Goal: Task Accomplishment & Management: Use online tool/utility

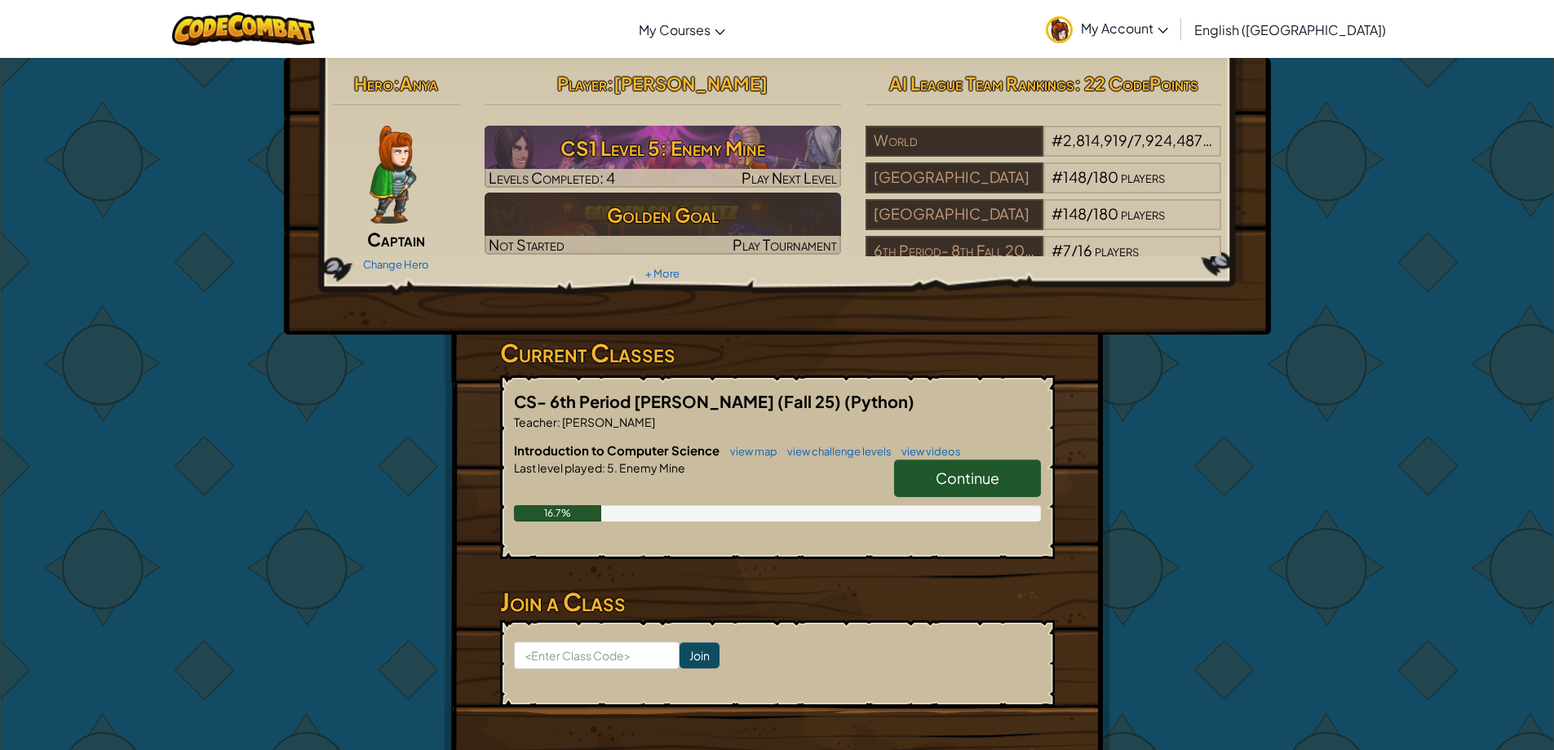
click at [925, 472] on link "Continue" at bounding box center [967, 478] width 147 height 38
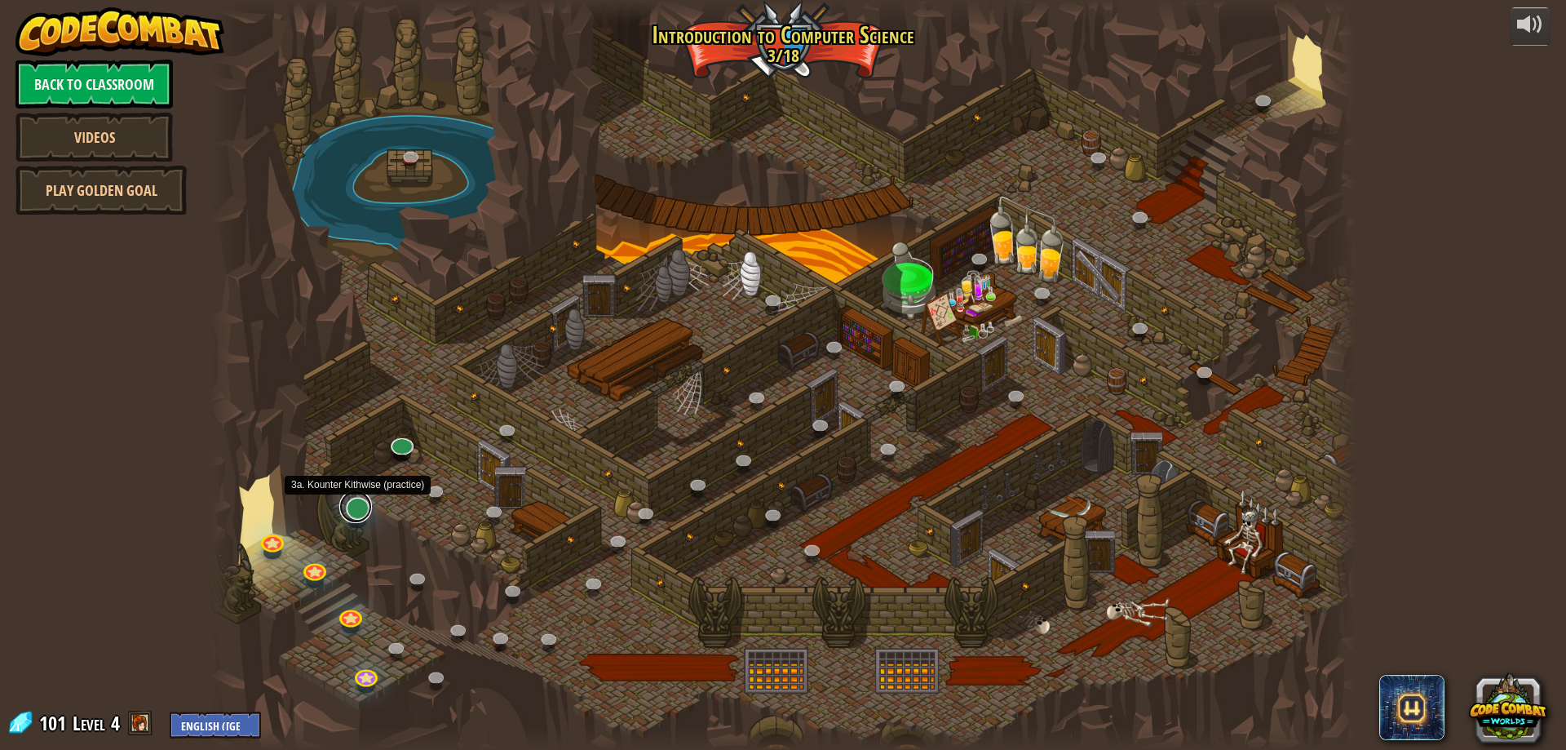
click at [370, 512] on link at bounding box center [355, 506] width 33 height 33
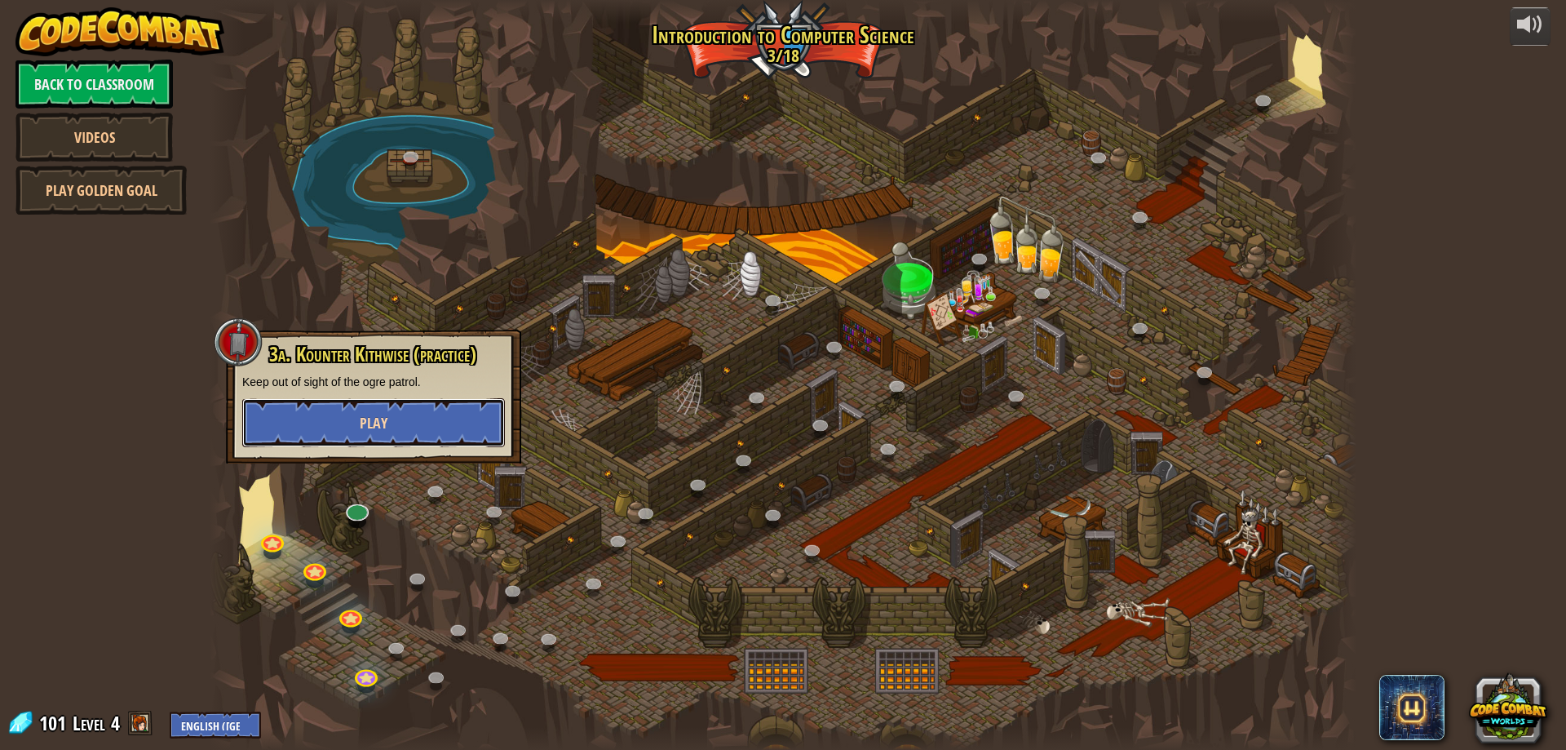
click at [389, 414] on button "Play" at bounding box center [373, 422] width 263 height 49
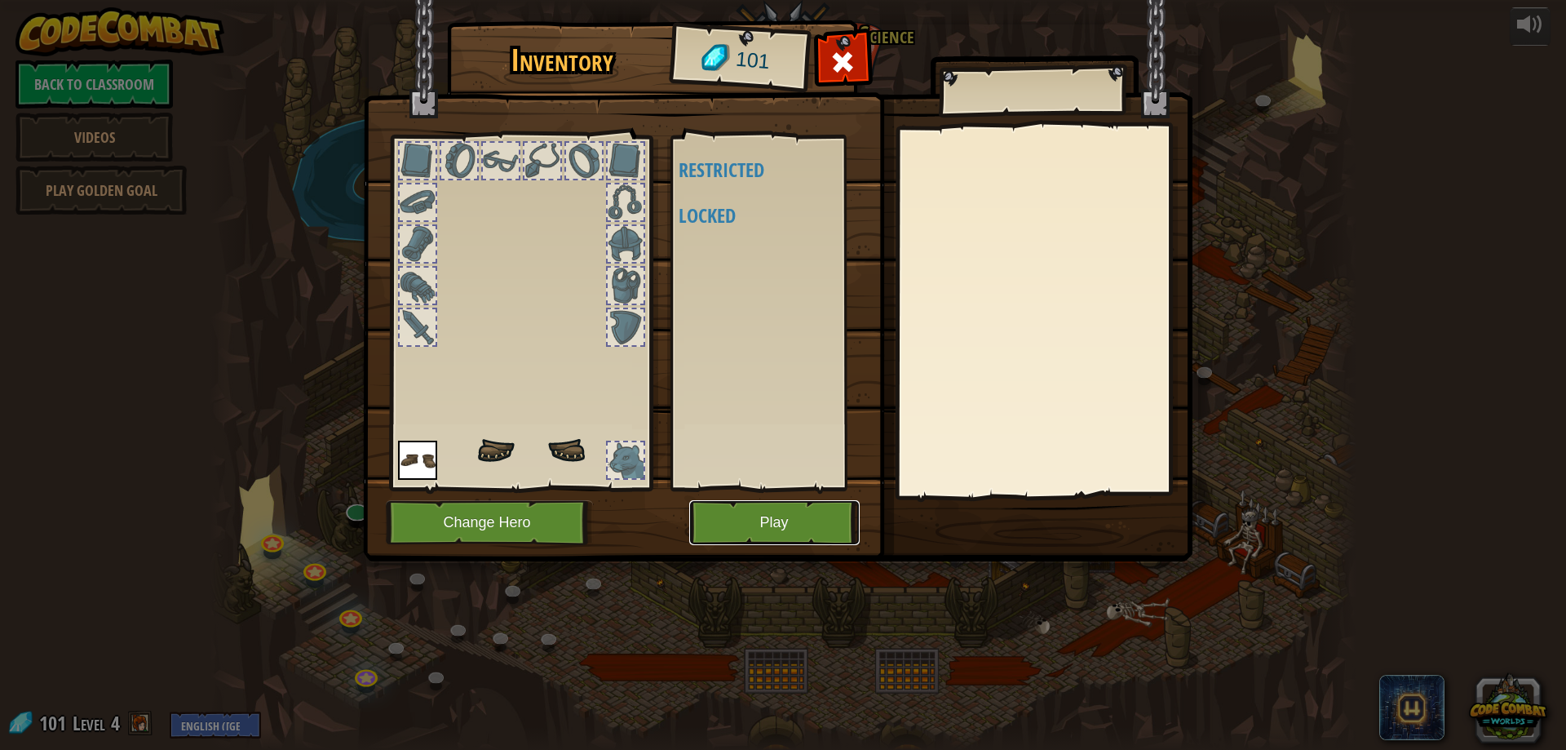
click at [707, 524] on button "Play" at bounding box center [774, 522] width 171 height 45
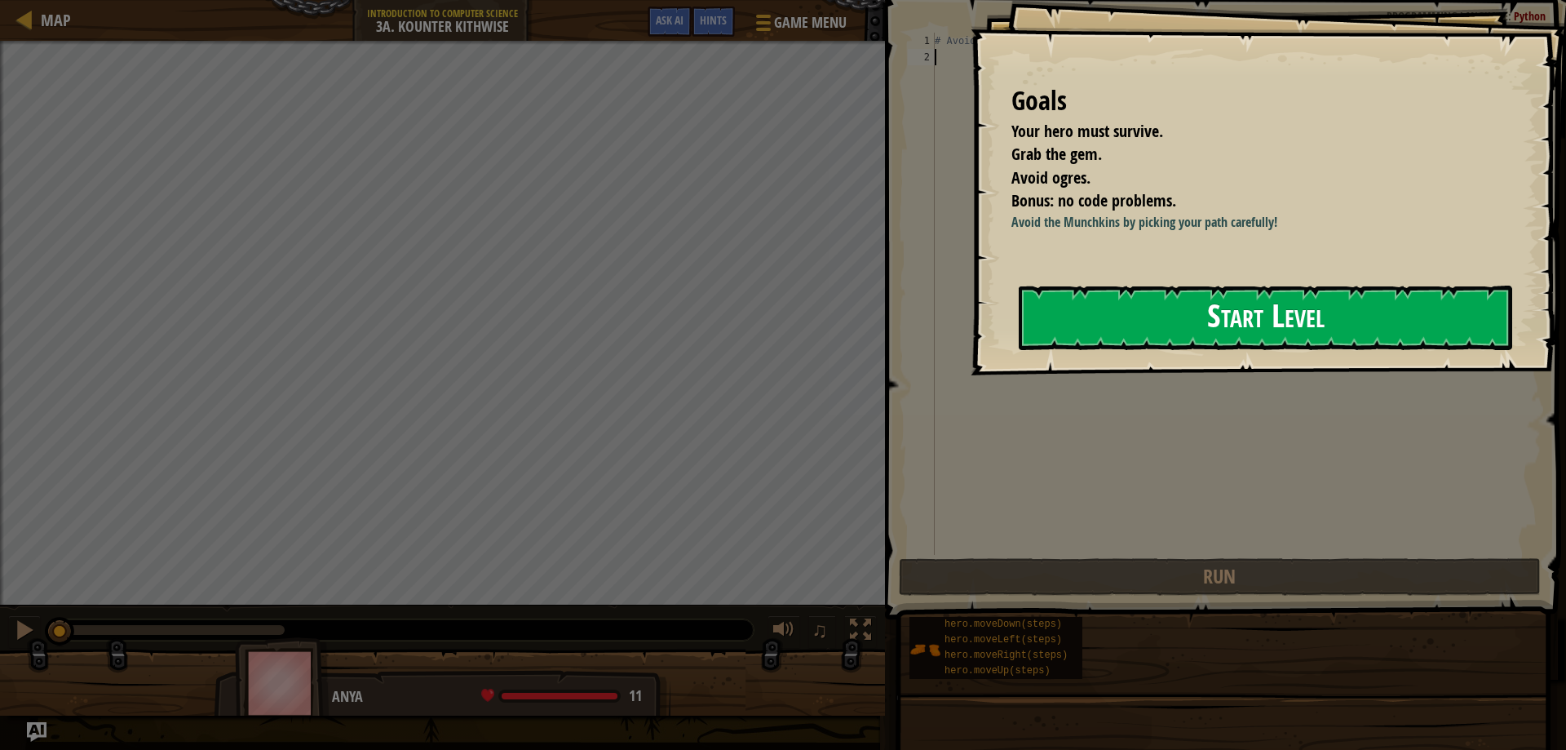
click at [1147, 333] on button "Start Level" at bounding box center [1266, 318] width 494 height 64
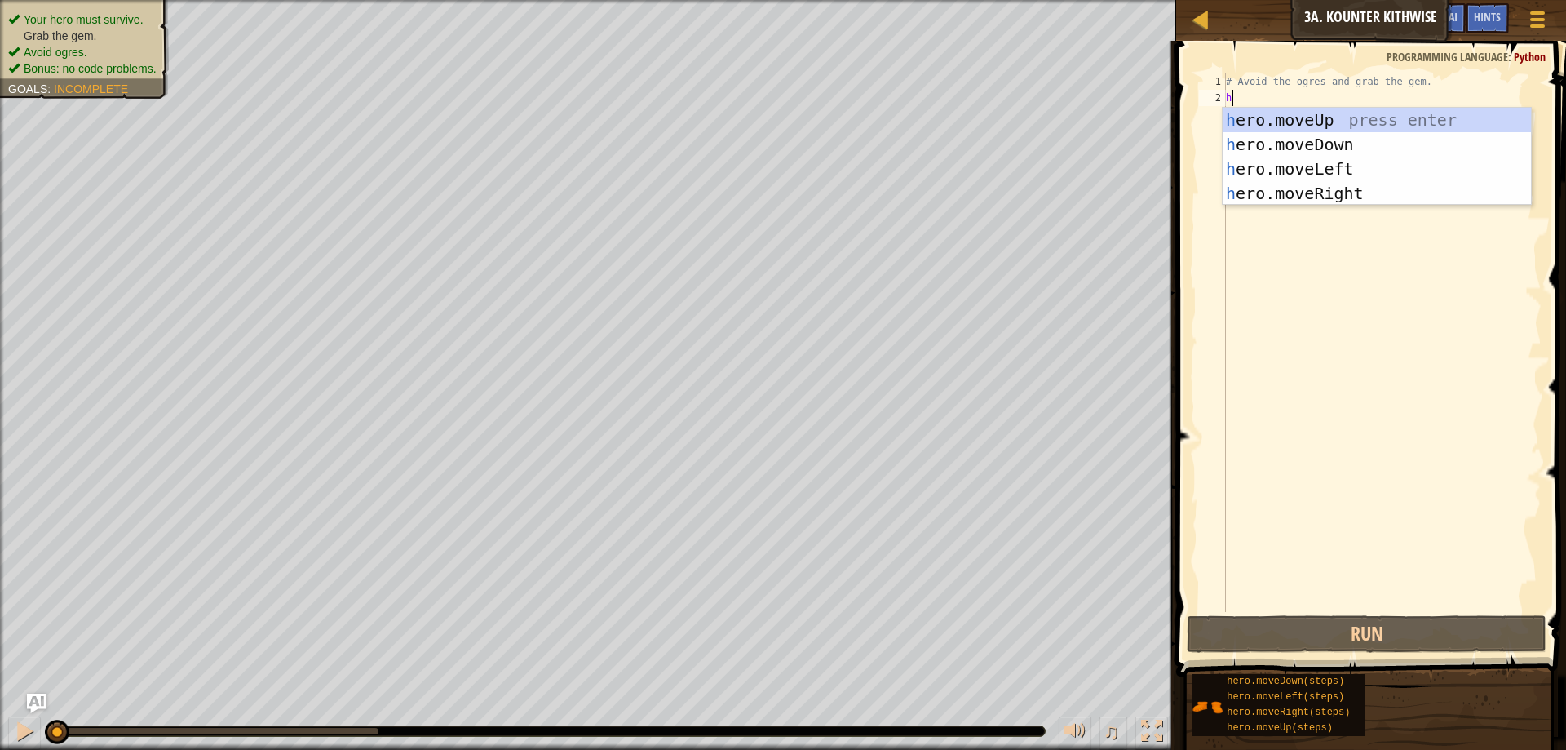
scroll to position [7, 0]
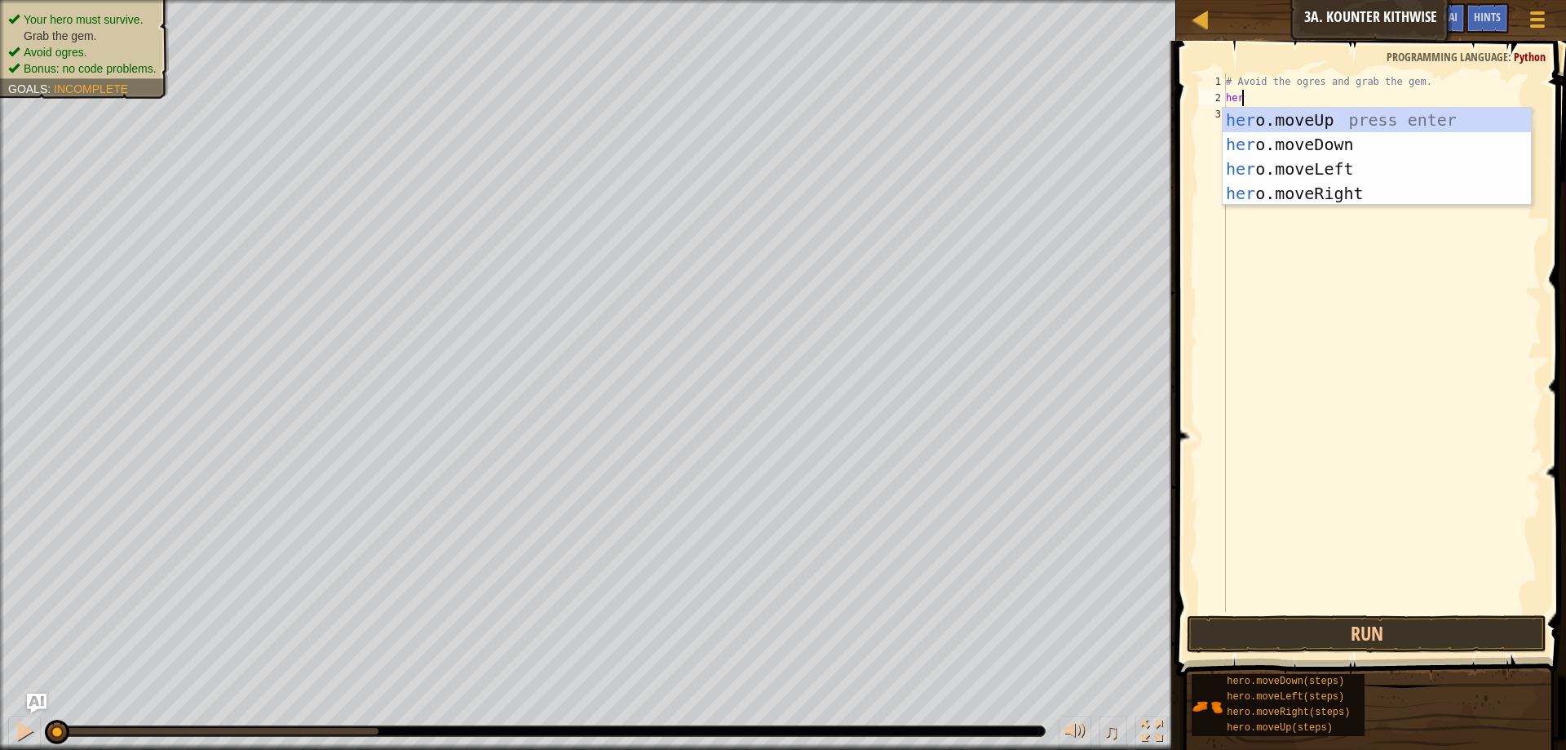
type textarea "hero"
click at [1300, 147] on div "hero .moveUp press enter hero .moveDown press enter hero .moveLeft press enter …" at bounding box center [1377, 181] width 308 height 147
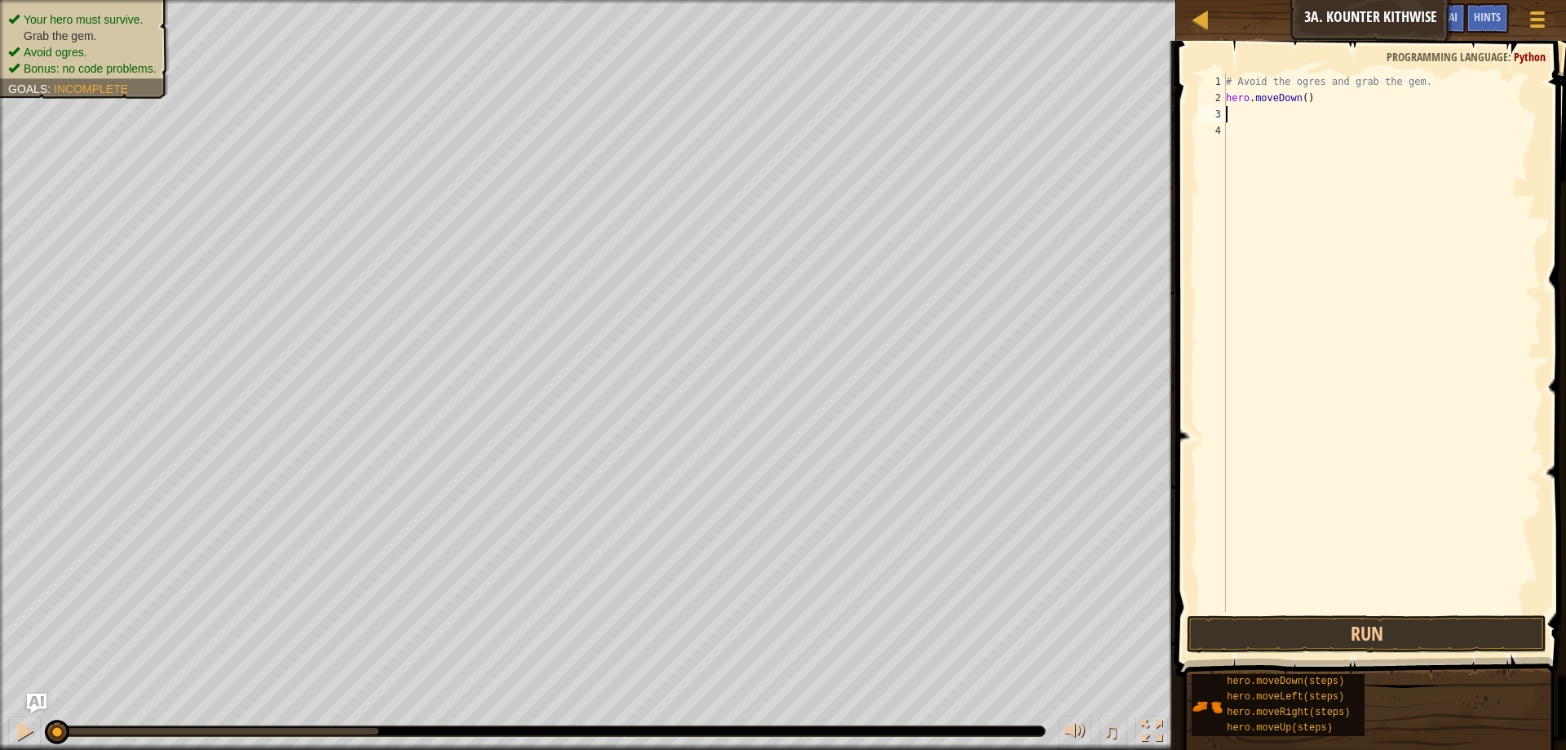
scroll to position [7, 0]
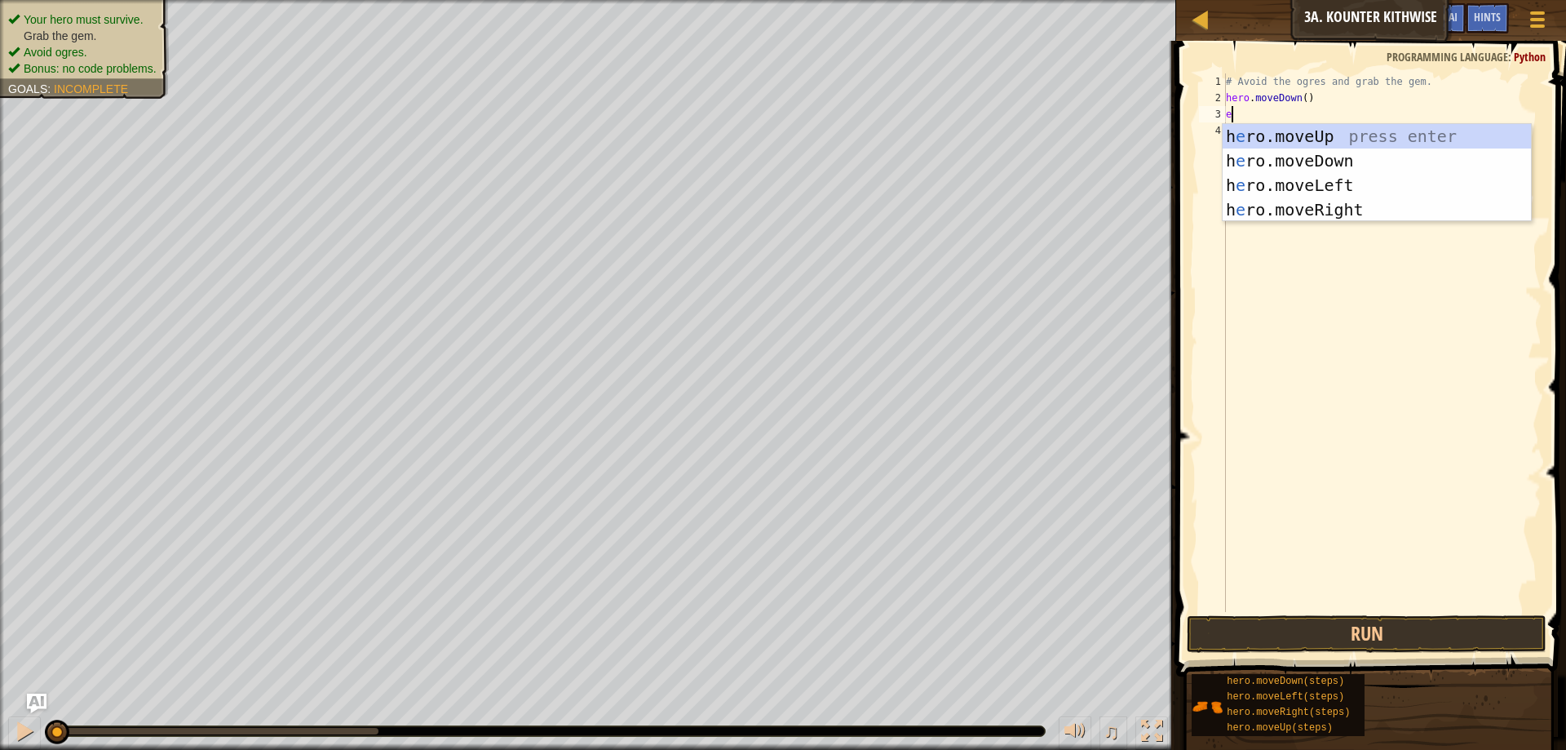
type textarea "ero"
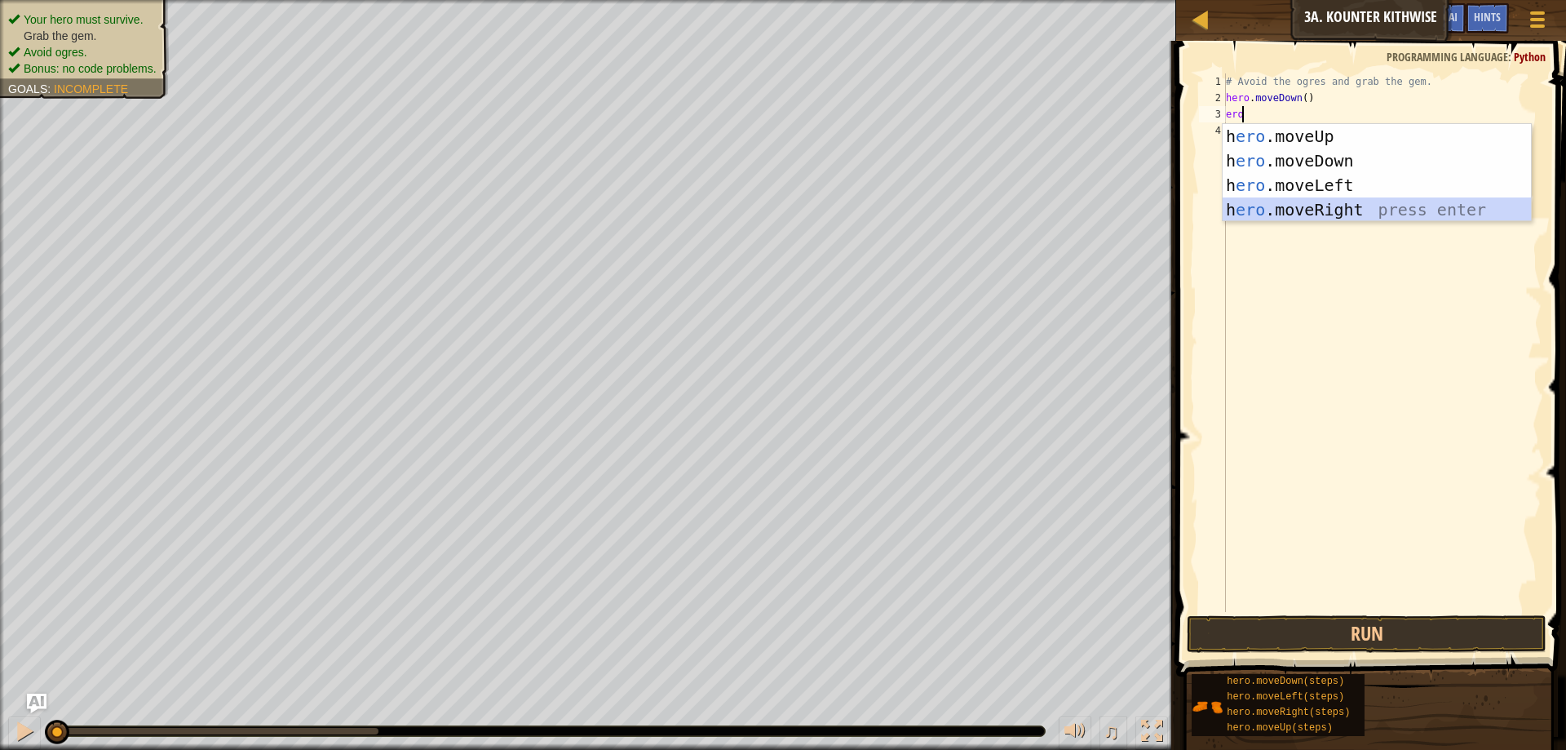
click at [1317, 204] on div "h ero .moveUp press enter h ero .moveDown press enter h ero .moveLeft press ent…" at bounding box center [1377, 197] width 308 height 147
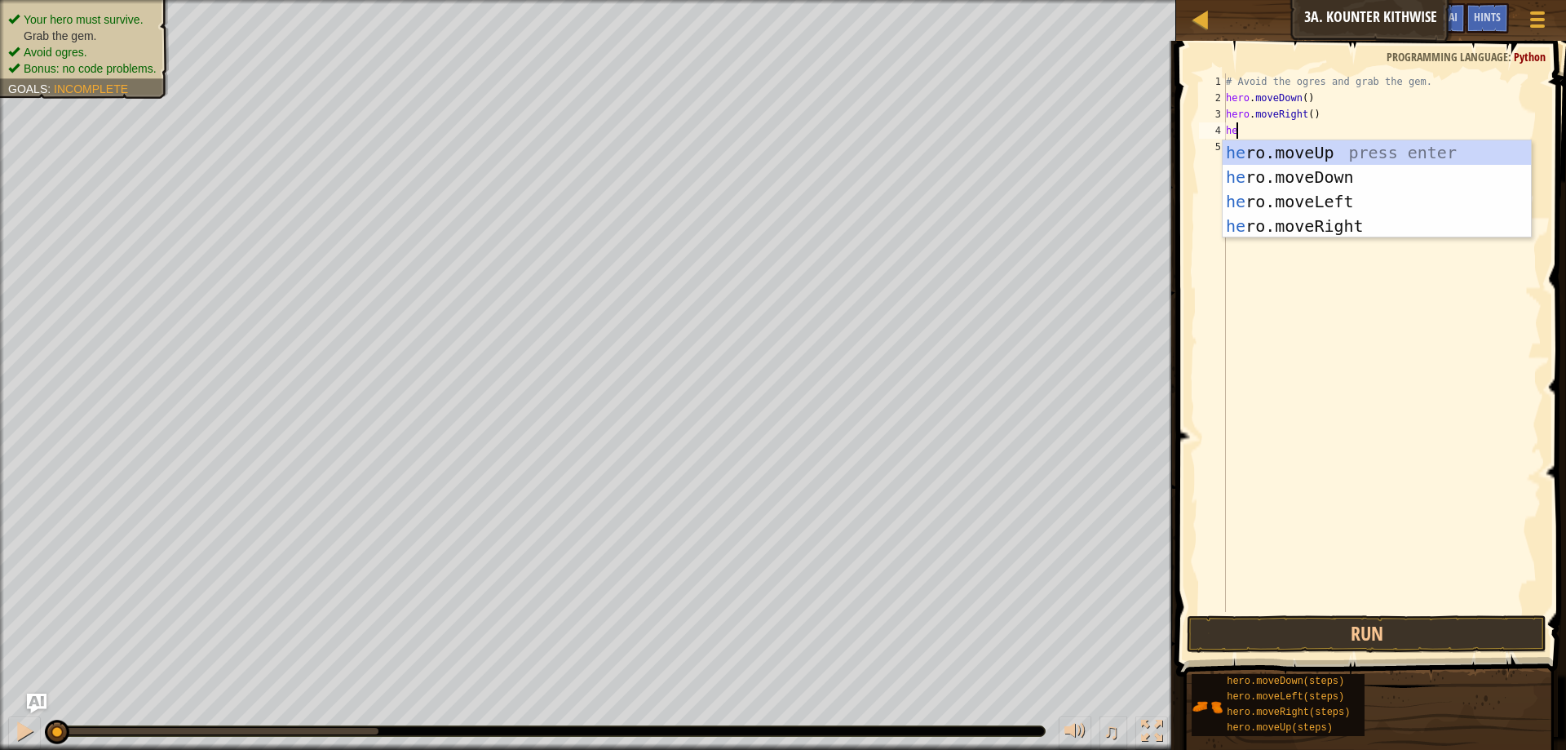
type textarea "her"
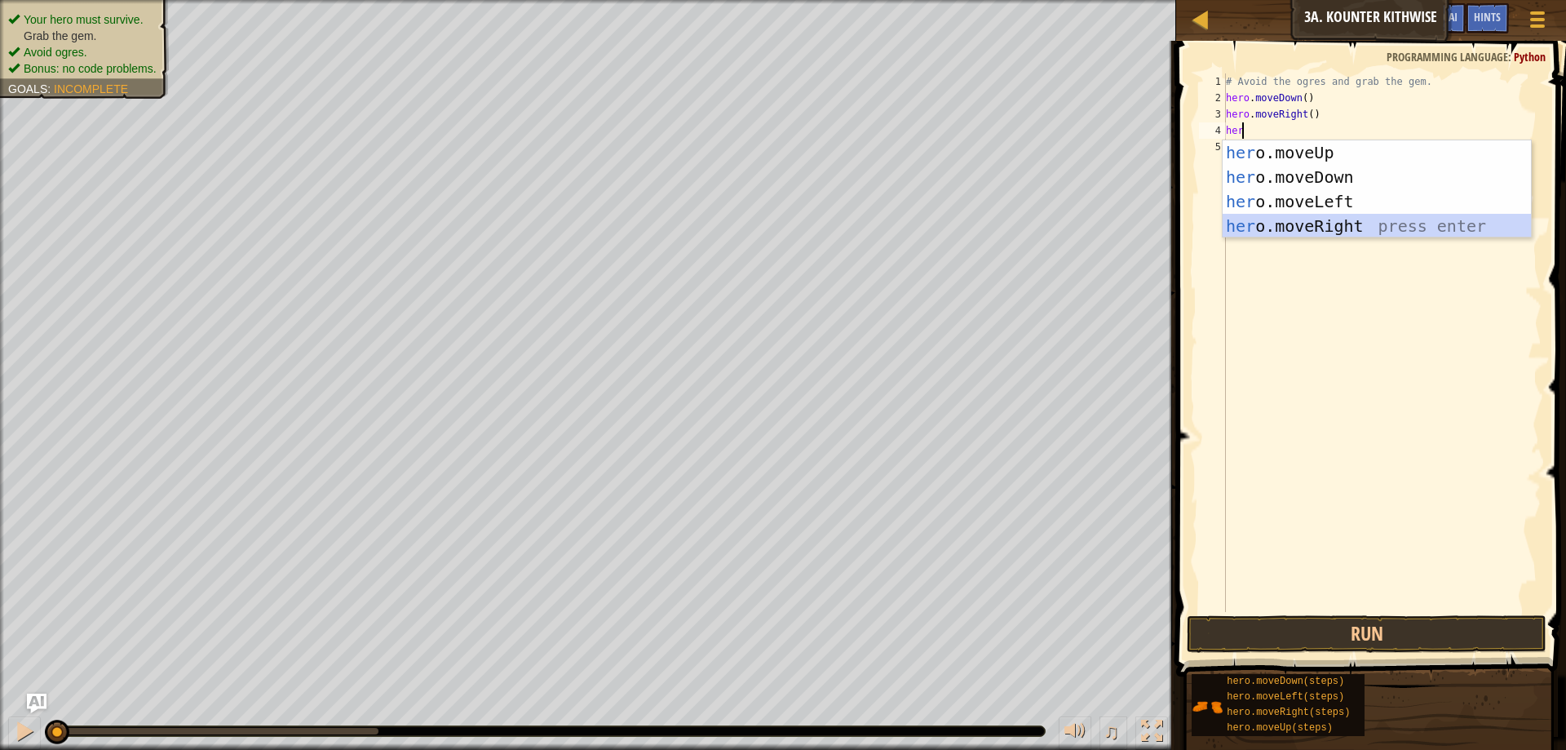
click at [1317, 218] on div "her o.moveUp press enter her o.moveDown press enter her o.moveLeft press enter …" at bounding box center [1377, 213] width 308 height 147
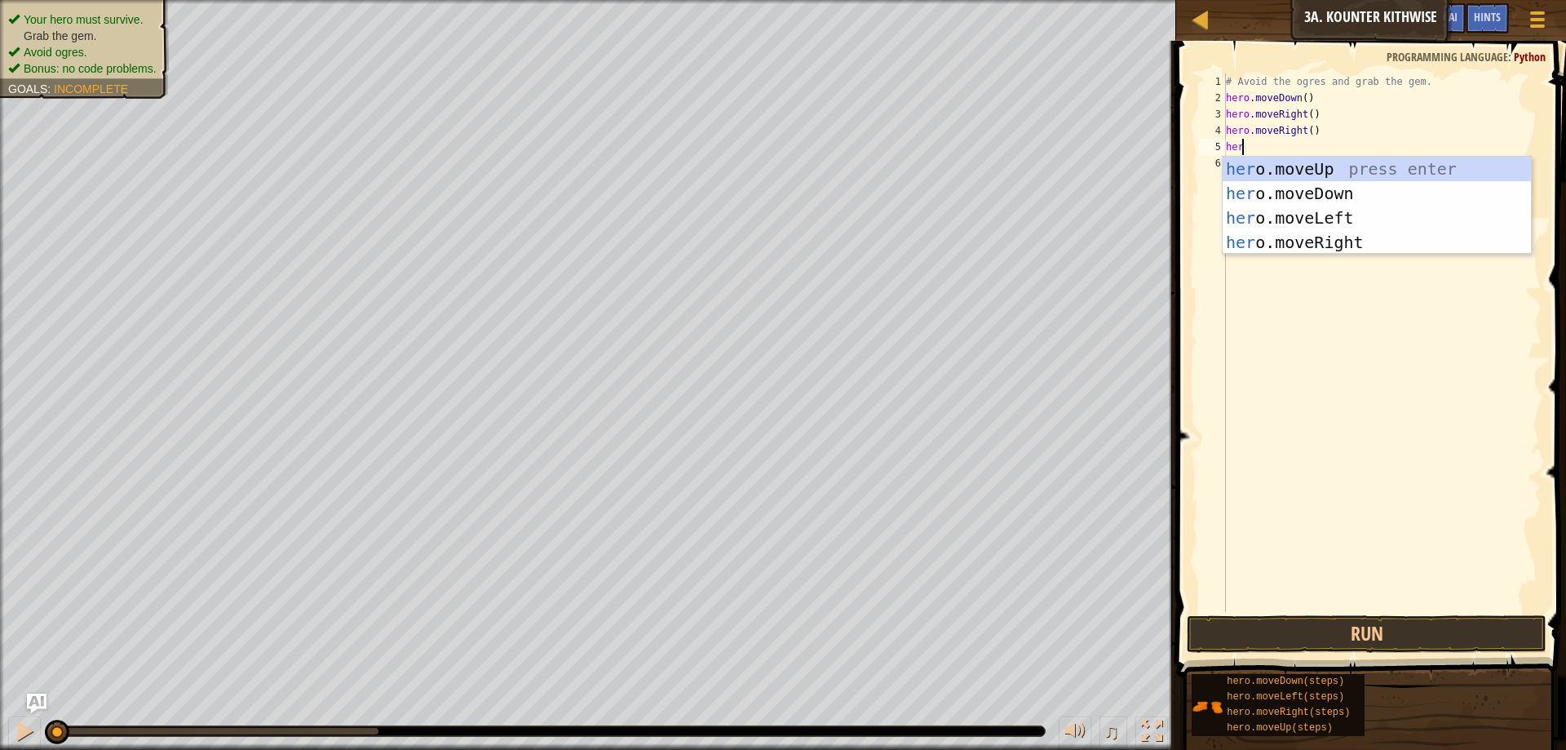
type textarea "hero"
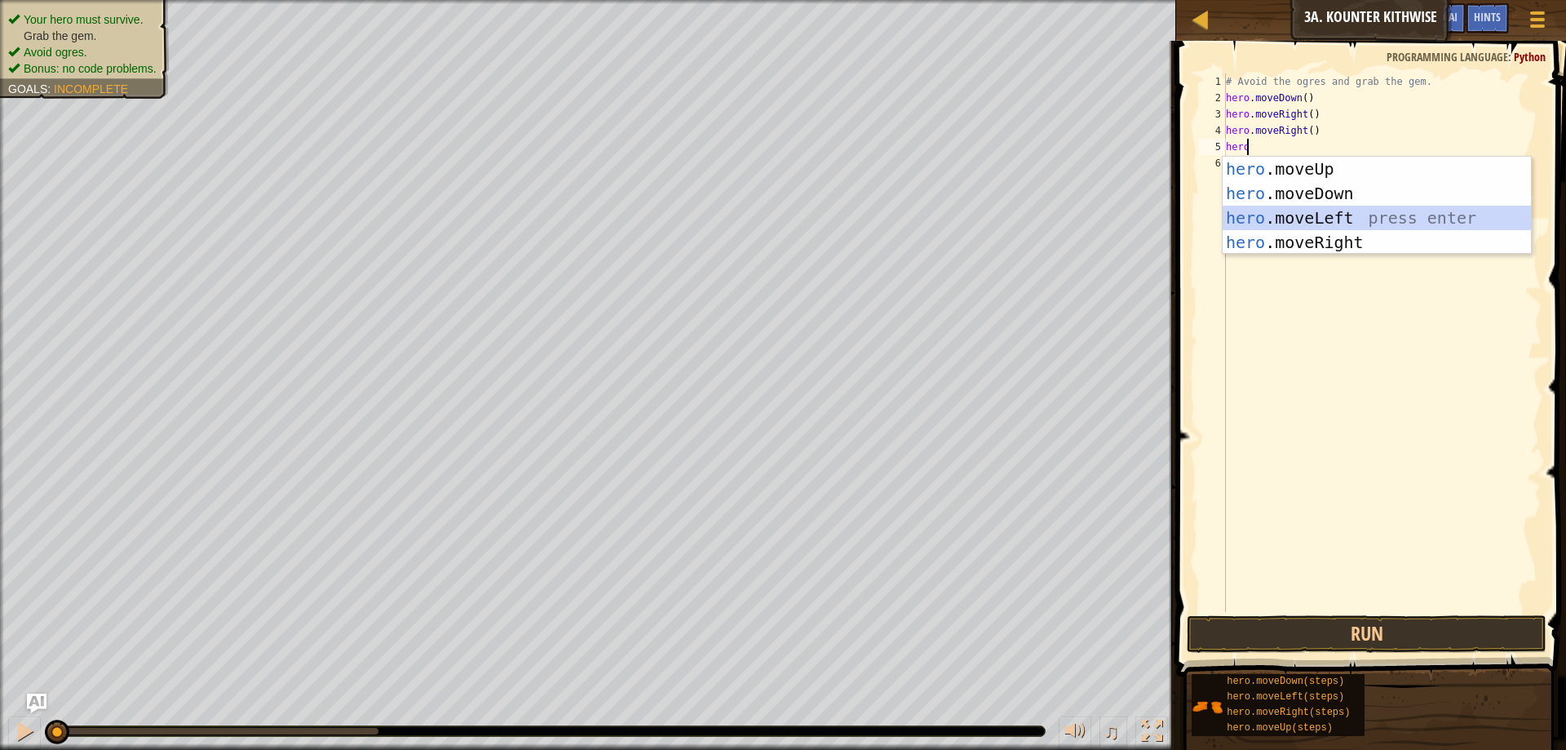
click at [1272, 224] on div "hero .moveUp press enter hero .moveDown press enter hero .moveLeft press enter …" at bounding box center [1377, 230] width 308 height 147
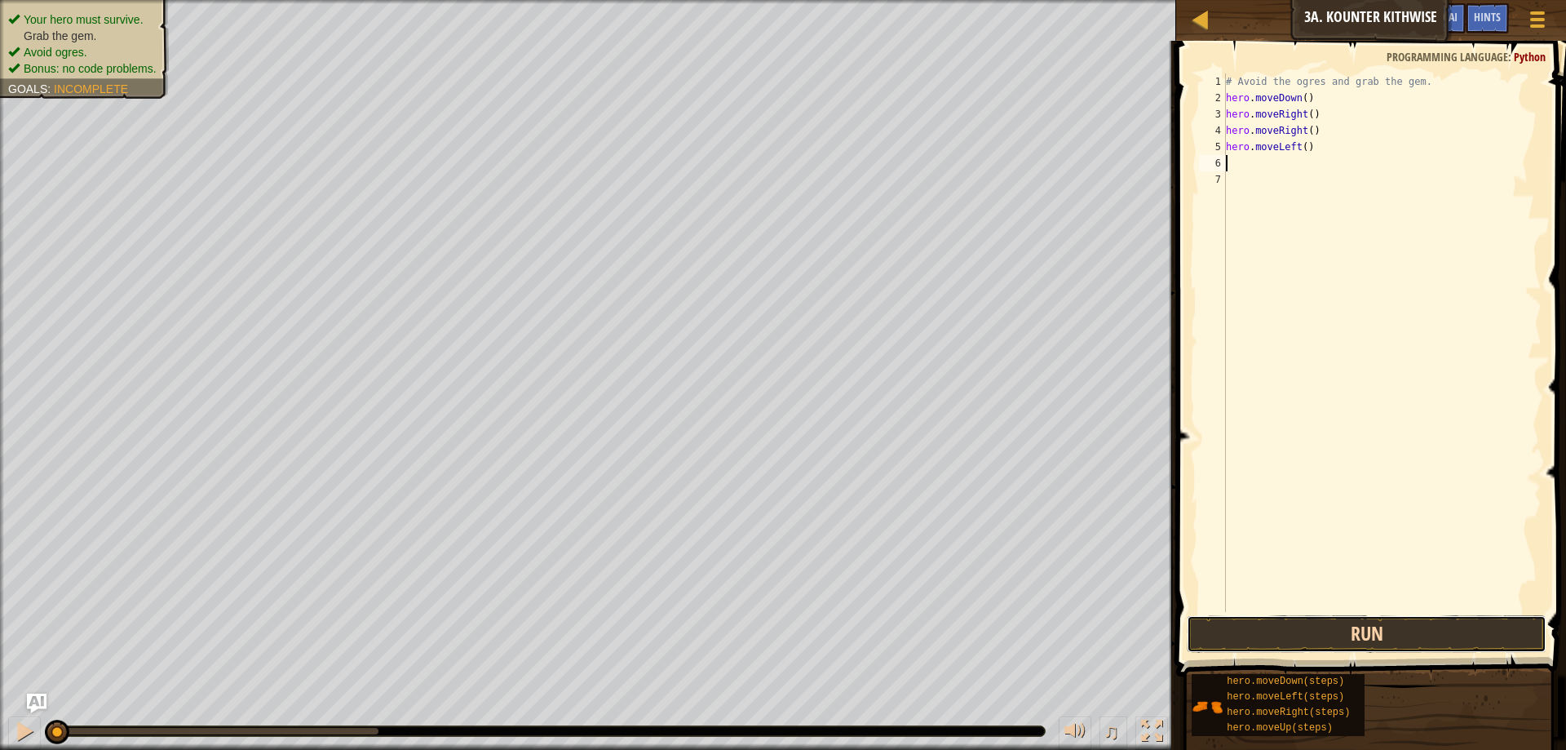
click at [1252, 625] on button "Run" at bounding box center [1367, 634] width 360 height 38
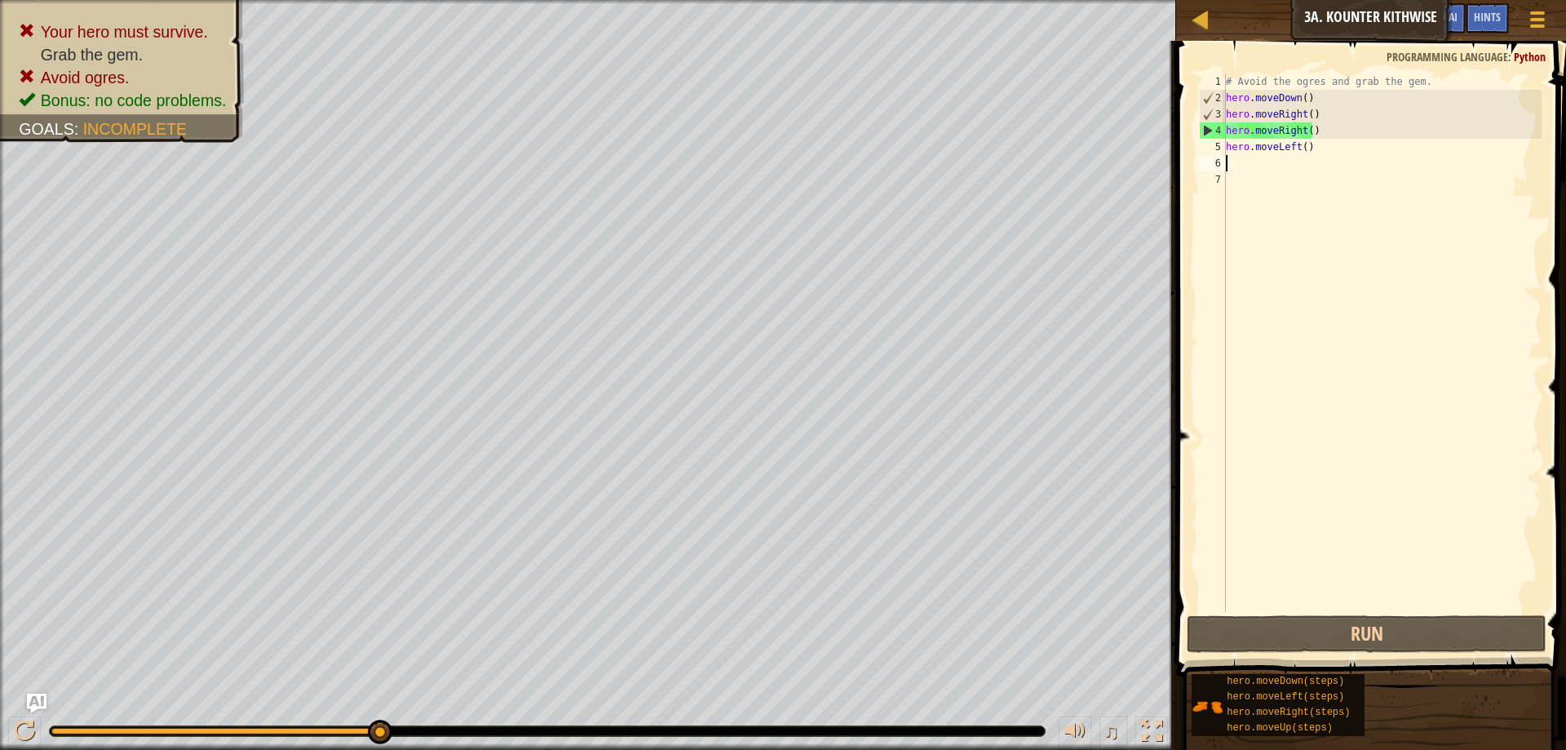
click at [1337, 119] on div "# Avoid the ogres and grab the gem. hero . moveDown ( ) hero . moveRight ( ) he…" at bounding box center [1382, 358] width 319 height 571
click at [1329, 146] on div "# Avoid the ogres and grab the gem. hero . moveDown ( ) hero . moveRight ( ) he…" at bounding box center [1382, 358] width 319 height 571
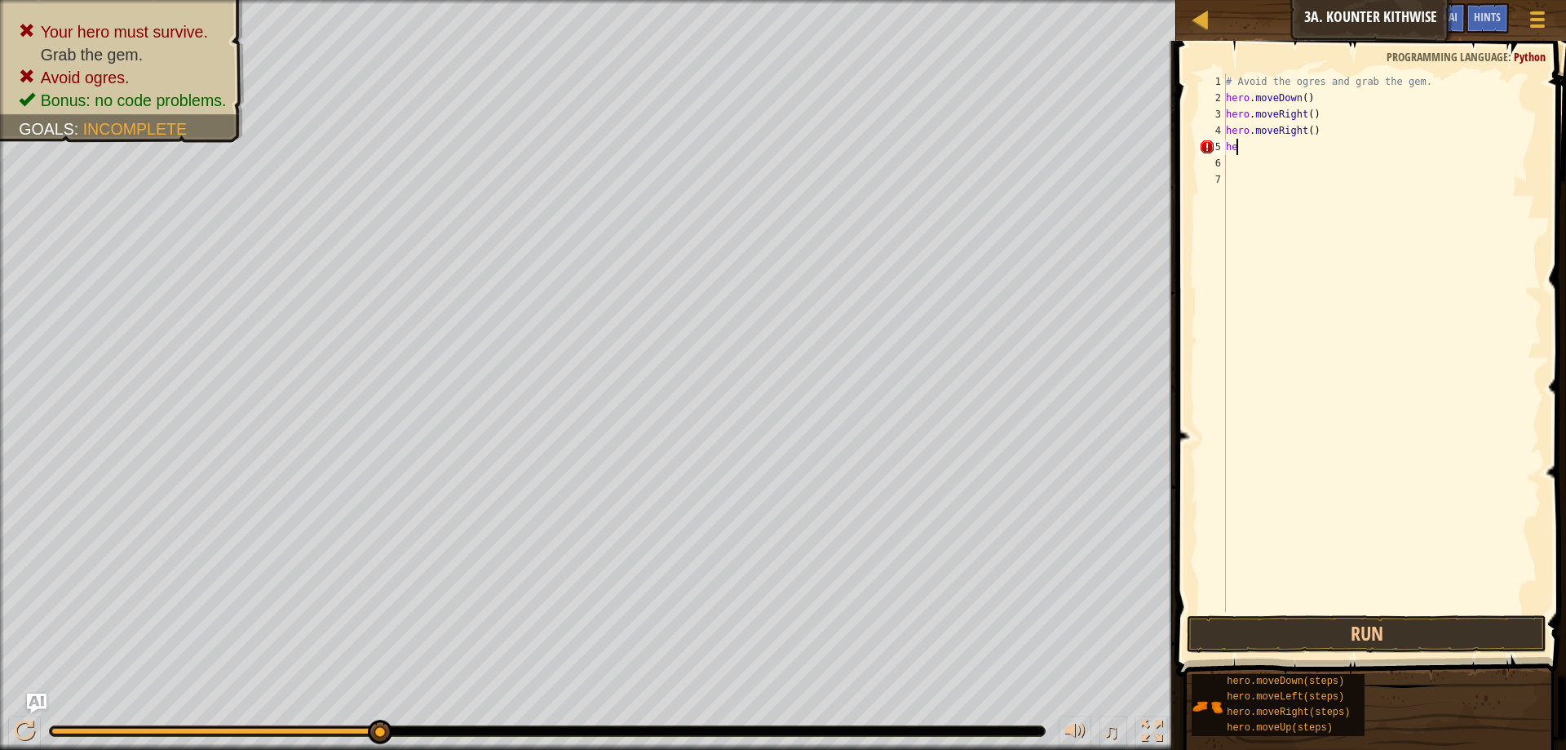
type textarea "h"
drag, startPoint x: 1337, startPoint y: 134, endPoint x: 1216, endPoint y: 145, distance: 121.3
click at [1216, 145] on div "1 2 3 4 5 6 7 # Avoid the ogres and grab the gem. hero . moveDown ( ) hero . mo…" at bounding box center [1369, 342] width 346 height 538
click at [1340, 123] on div "# Avoid the ogres and grab the gem. hero . moveDown ( ) hero . moveRight ( ) he…" at bounding box center [1382, 342] width 319 height 538
type textarea "hero.moveRight()"
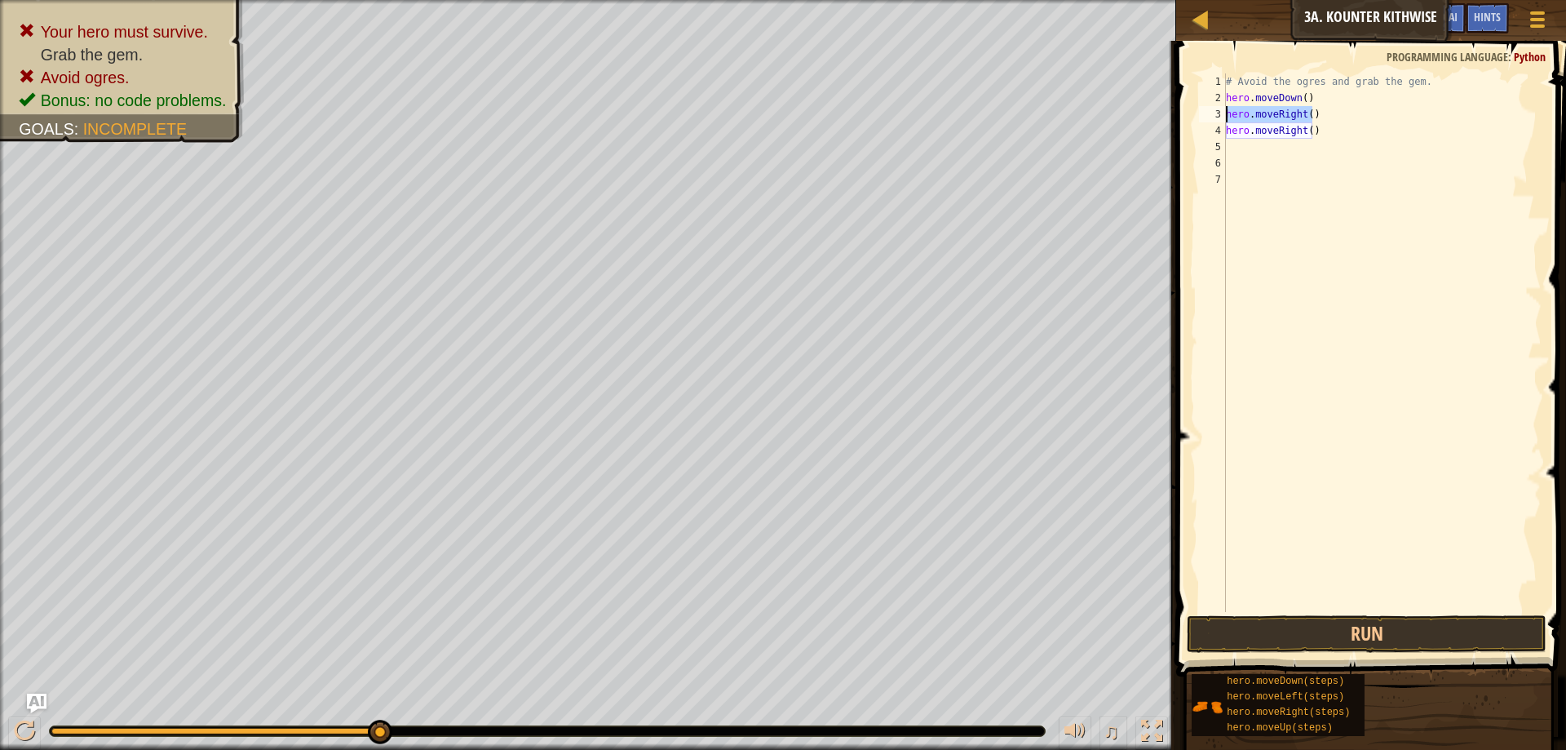
drag, startPoint x: 1314, startPoint y: 121, endPoint x: 1226, endPoint y: 117, distance: 88.2
click at [1226, 117] on div "# Avoid the ogres and grab the gem. hero . moveDown ( ) hero . moveRight ( ) he…" at bounding box center [1382, 358] width 319 height 571
drag, startPoint x: 1225, startPoint y: 128, endPoint x: 1312, endPoint y: 141, distance: 87.5
click at [1312, 141] on div "1 2 3 4 5 6 7 # Avoid the ogres and grab the gem. hero . moveDown ( ) hero . mo…" at bounding box center [1369, 342] width 346 height 538
type textarea "hero.moveRight()"
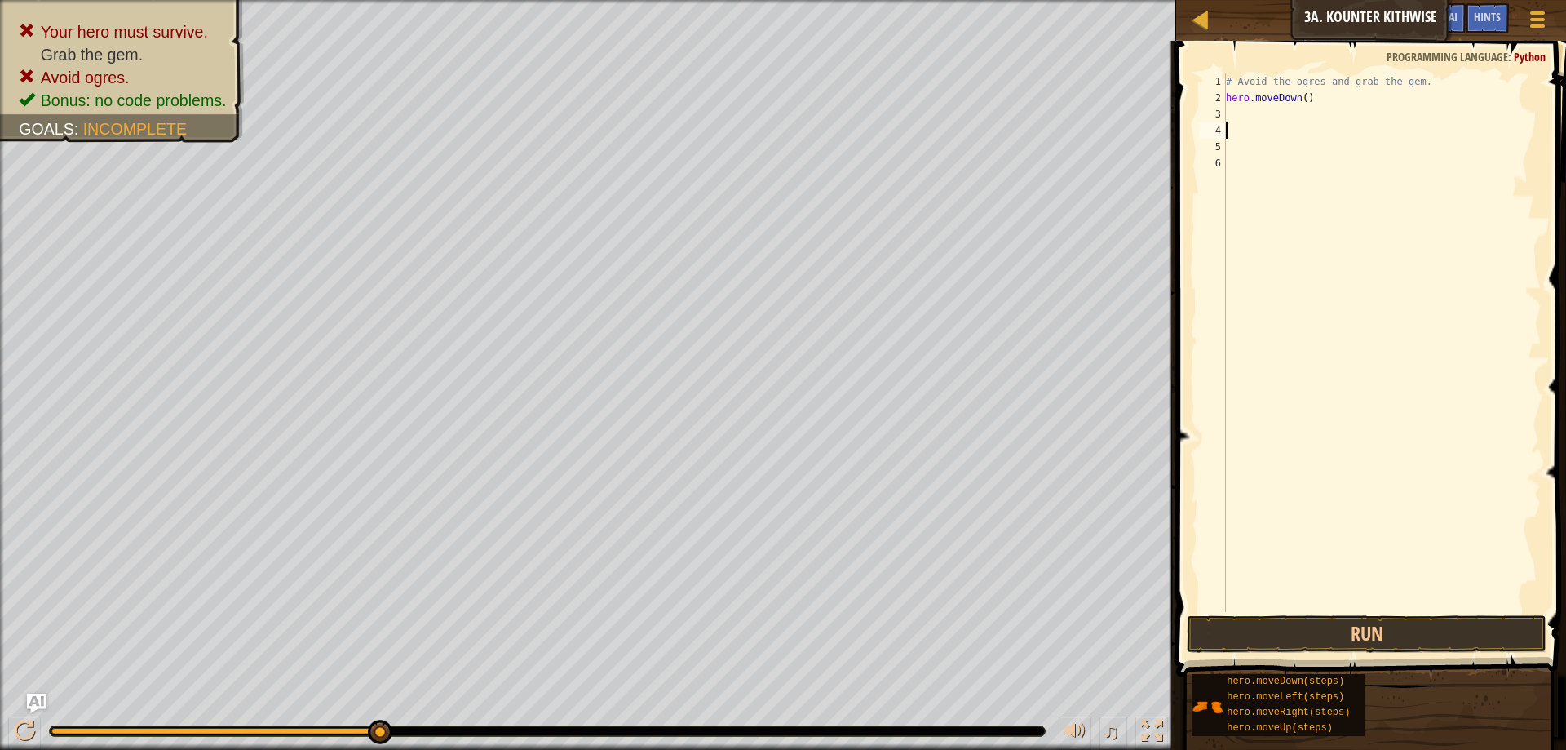
click at [1227, 112] on div "# Avoid the ogres and grab the gem. hero . moveDown ( )" at bounding box center [1382, 358] width 319 height 571
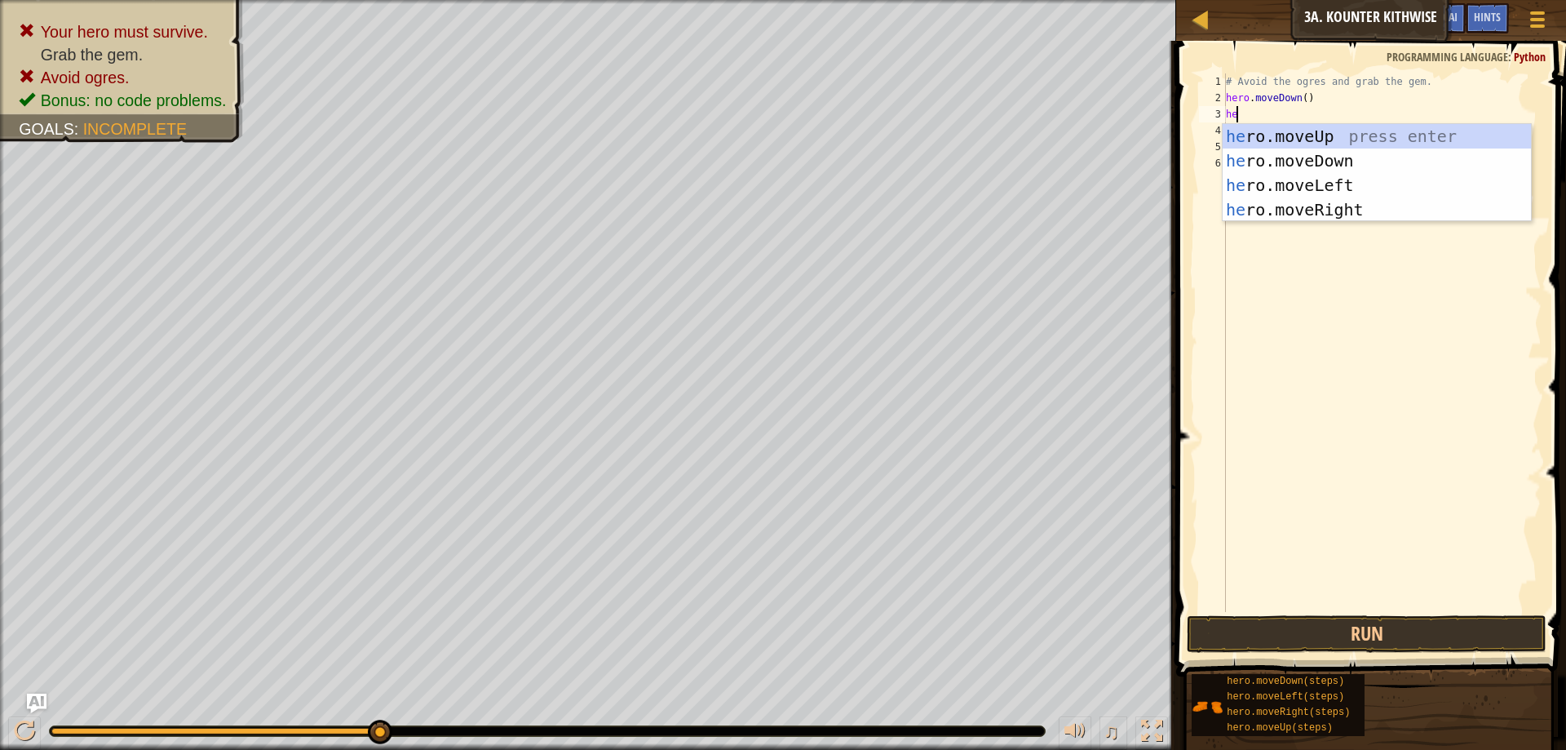
type textarea "hero"
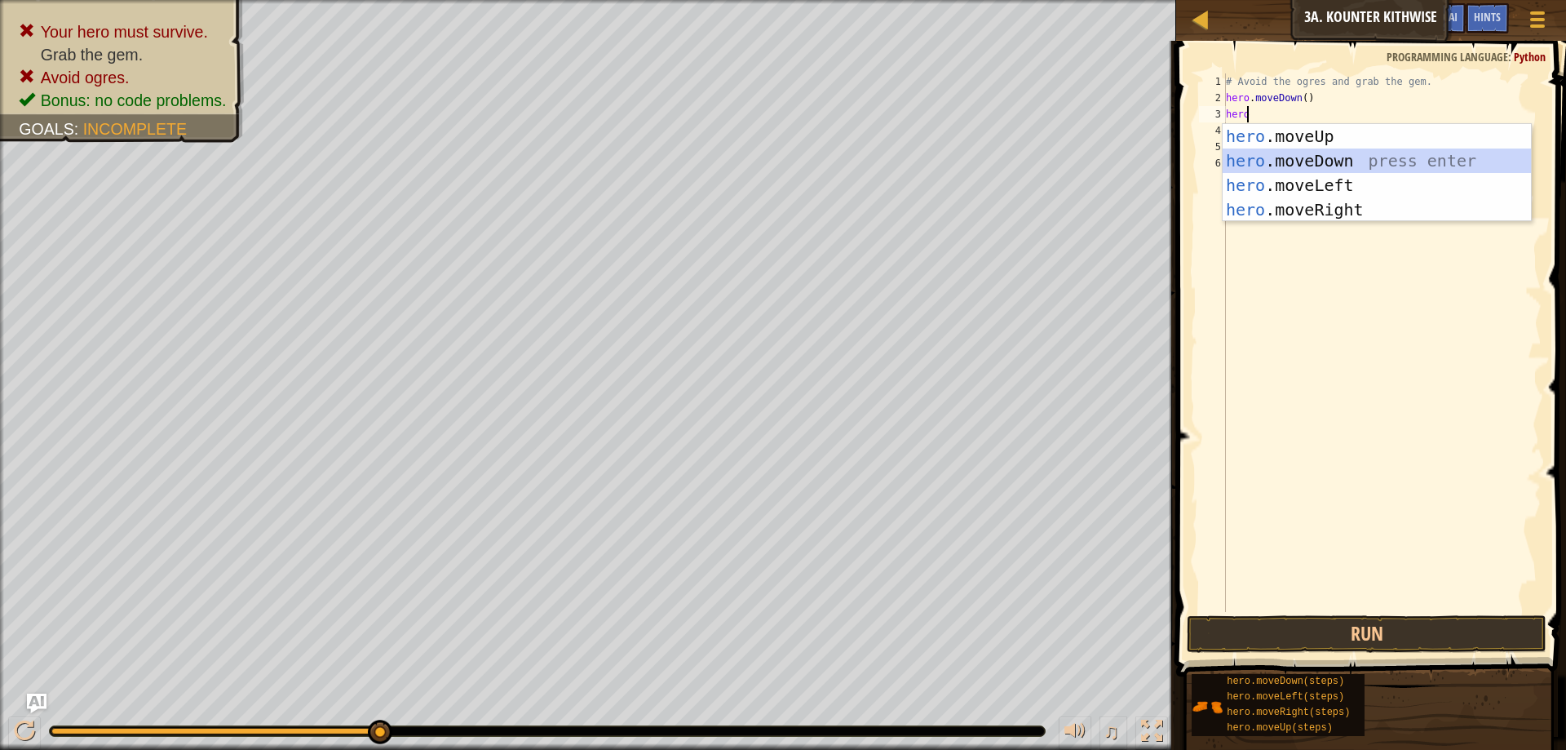
click at [1331, 160] on div "hero .moveUp press enter hero .moveDown press enter hero .moveLeft press enter …" at bounding box center [1377, 197] width 308 height 147
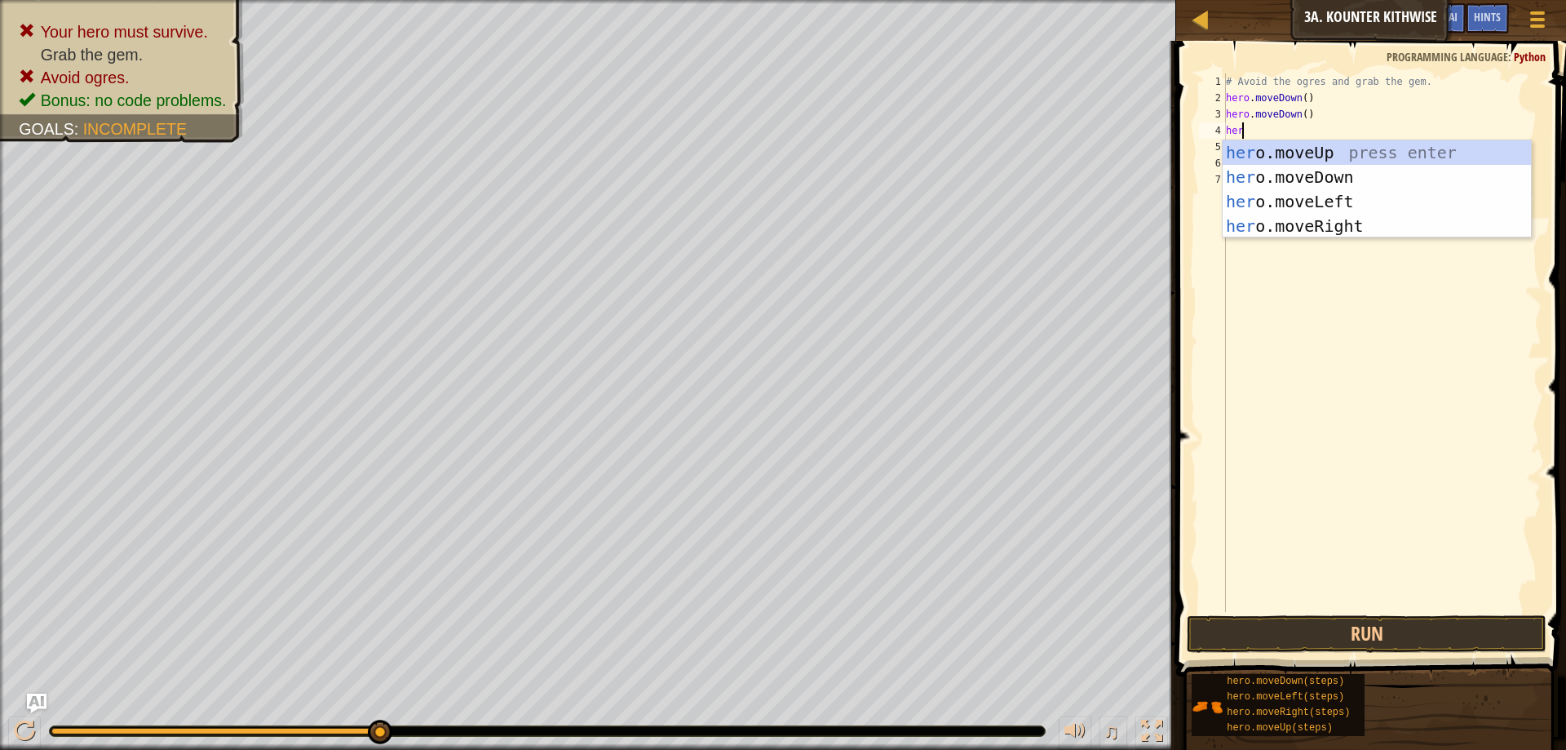
type textarea "hero"
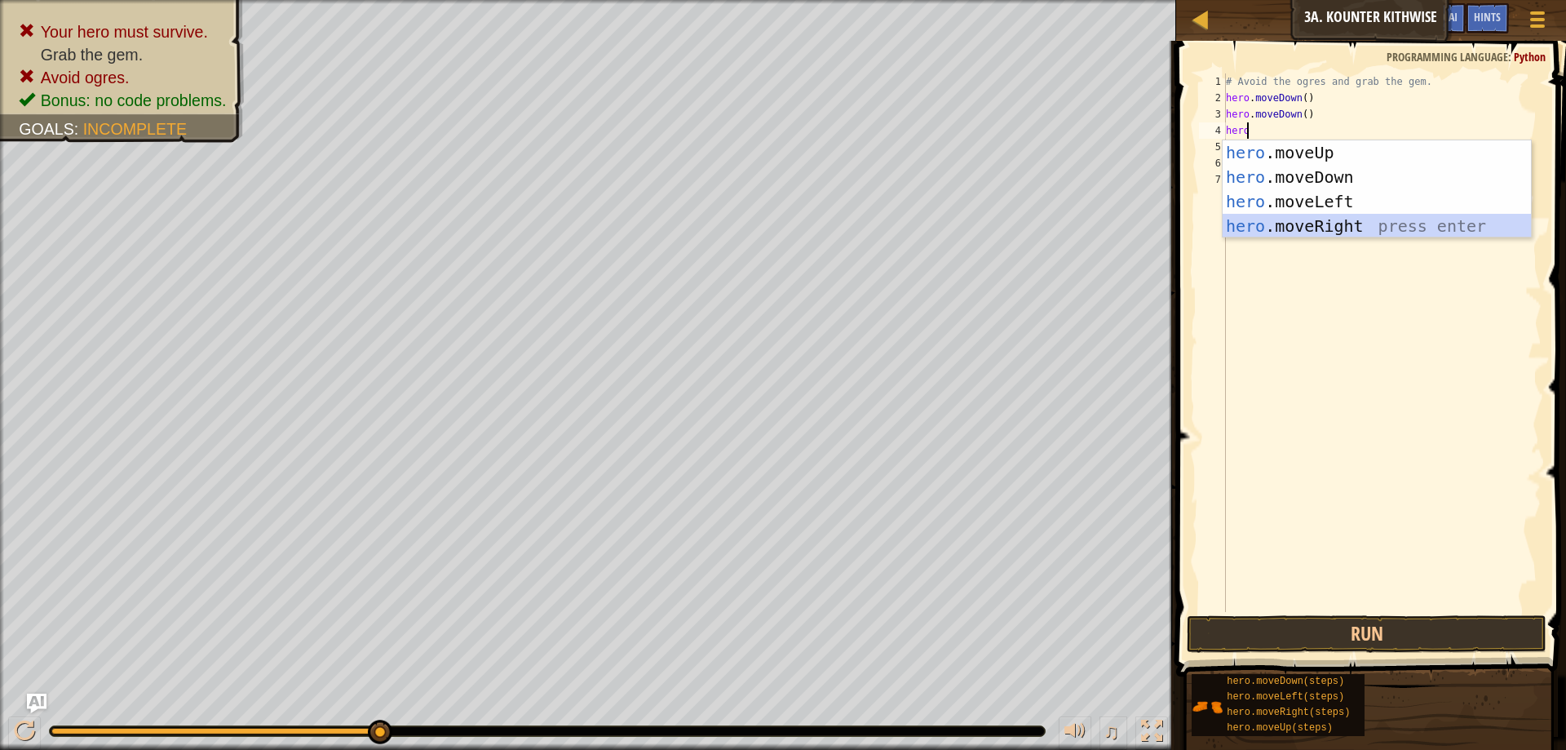
click at [1304, 226] on div "hero .moveUp press enter hero .moveDown press enter hero .moveLeft press enter …" at bounding box center [1377, 213] width 308 height 147
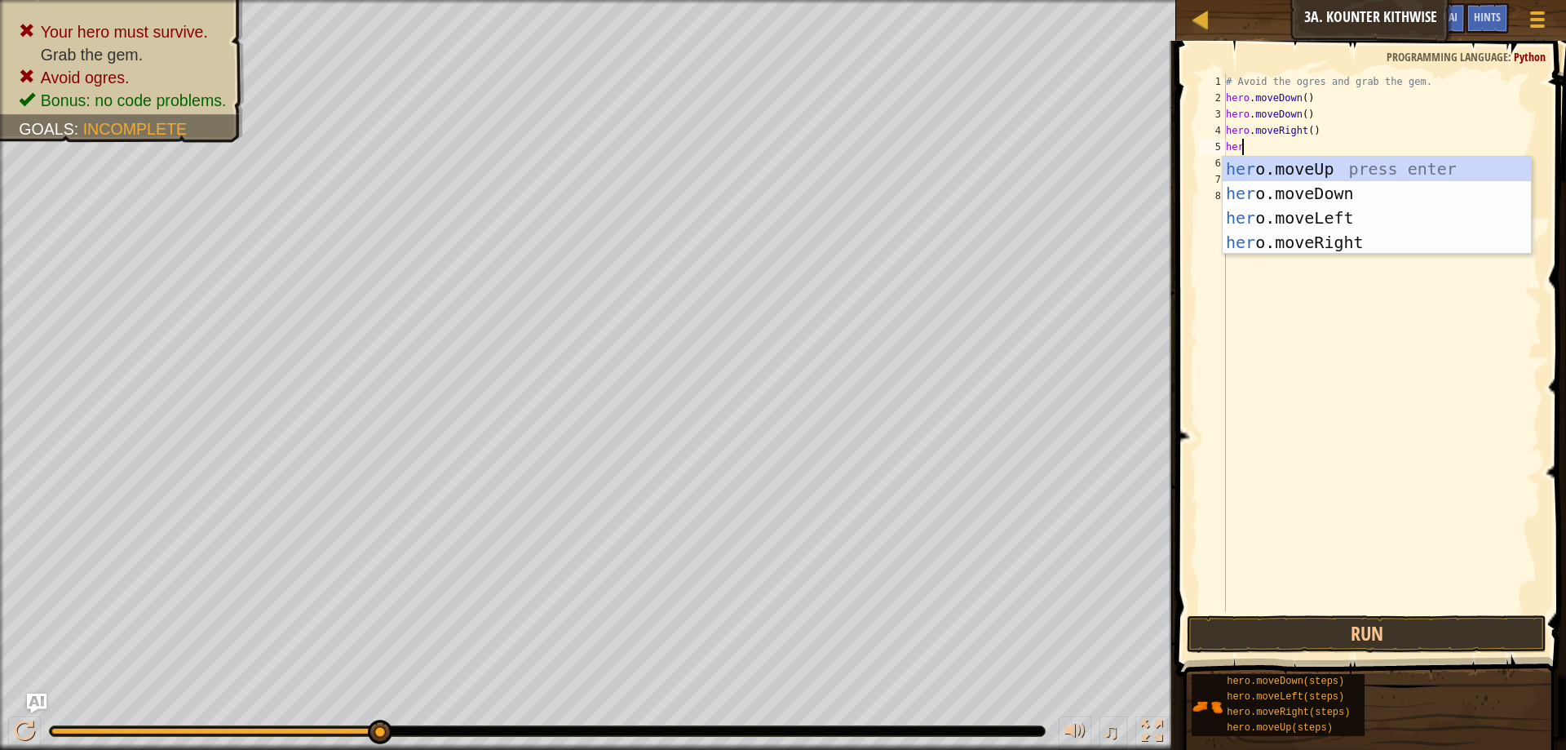
type textarea "hero"
click at [1356, 171] on div "hero .moveUp press enter hero .moveDown press enter hero .moveLeft press enter …" at bounding box center [1377, 230] width 308 height 147
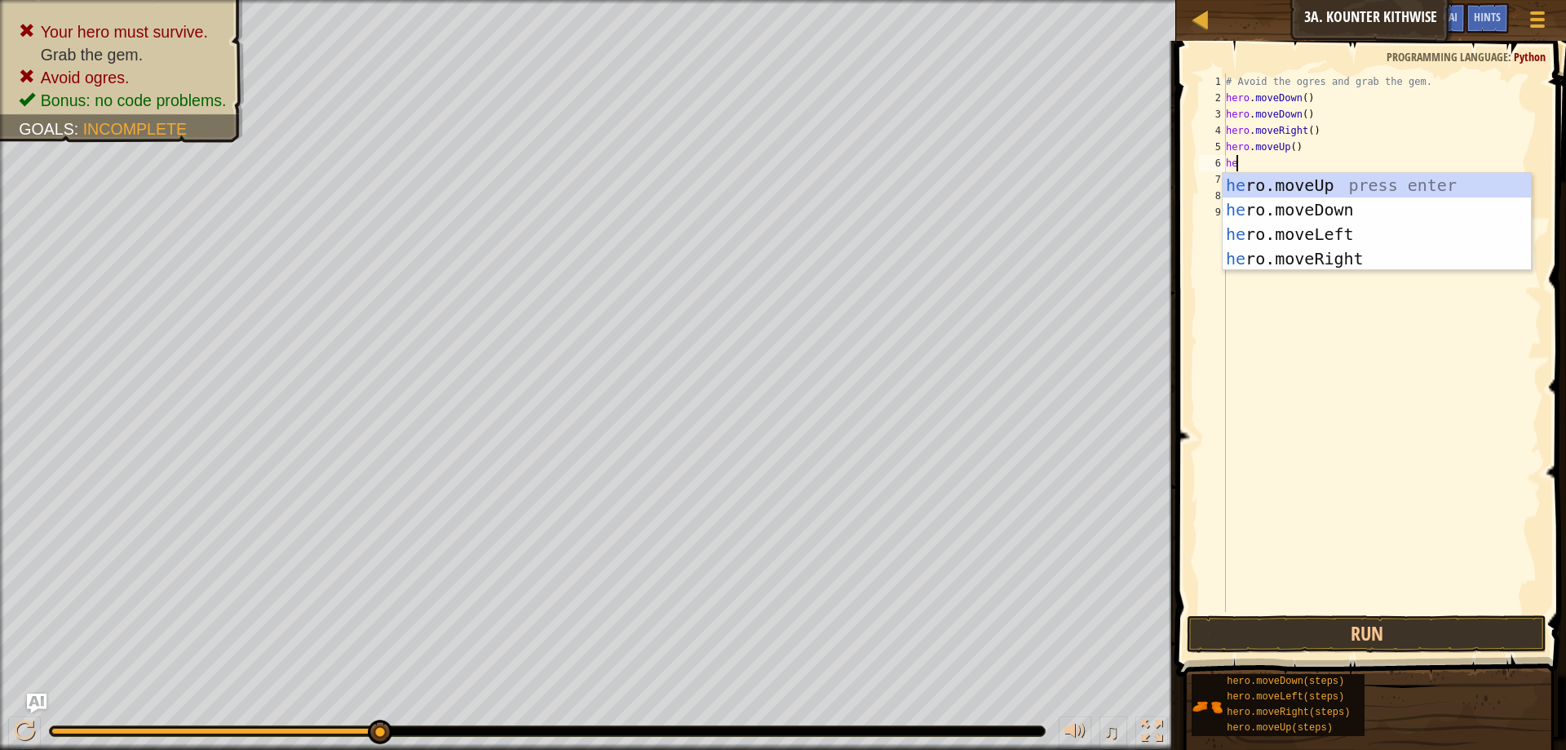
type textarea "hero"
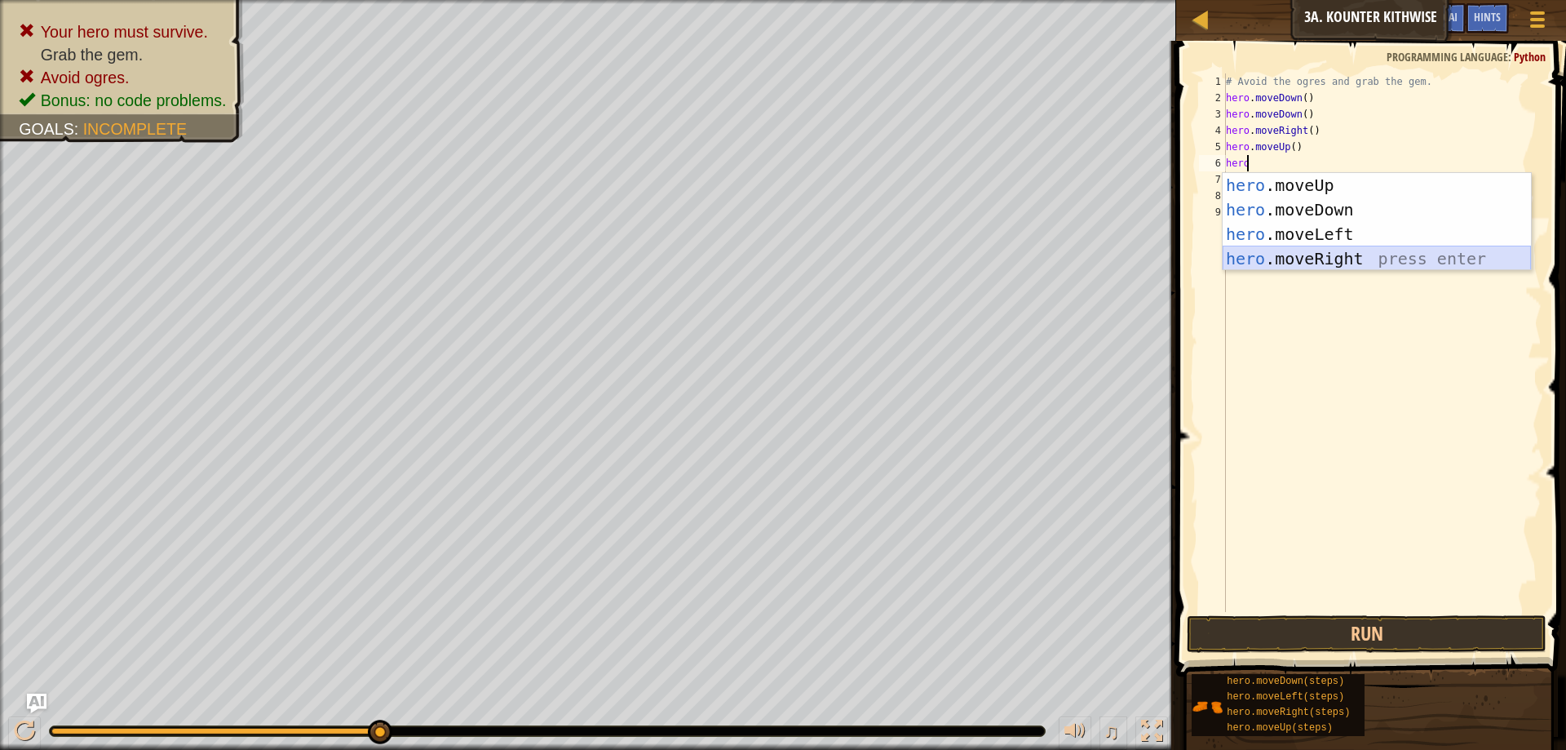
click at [1288, 250] on div "hero .moveUp press enter hero .moveDown press enter hero .moveLeft press enter …" at bounding box center [1377, 246] width 308 height 147
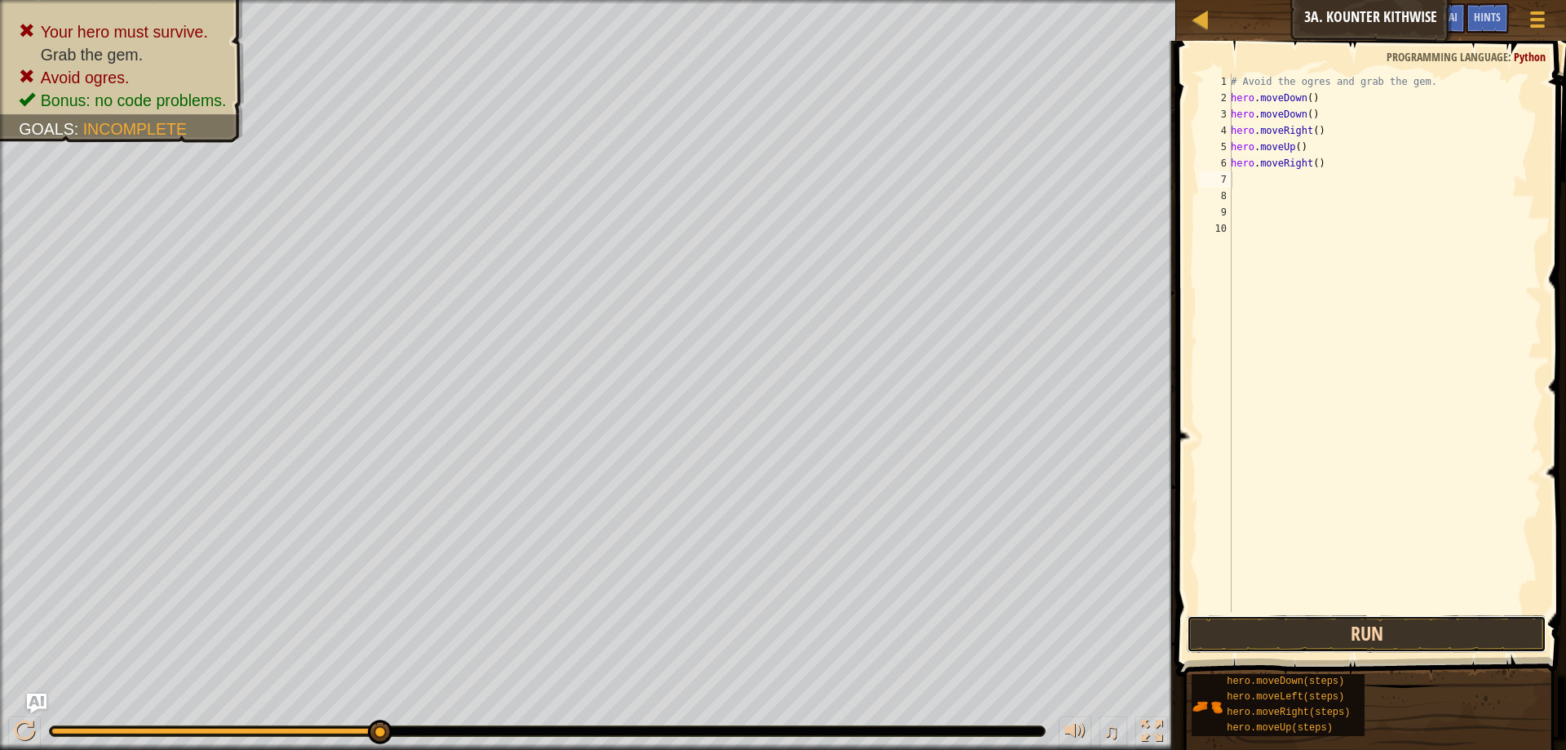
click at [1278, 626] on button "Run" at bounding box center [1367, 634] width 360 height 38
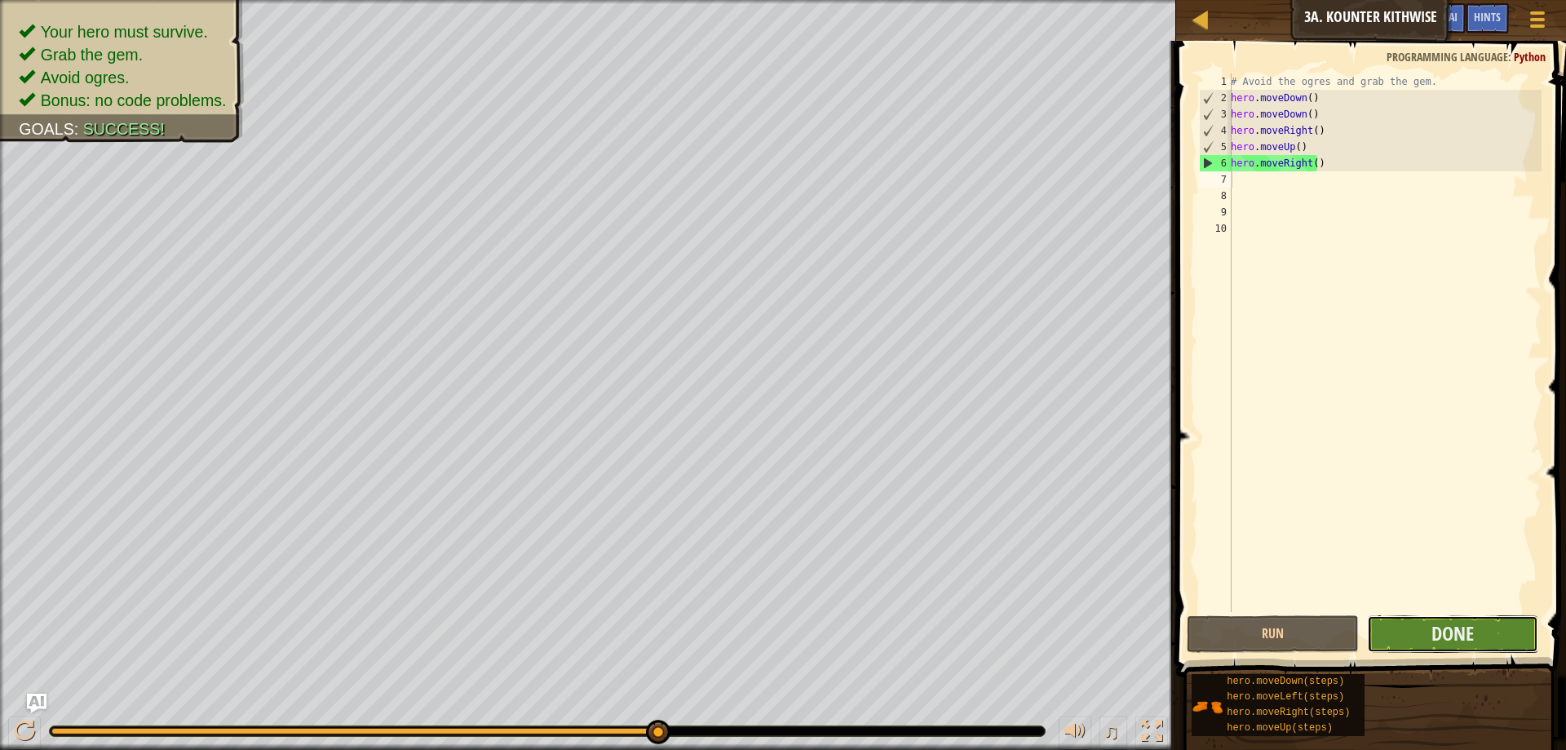
click at [1393, 621] on button "Done" at bounding box center [1452, 634] width 171 height 38
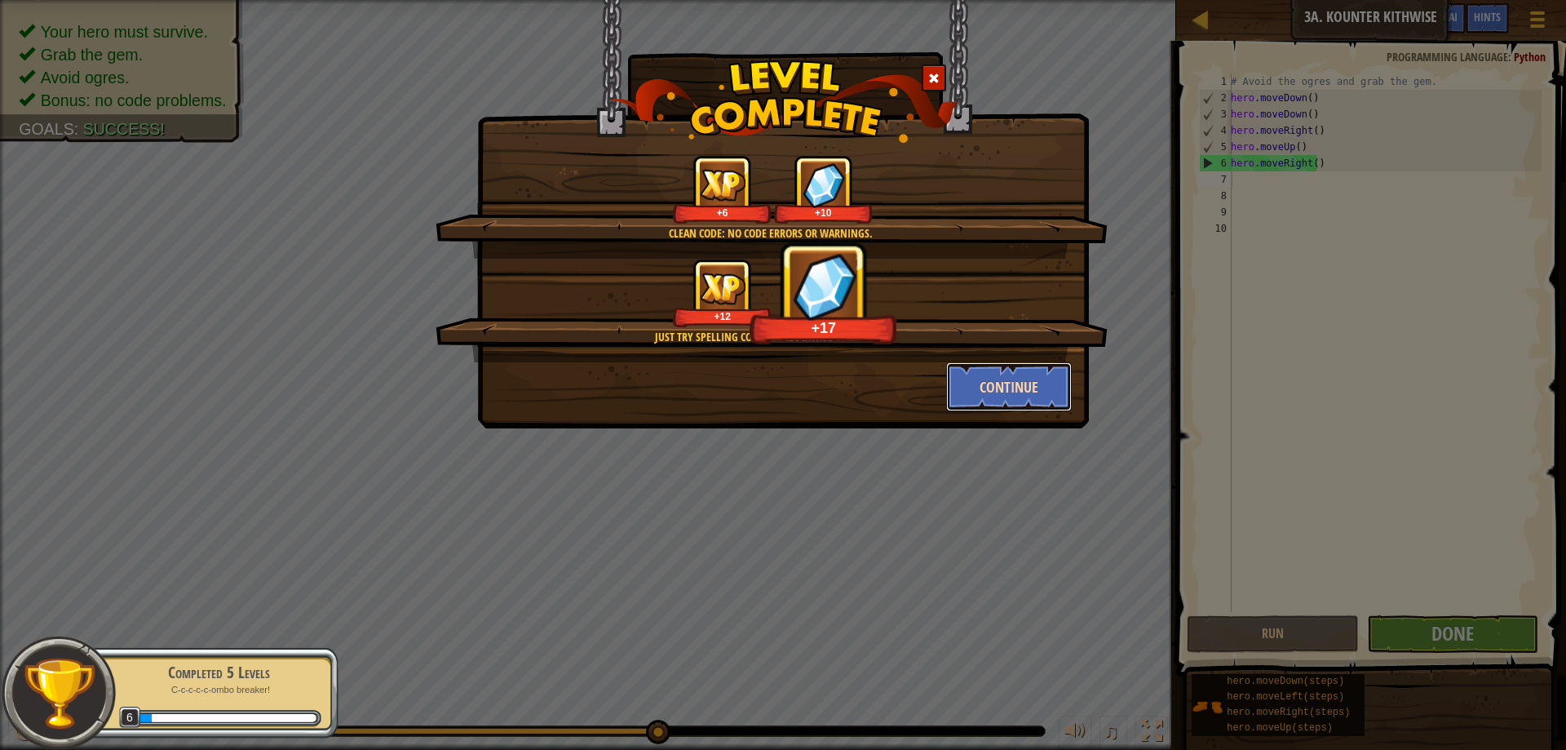
click at [990, 391] on button "Continue" at bounding box center [1009, 386] width 126 height 49
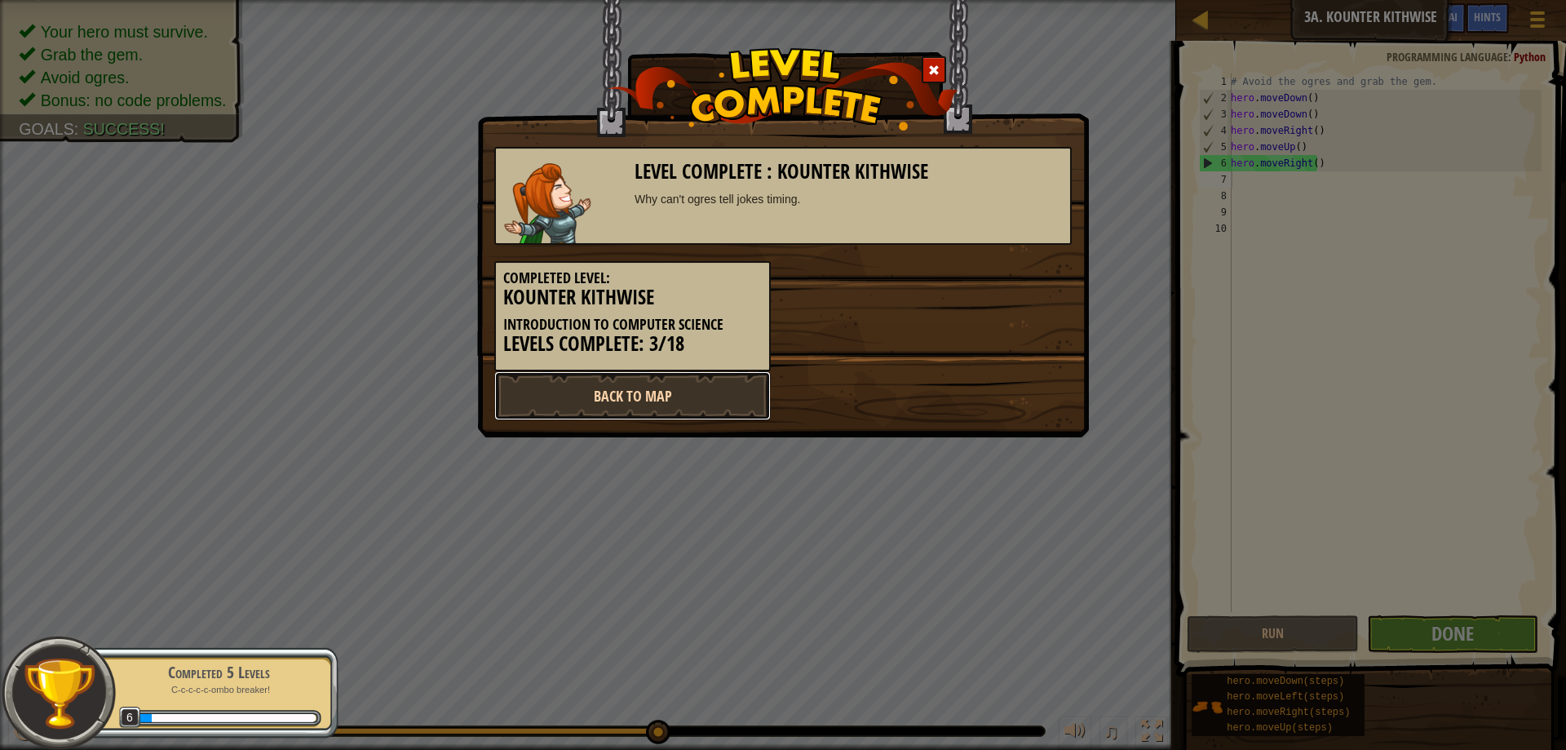
click at [737, 397] on link "Back to Map" at bounding box center [632, 395] width 277 height 49
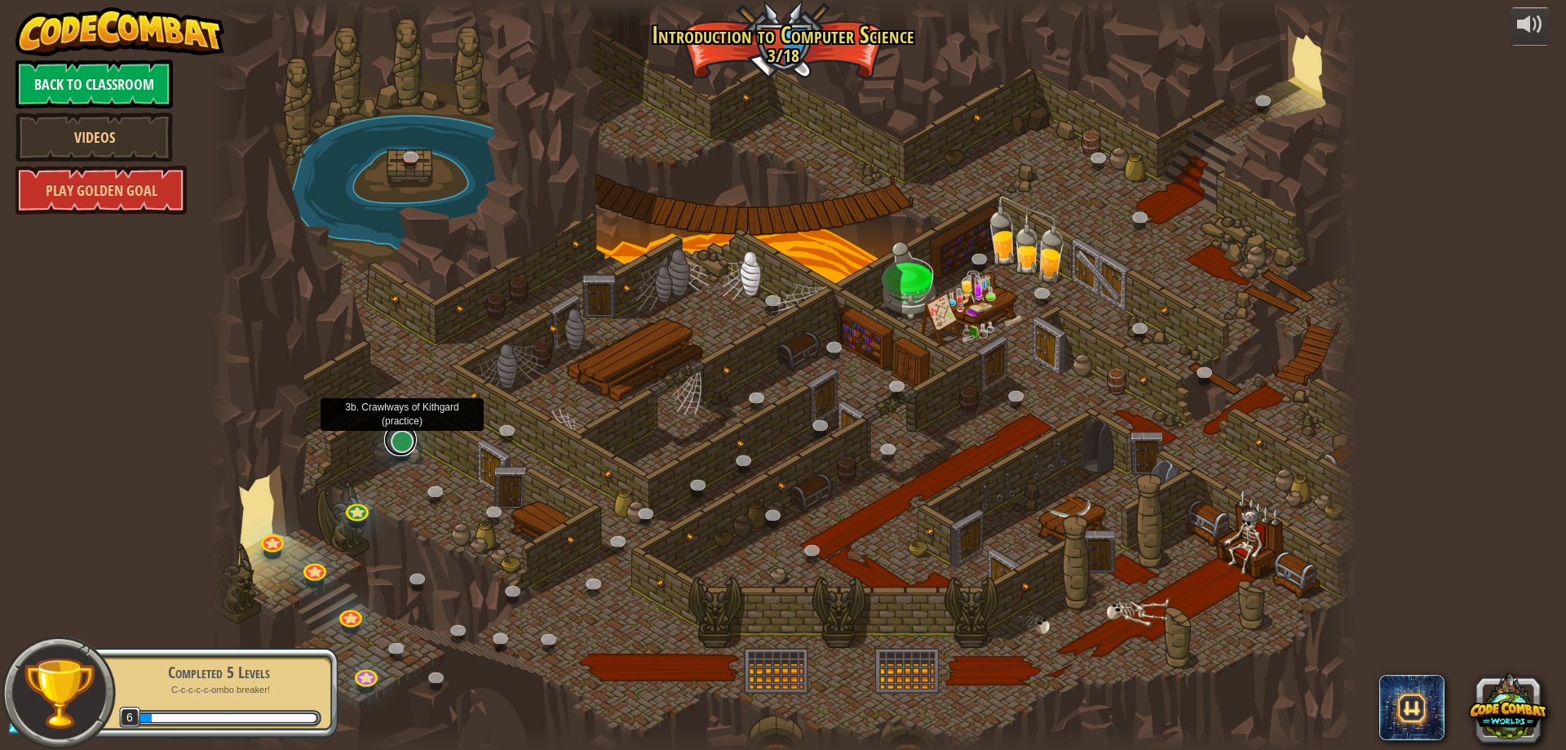
click at [390, 440] on link at bounding box center [400, 439] width 33 height 33
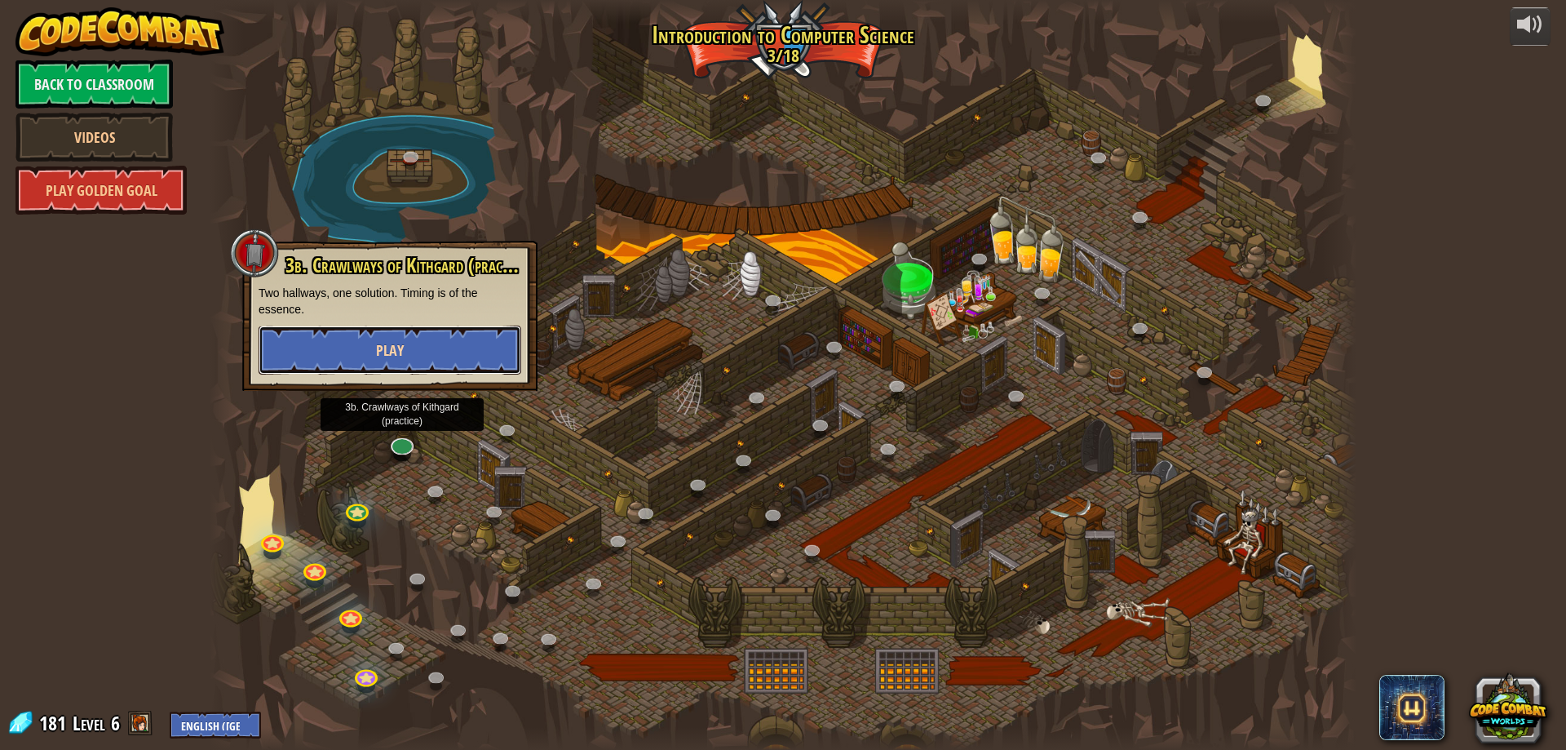
click at [331, 360] on button "Play" at bounding box center [390, 350] width 263 height 49
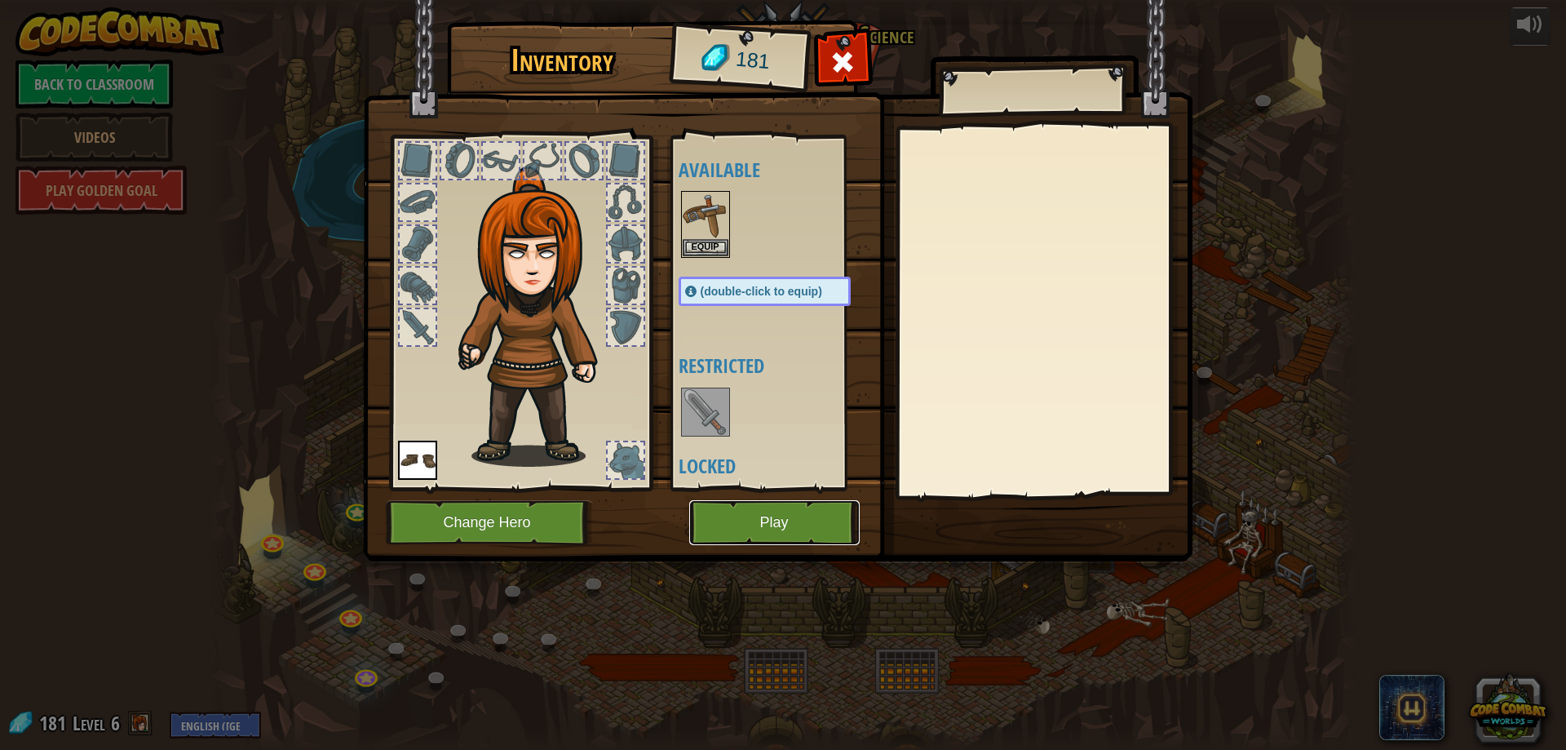
click at [792, 524] on button "Play" at bounding box center [774, 522] width 171 height 45
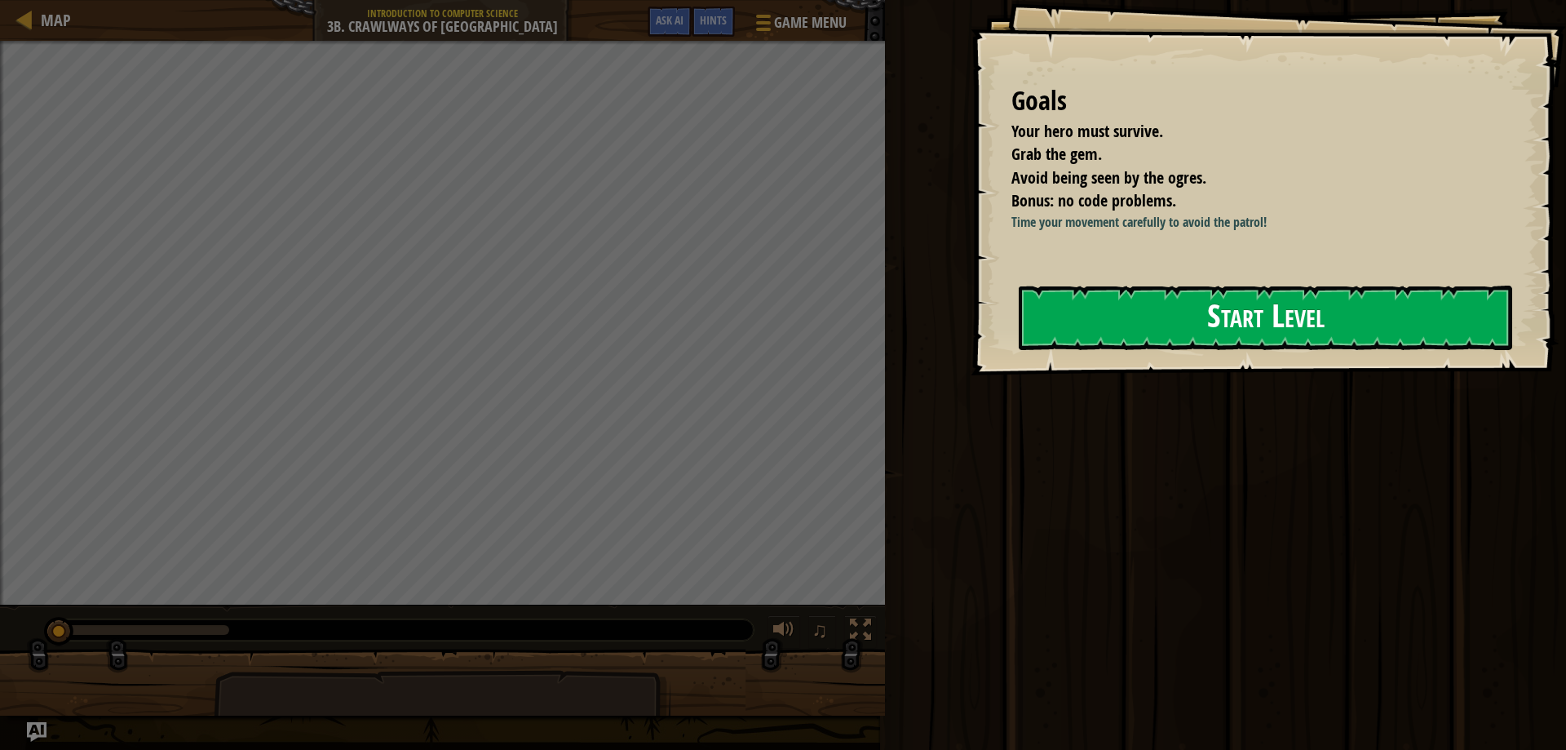
click at [1337, 324] on button "Start Level" at bounding box center [1266, 318] width 494 height 64
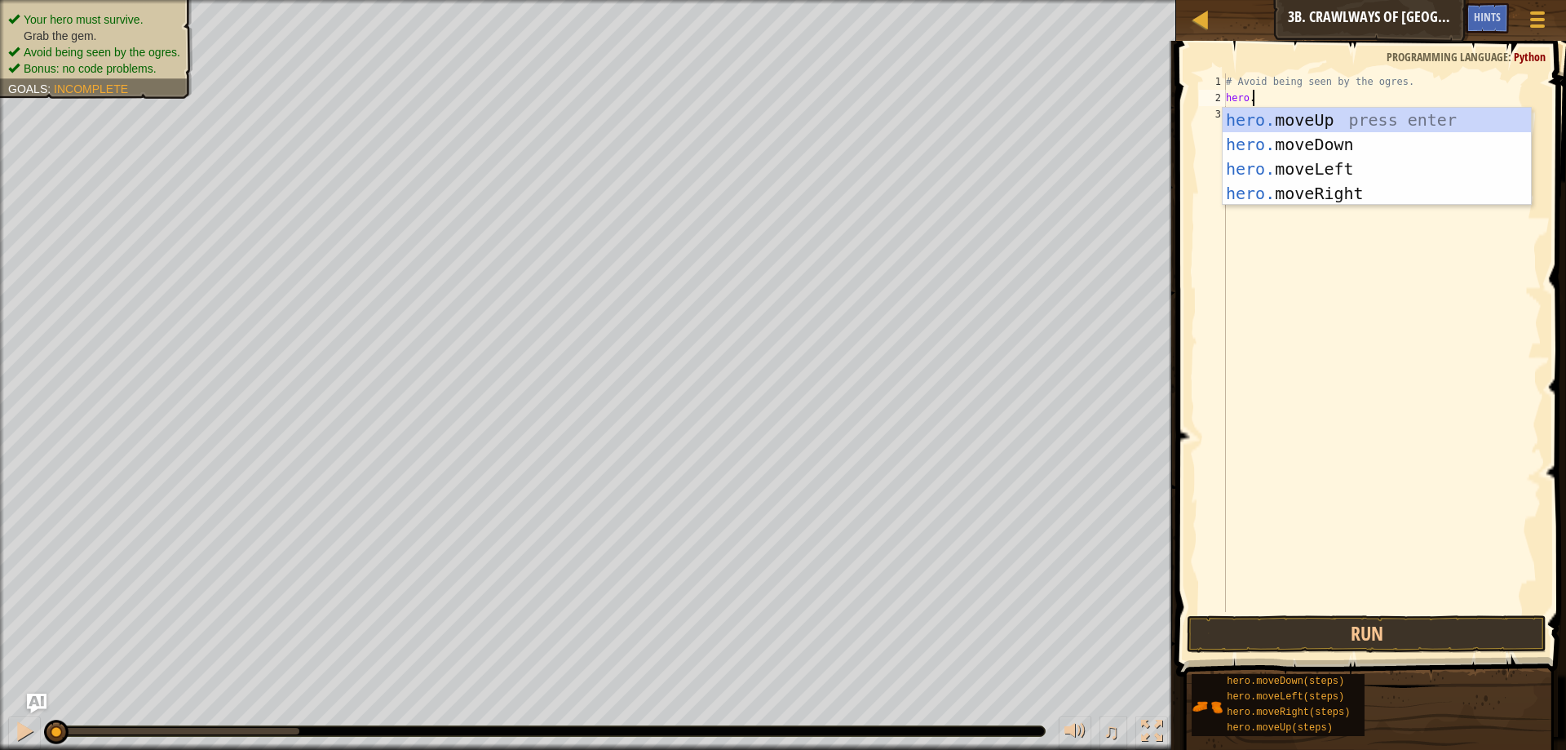
scroll to position [7, 2]
type textarea "[DOMAIN_NAME]"
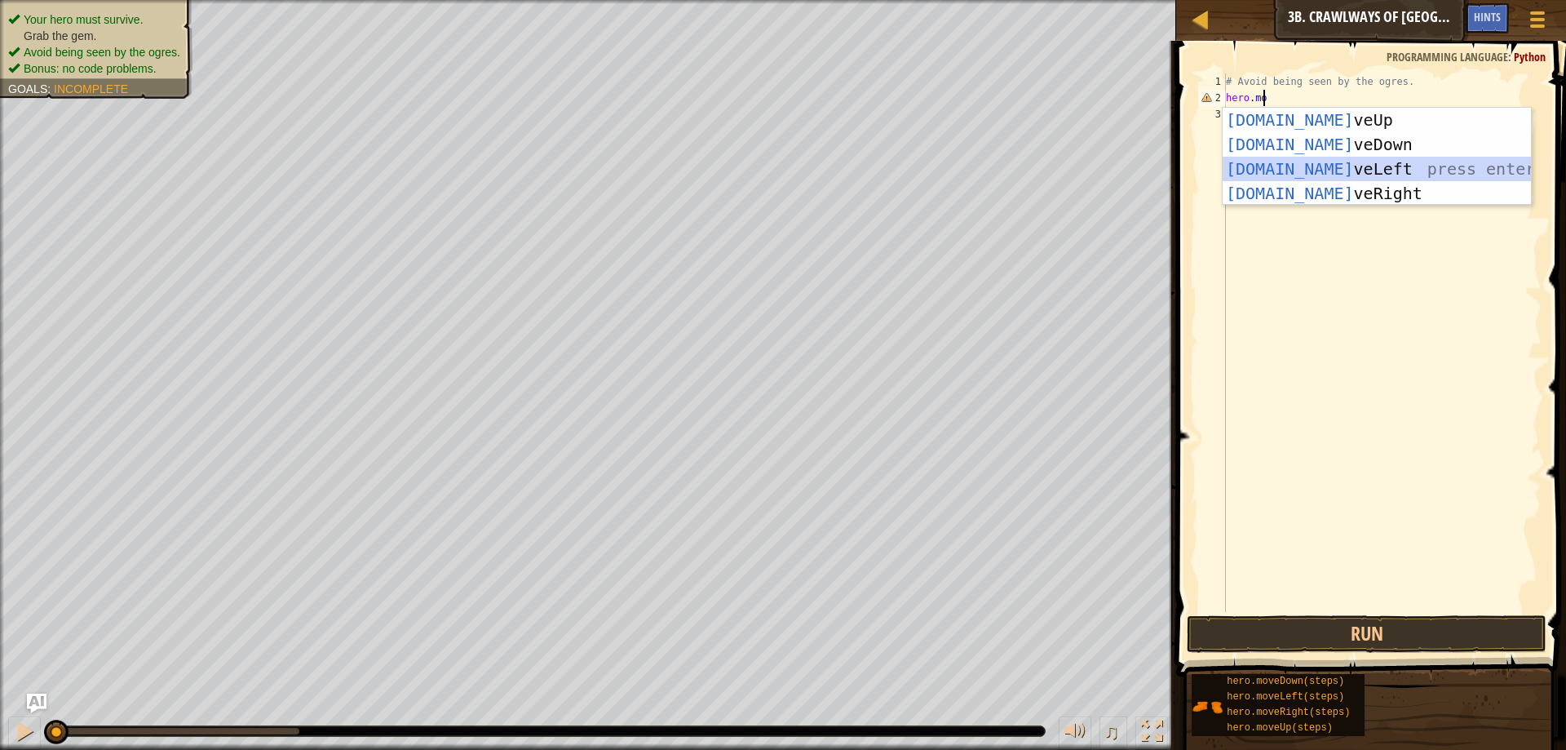
click at [1398, 180] on div "[DOMAIN_NAME] veUp press enter [DOMAIN_NAME] veDown press enter [DOMAIN_NAME] v…" at bounding box center [1377, 181] width 308 height 147
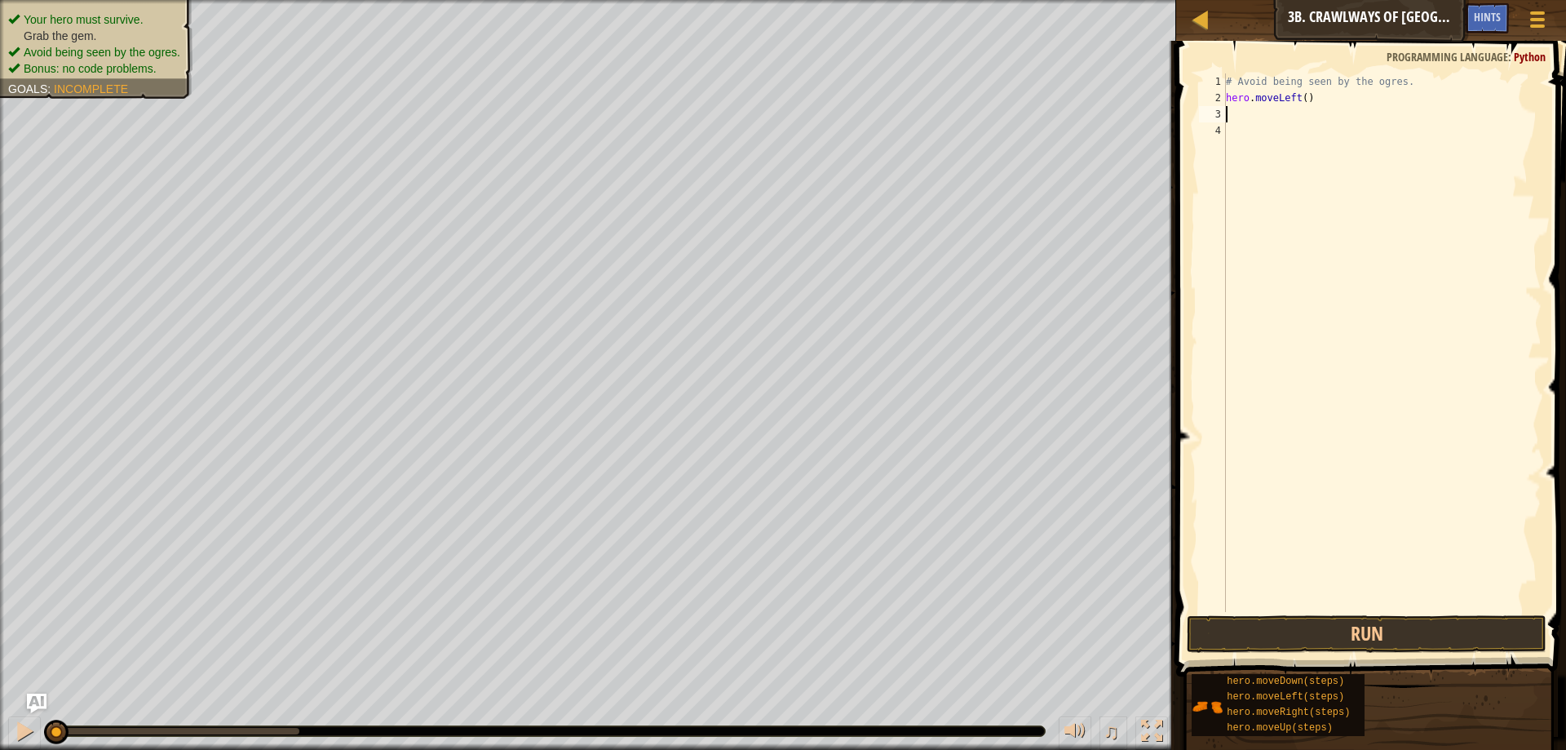
click at [1296, 96] on div "# Avoid being seen by the ogres. hero . moveLeft ( )" at bounding box center [1382, 358] width 319 height 571
click at [1297, 113] on div "hero.moveRight press enter" at bounding box center [1377, 144] width 308 height 73
type textarea "hero.moveRight"
click at [1270, 114] on div "# Avoid being seen by the ogres. hero . moveRight" at bounding box center [1382, 358] width 319 height 571
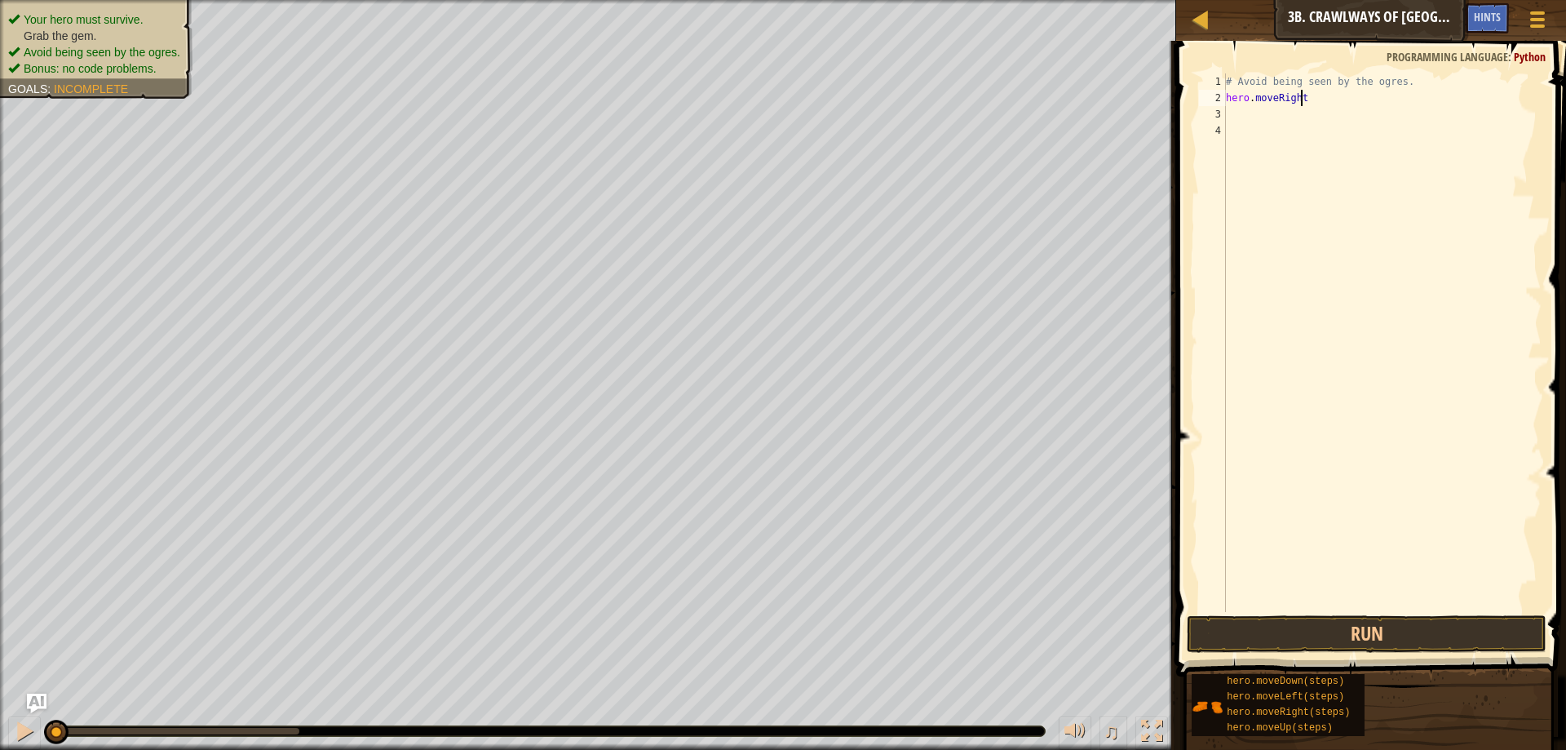
scroll to position [7, 0]
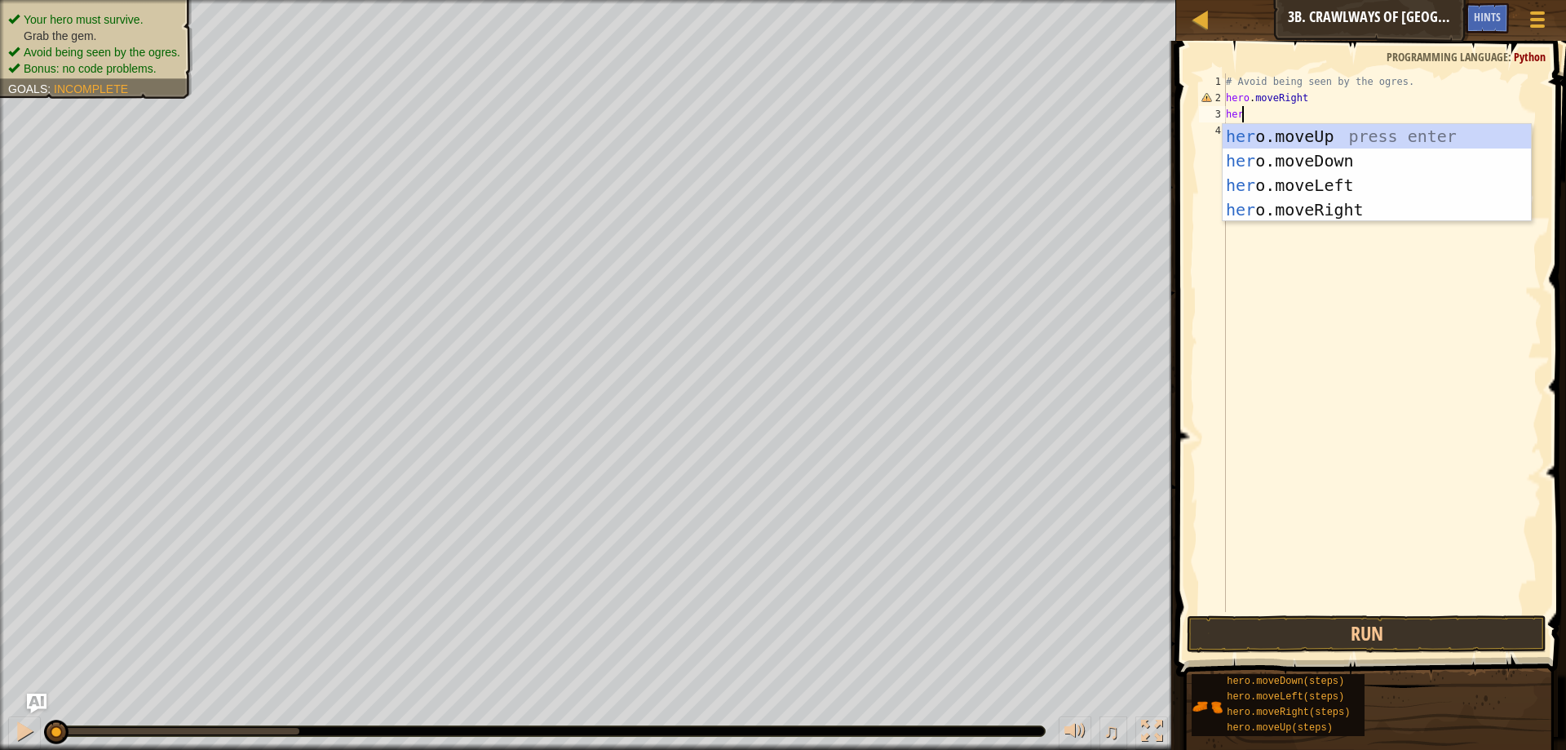
type textarea "hero"
click at [1279, 206] on div "hero .moveUp press enter hero .moveDown press enter hero .moveLeft press enter …" at bounding box center [1377, 197] width 308 height 147
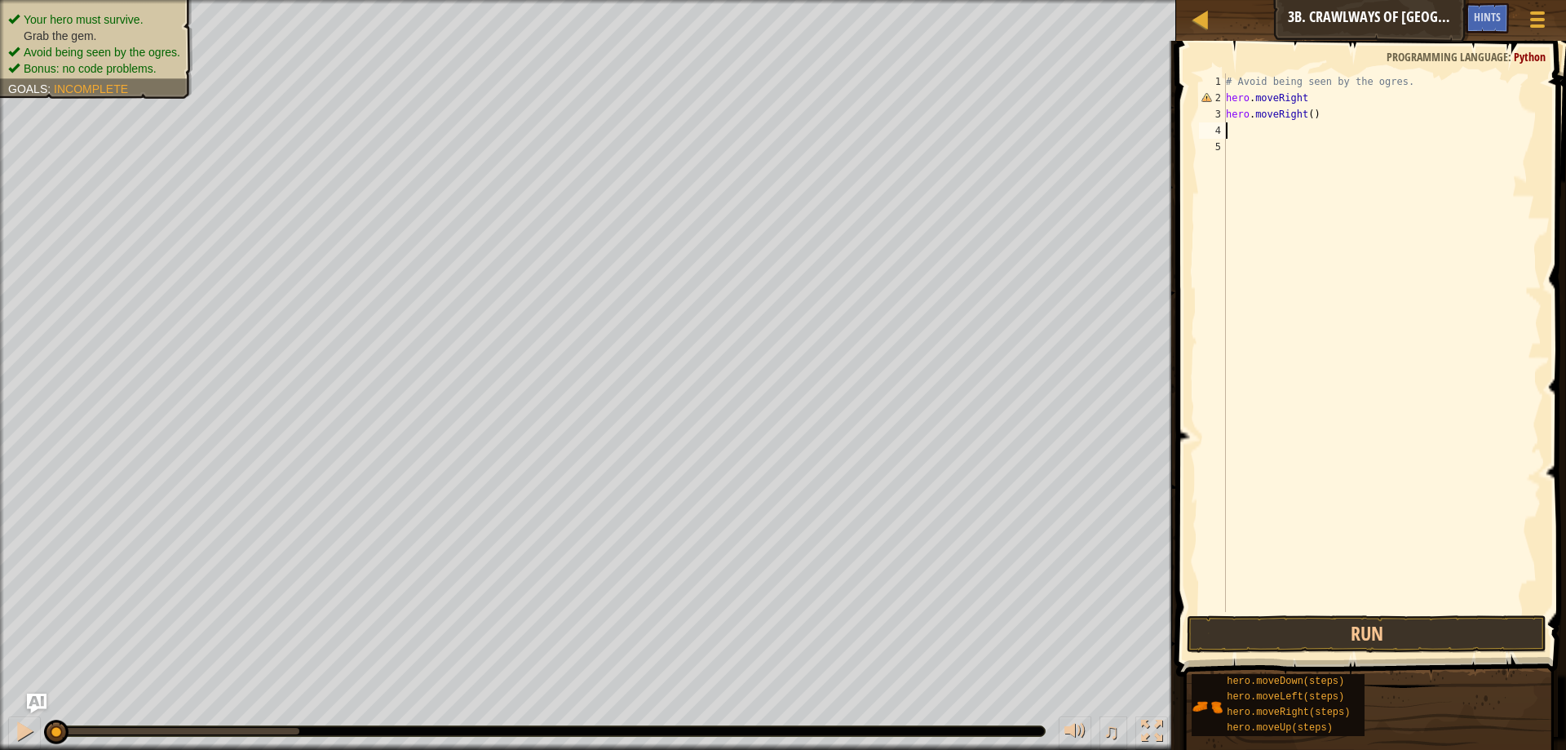
scroll to position [7, 0]
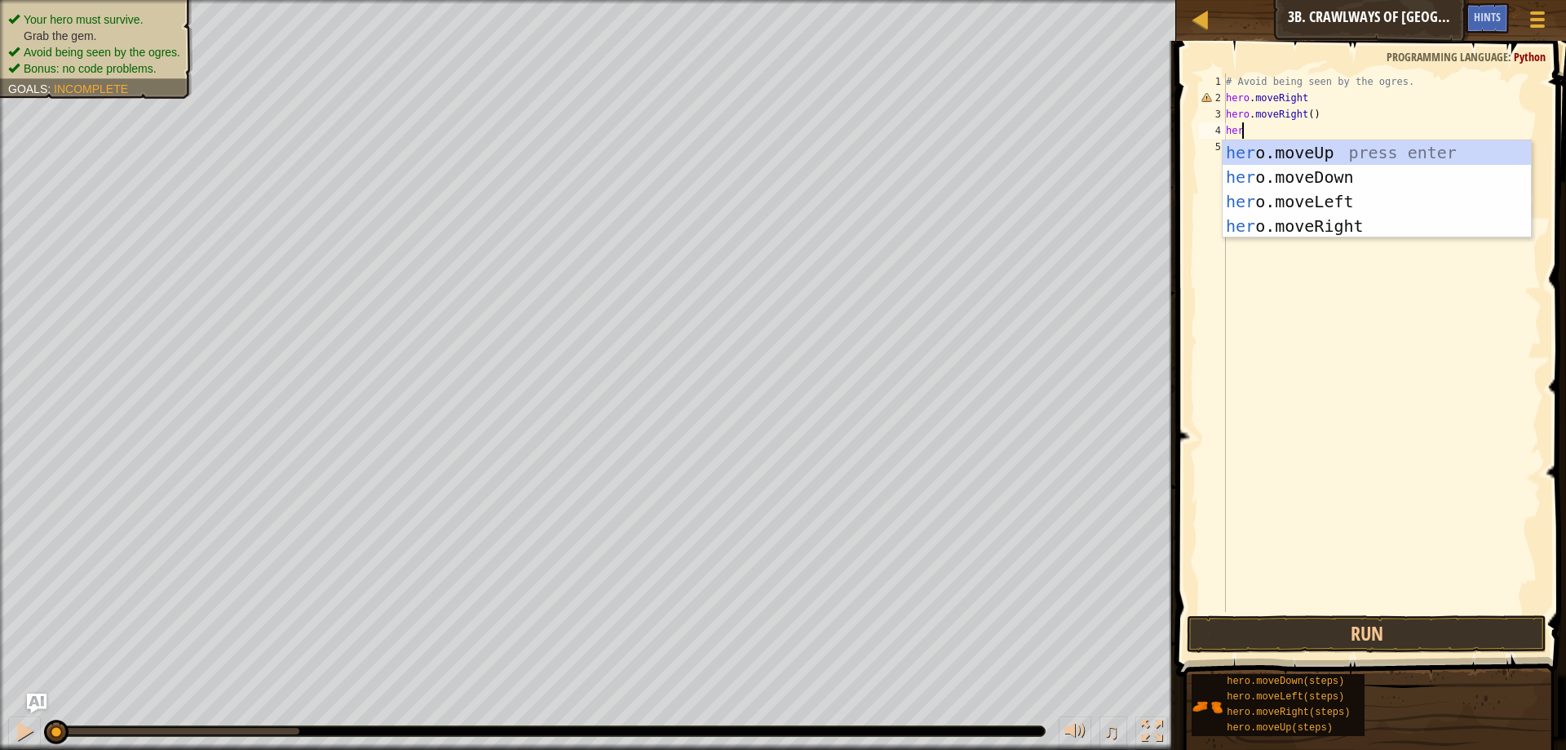
type textarea "hero"
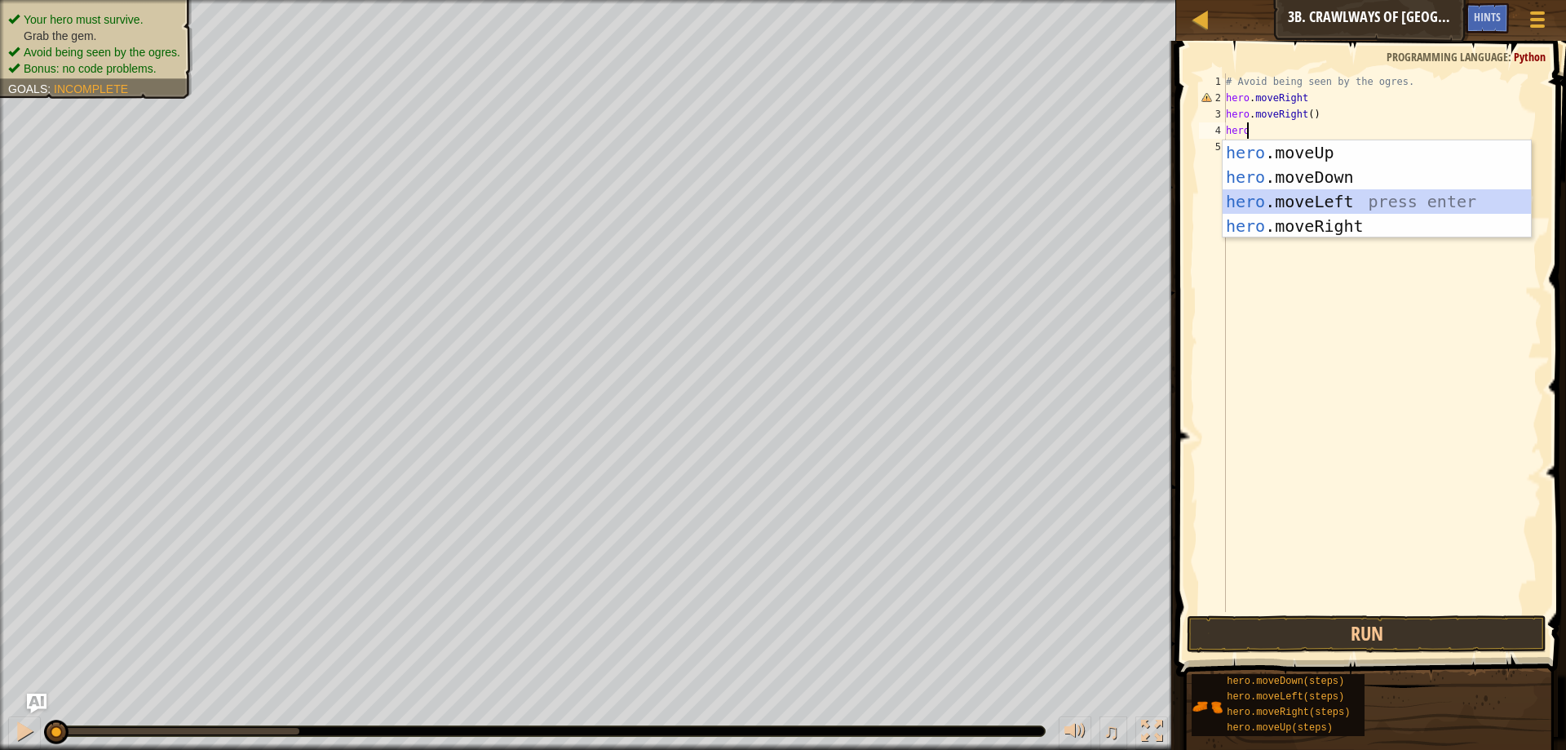
click at [1333, 198] on div "hero .moveUp press enter hero .moveDown press enter hero .moveLeft press enter …" at bounding box center [1377, 213] width 308 height 147
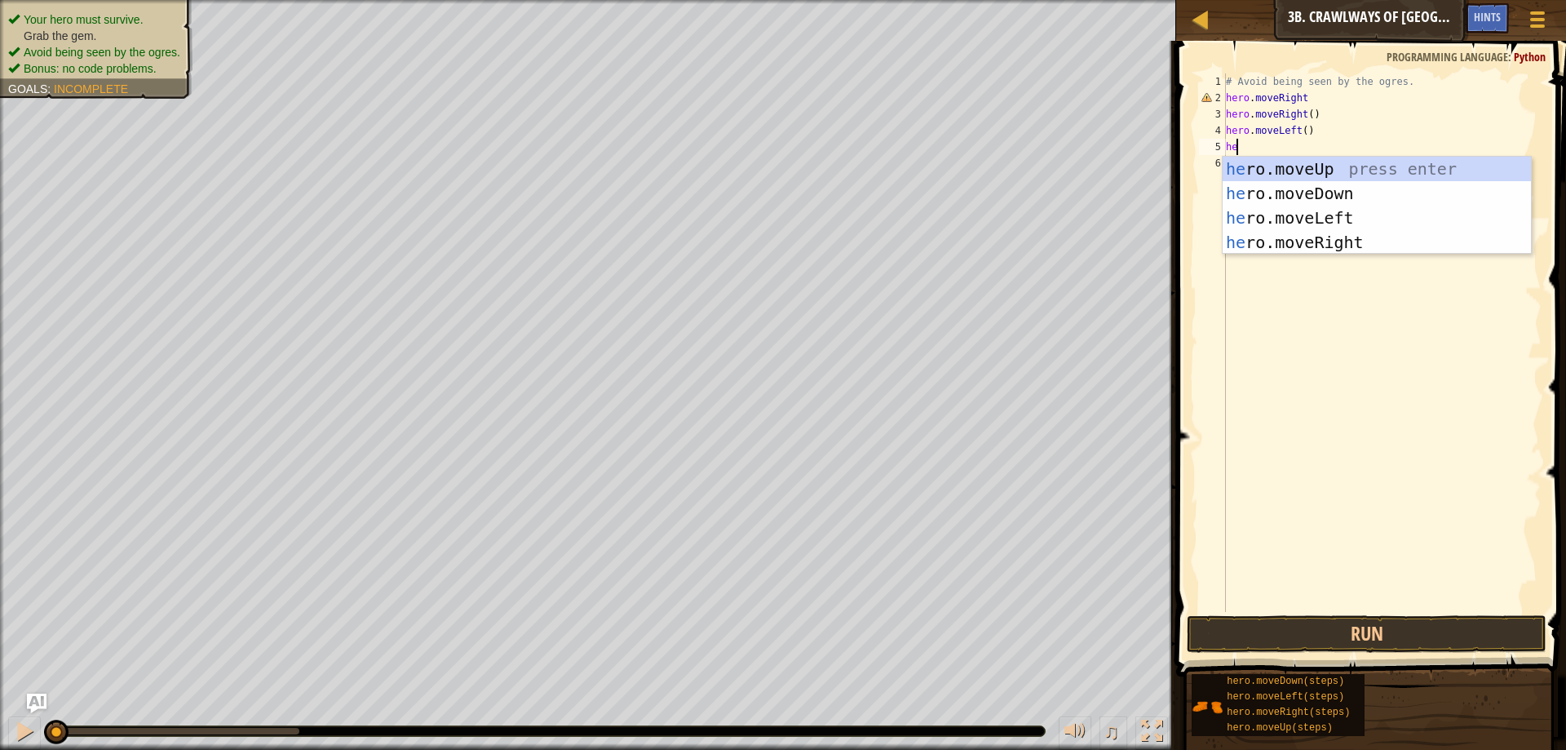
type textarea "hero"
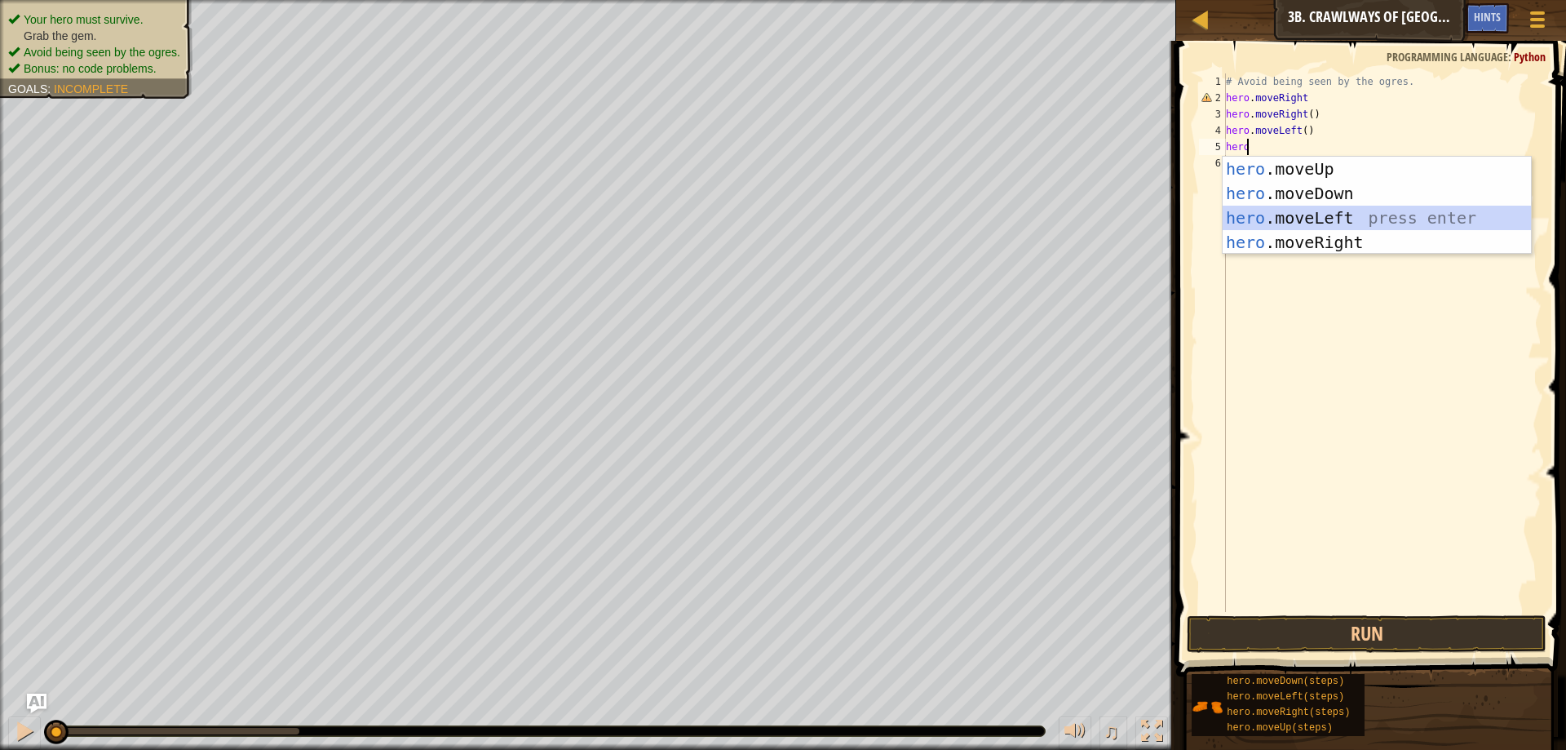
click at [1262, 215] on div "hero .moveUp press enter hero .moveDown press enter hero .moveLeft press enter …" at bounding box center [1377, 230] width 308 height 147
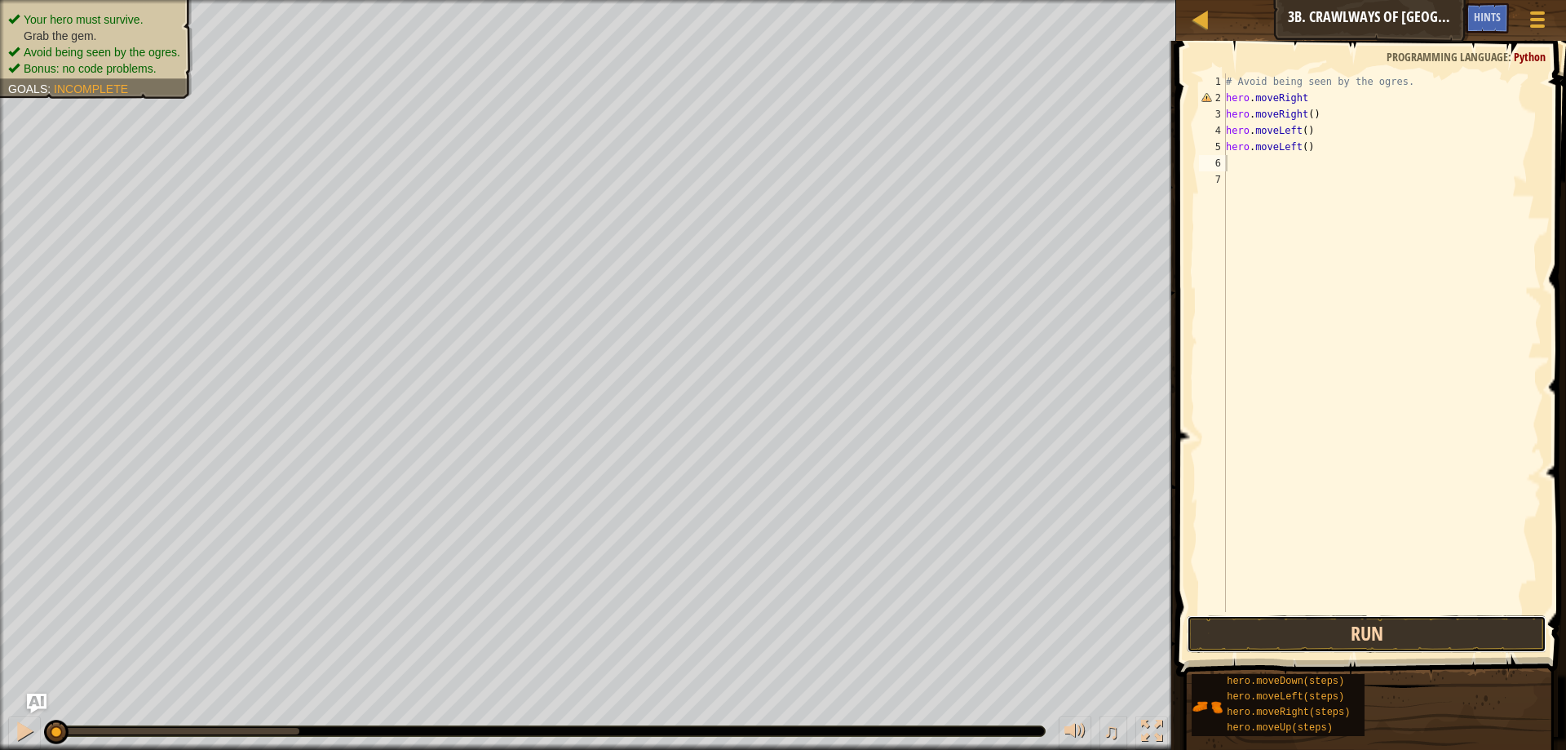
click at [1330, 635] on button "Run" at bounding box center [1367, 634] width 360 height 38
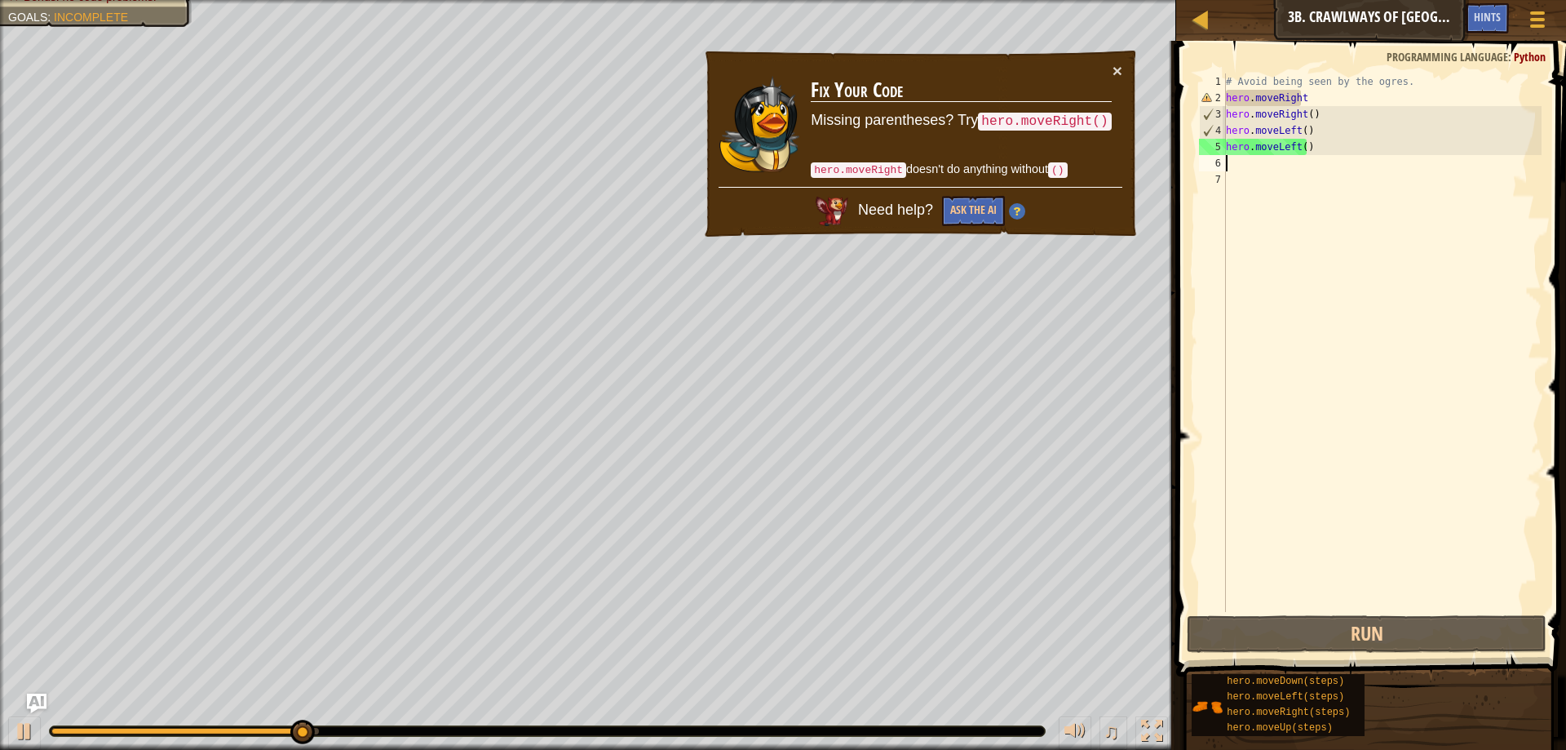
click at [1307, 103] on div "# Avoid being seen by the ogres. hero . moveRight hero . moveRight ( ) hero . m…" at bounding box center [1382, 358] width 319 height 571
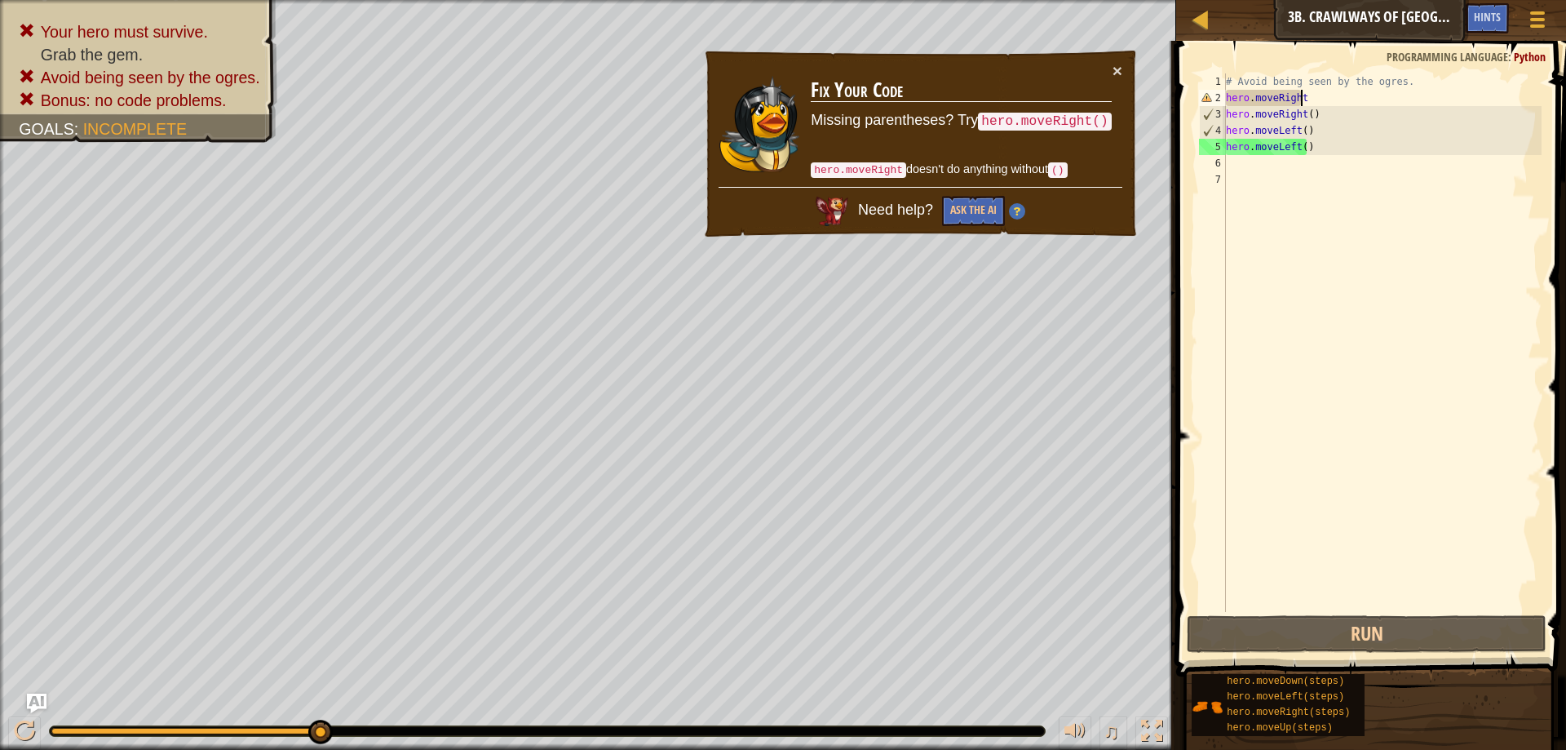
scroll to position [7, 6]
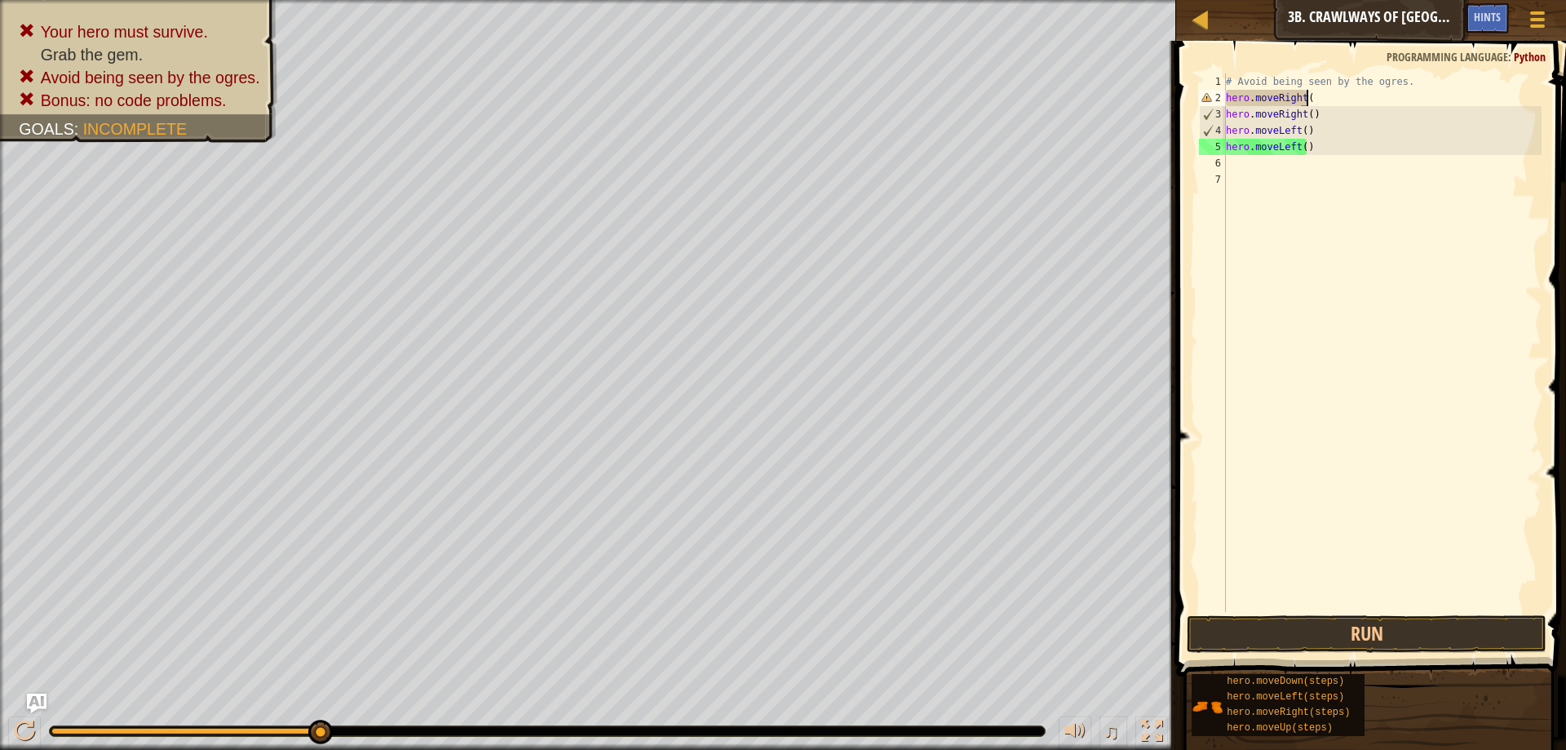
type textarea "hero.moveRight()"
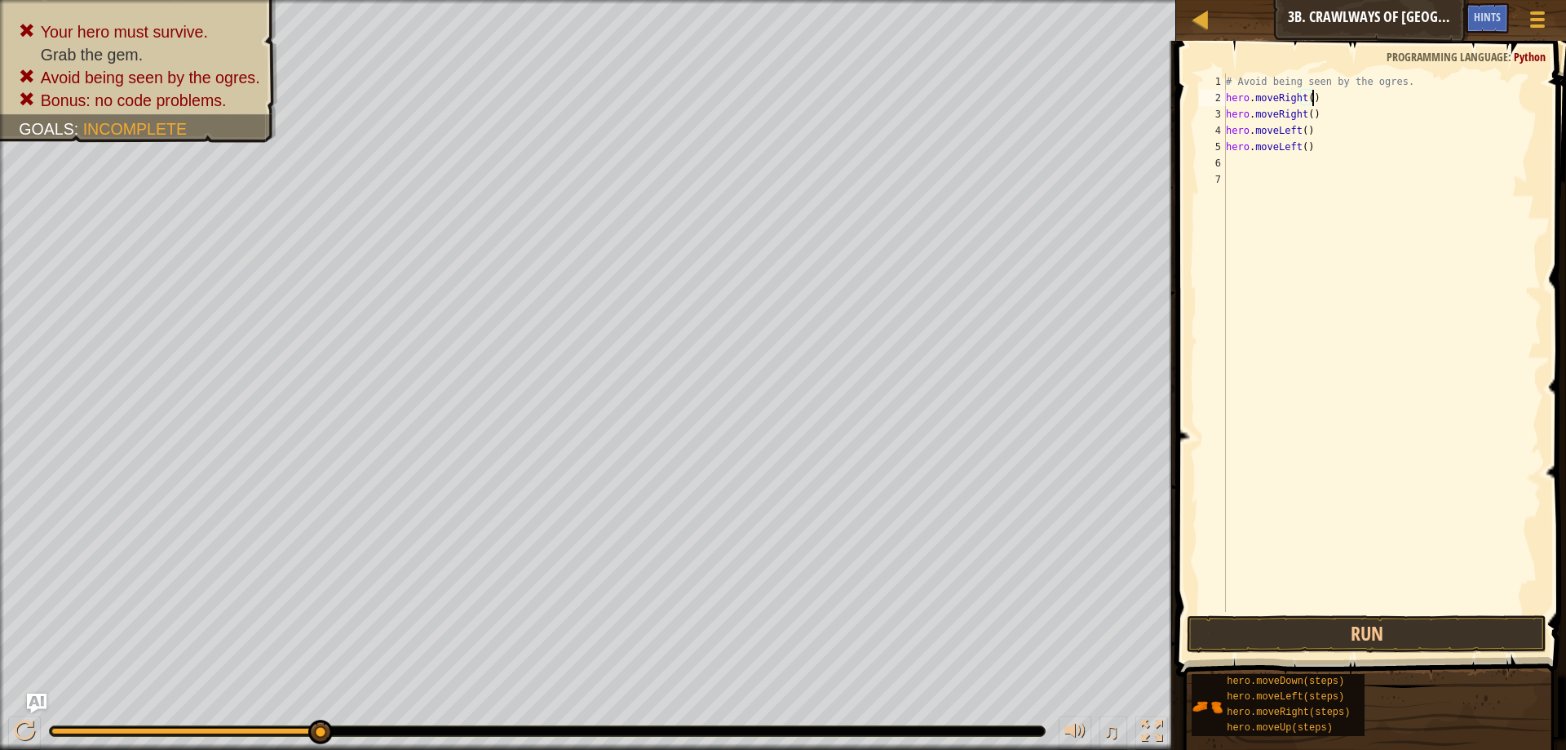
scroll to position [7, 0]
click at [1224, 628] on button "Run" at bounding box center [1367, 634] width 360 height 38
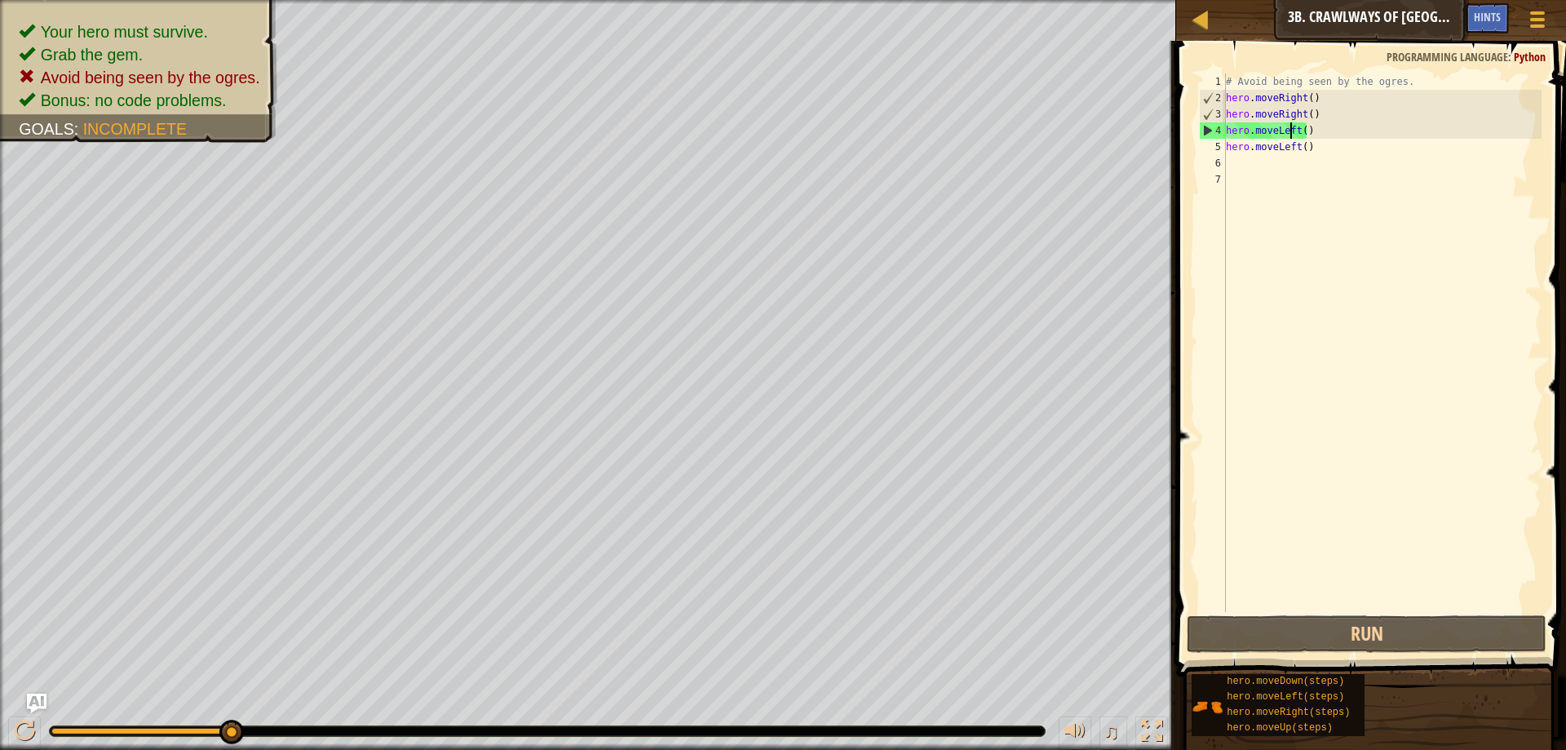
click at [1292, 135] on div "# Avoid being seen by the ogres. hero . moveRight ( ) hero . moveRight ( ) hero…" at bounding box center [1382, 358] width 319 height 571
click at [1293, 127] on div "# Avoid being seen by the ogres. hero . moveRight ( ) hero . moveRight ( ) hero…" at bounding box center [1382, 358] width 319 height 571
click at [1294, 126] on div "# Avoid being seen by the ogres. hero . moveRight ( ) hero . moveRight ( ) hero…" at bounding box center [1382, 358] width 319 height 571
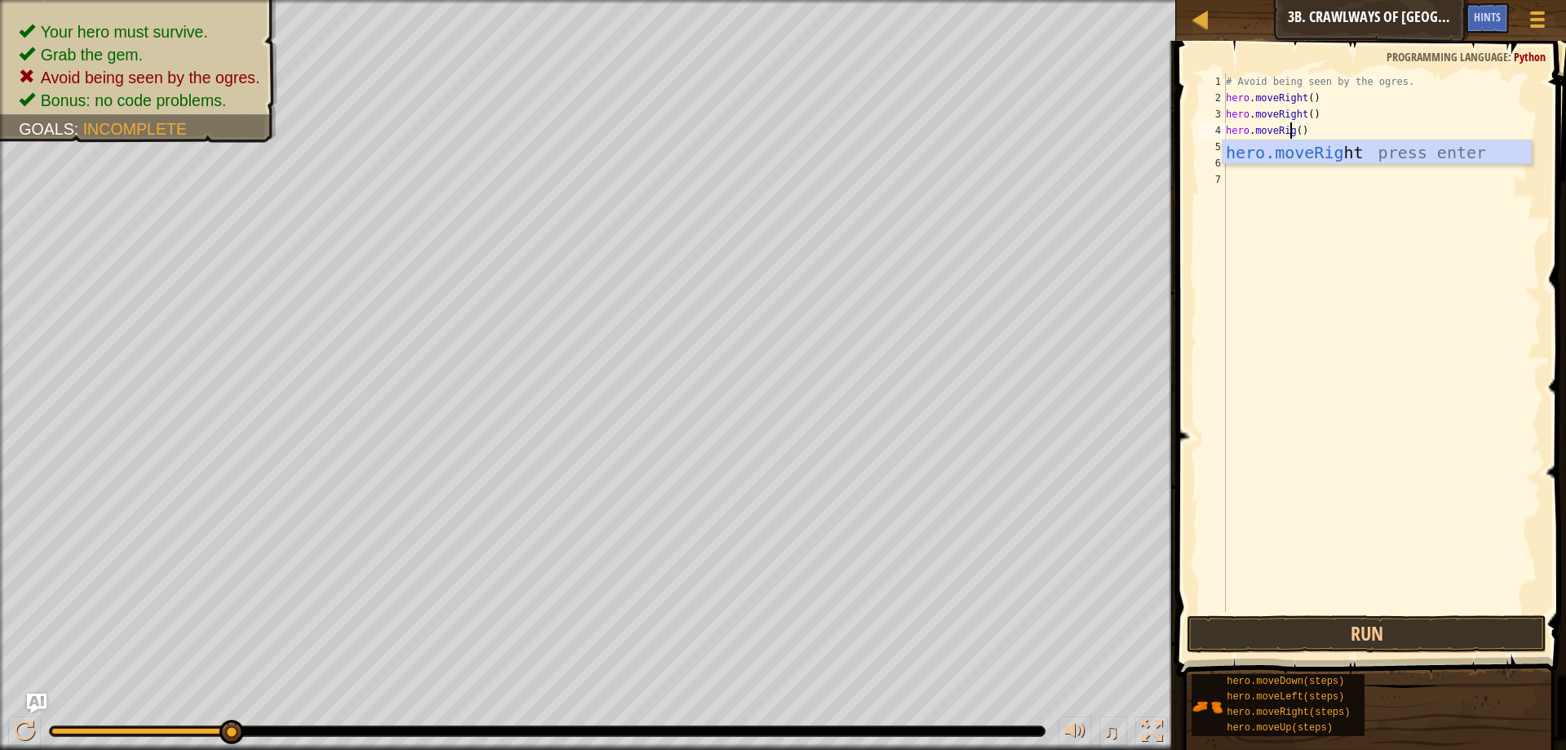
scroll to position [7, 6]
click at [1318, 144] on div "hero.moveRight press enter" at bounding box center [1377, 176] width 308 height 73
type textarea "hero.moveRight()"
click at [1467, 12] on div "Hints" at bounding box center [1487, 18] width 43 height 30
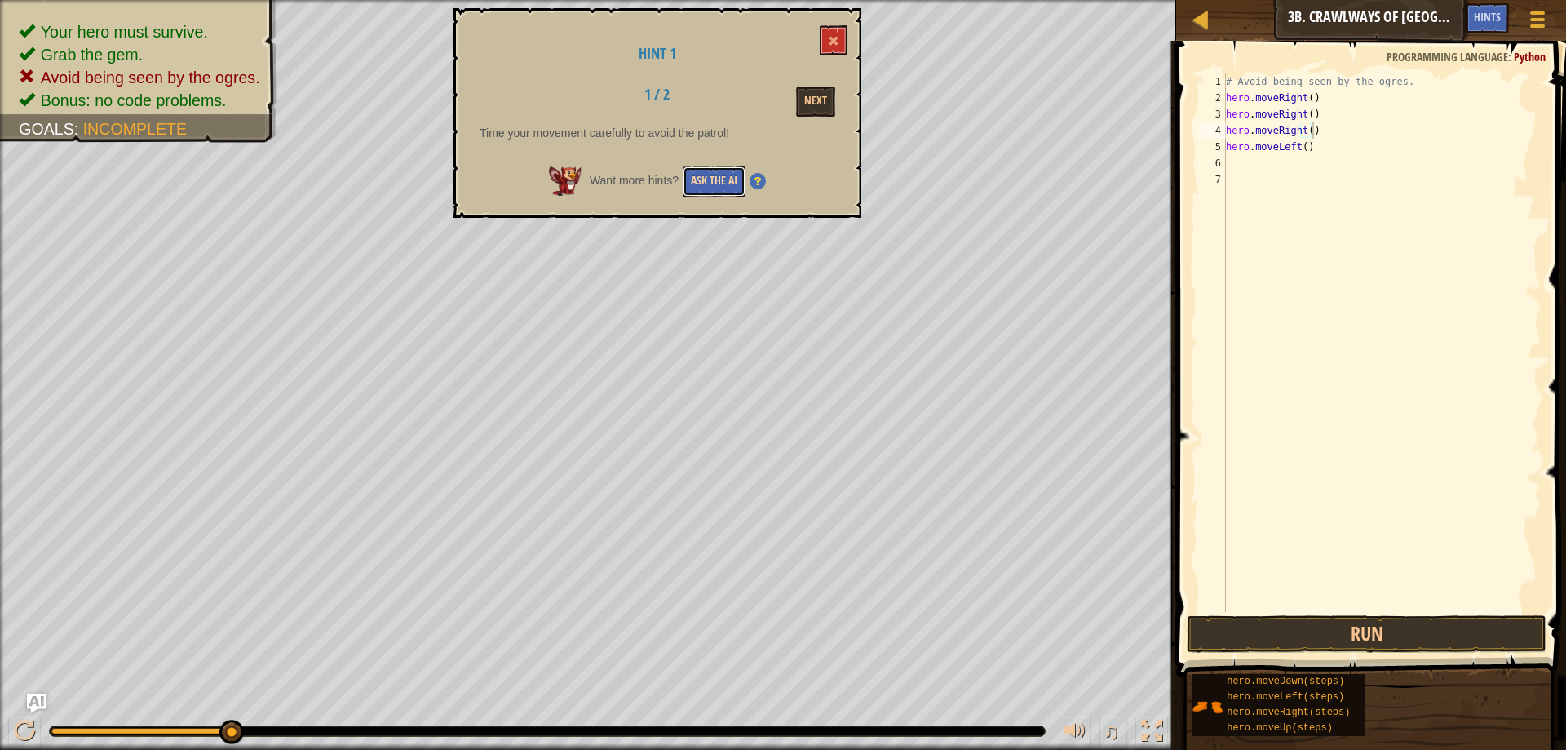
click at [715, 185] on button "Ask the AI" at bounding box center [714, 181] width 63 height 30
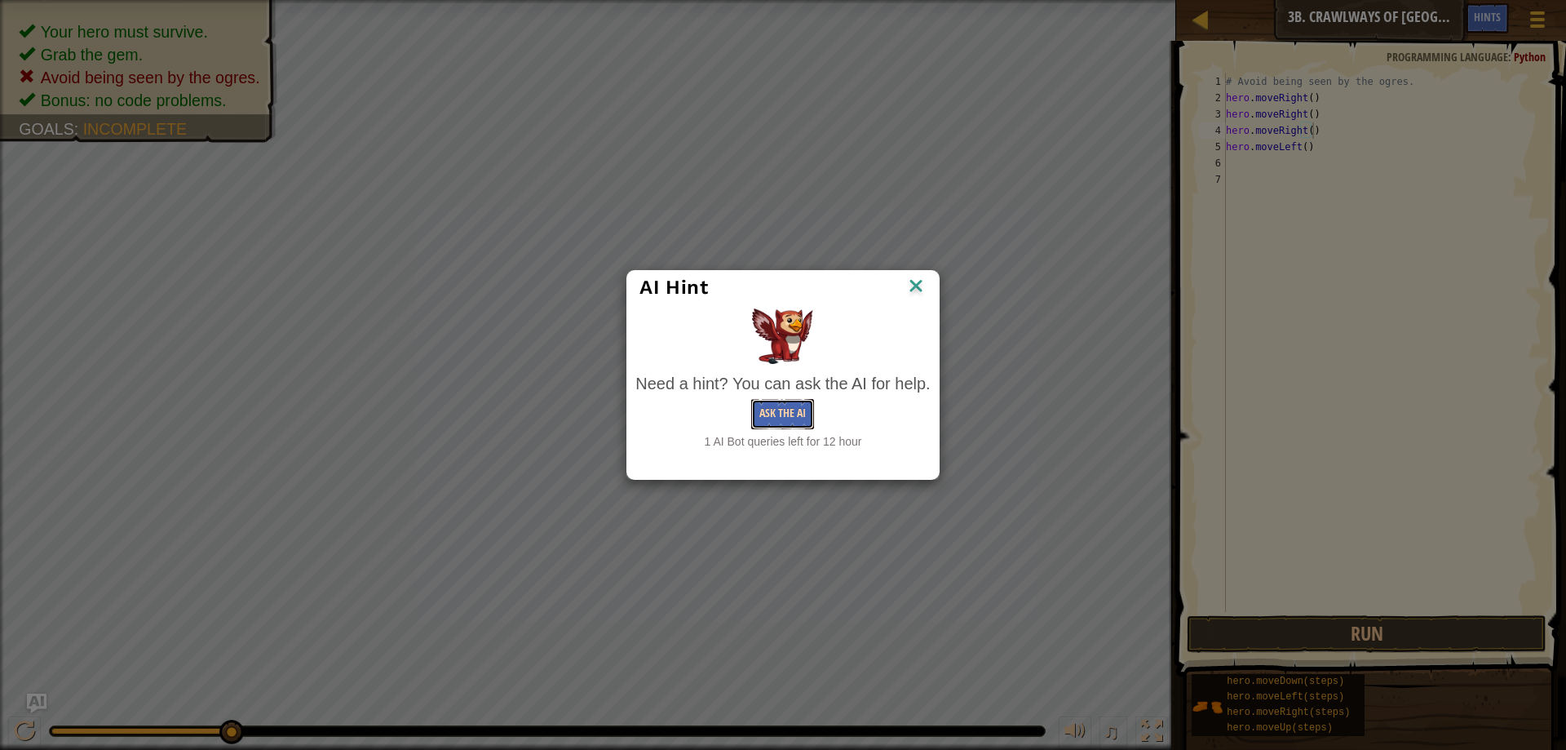
click at [782, 419] on button "Ask the AI" at bounding box center [782, 414] width 63 height 30
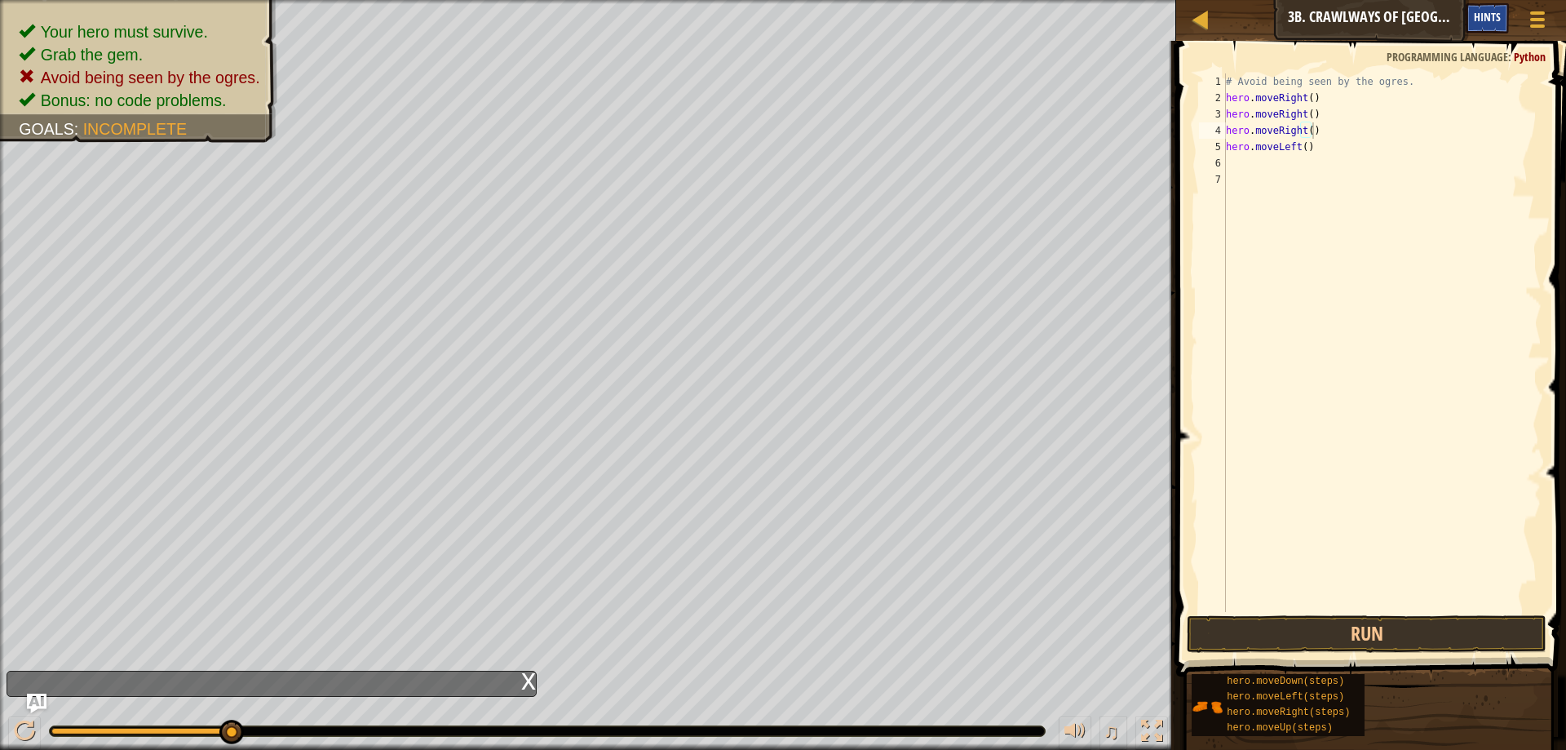
click at [1489, 24] on span "Hints" at bounding box center [1487, 17] width 27 height 16
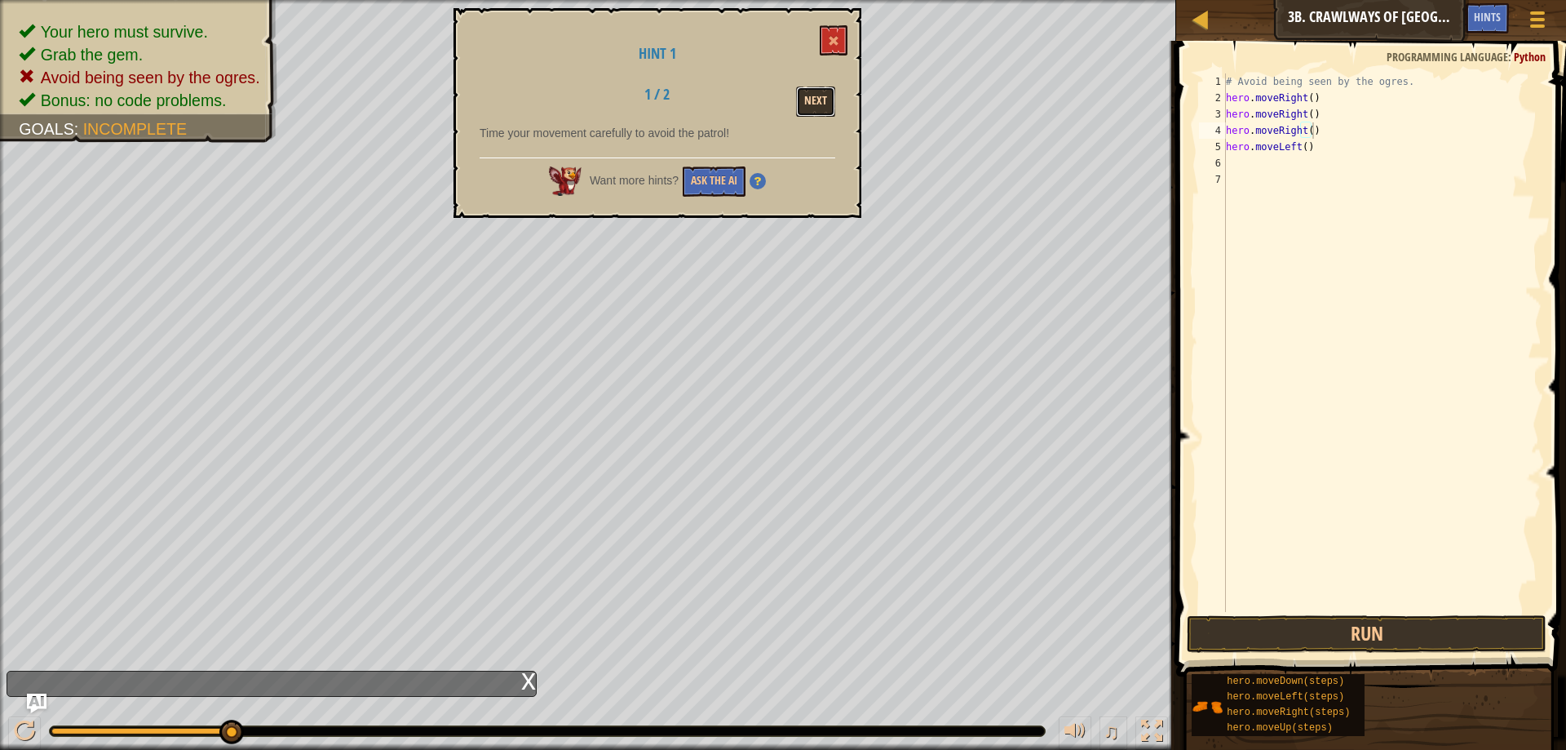
click at [826, 96] on button "Next" at bounding box center [815, 101] width 39 height 30
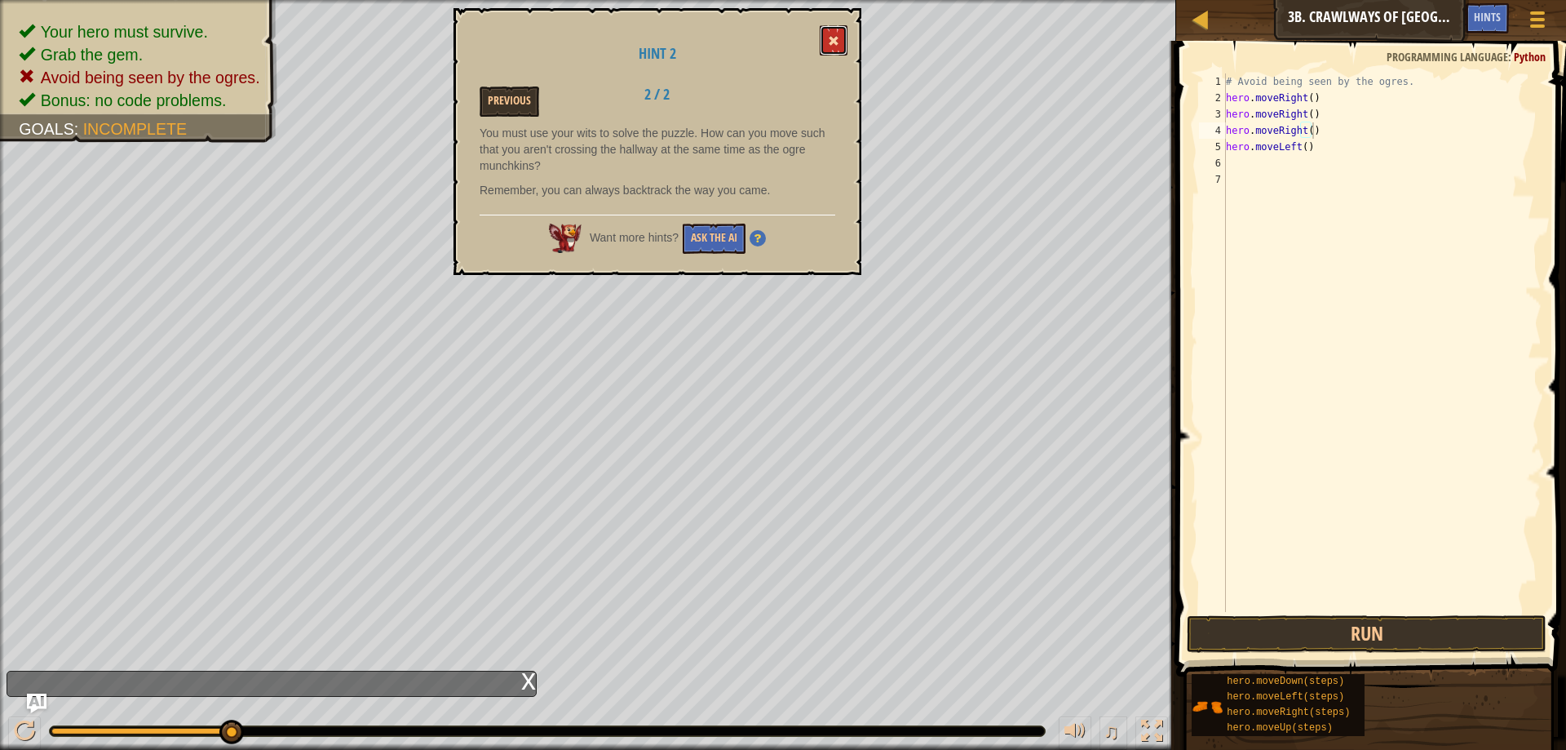
click at [828, 30] on button at bounding box center [834, 40] width 28 height 30
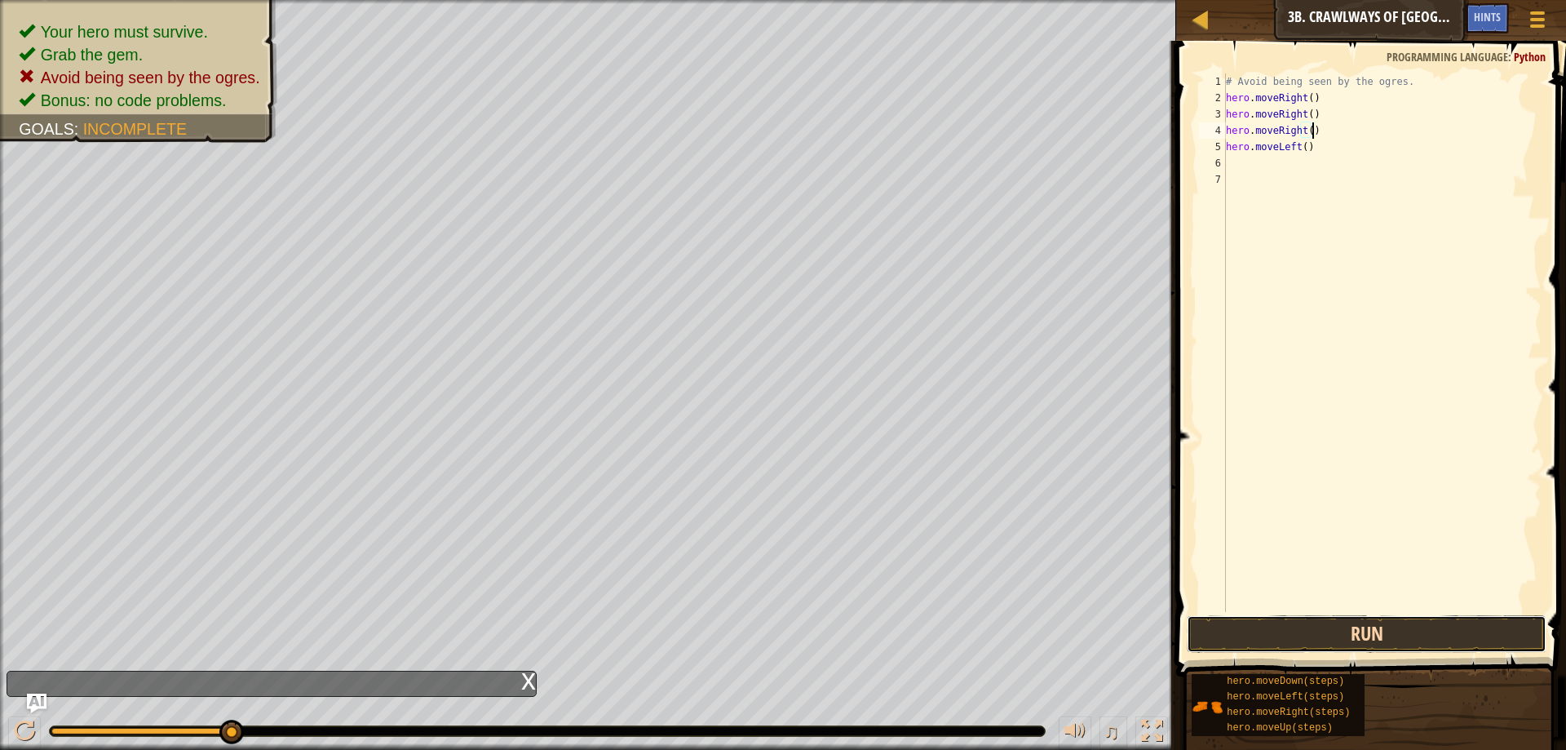
click at [1305, 648] on button "Run" at bounding box center [1367, 634] width 360 height 38
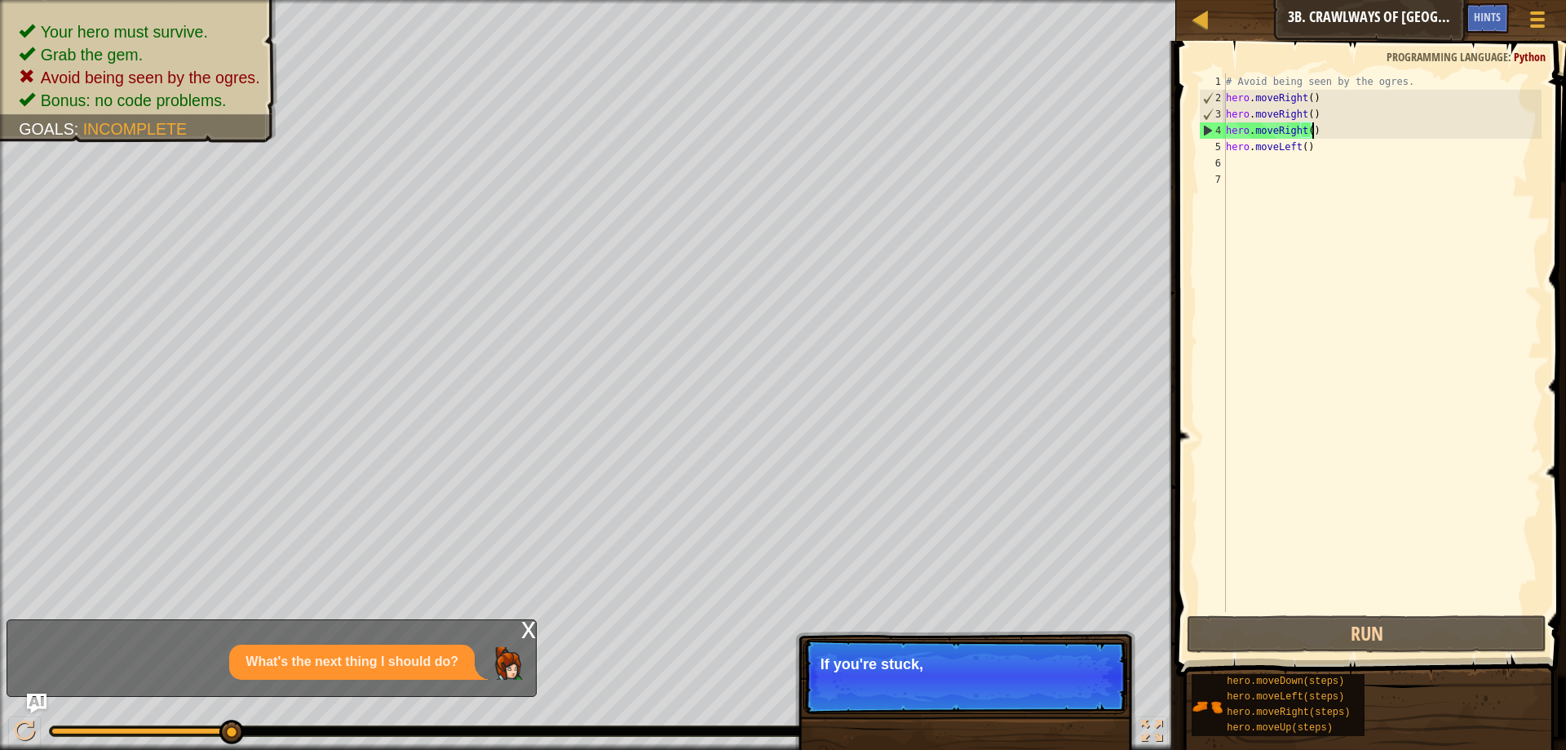
click at [1297, 113] on div "# Avoid being seen by the ogres. hero . moveRight ( ) hero . moveRight ( ) hero…" at bounding box center [1382, 358] width 319 height 571
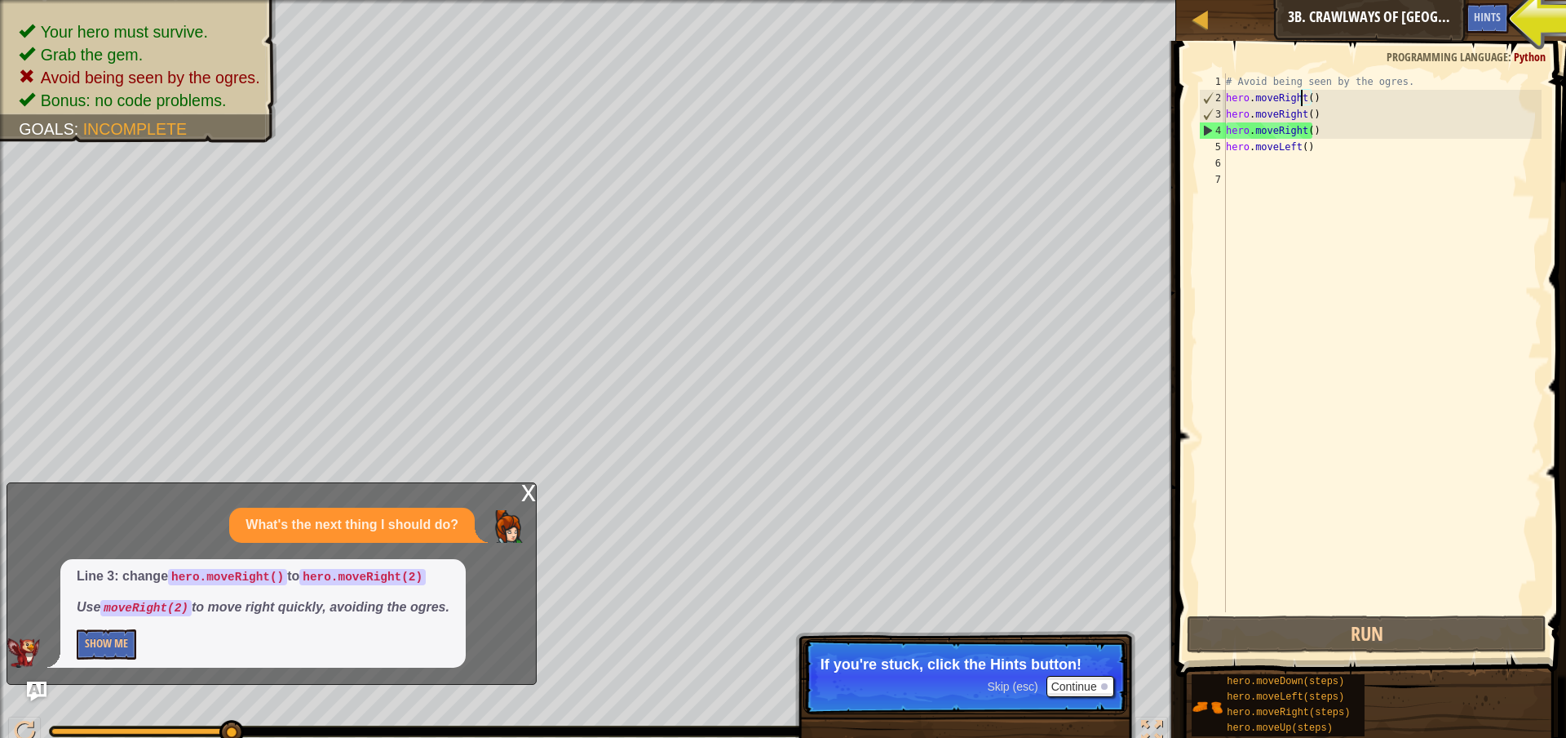
click at [1304, 104] on div "# Avoid being seen by the ogres. hero . moveRight ( ) hero . moveRight ( ) hero…" at bounding box center [1382, 358] width 319 height 571
click at [1300, 117] on div "# Avoid being seen by the ogres. hero . moveRight ( ) hero . moveRight ( ) hero…" at bounding box center [1382, 358] width 319 height 571
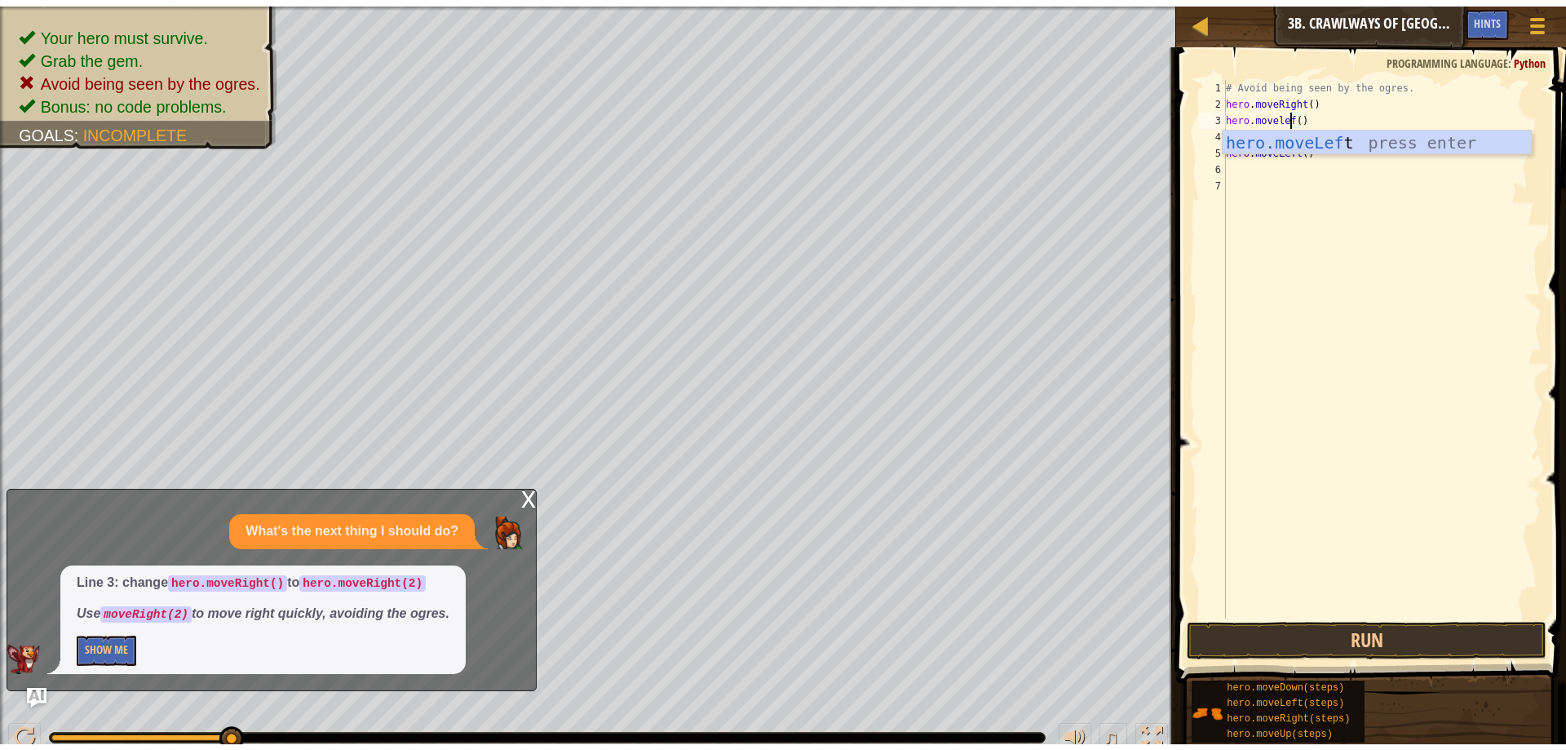
scroll to position [7, 6]
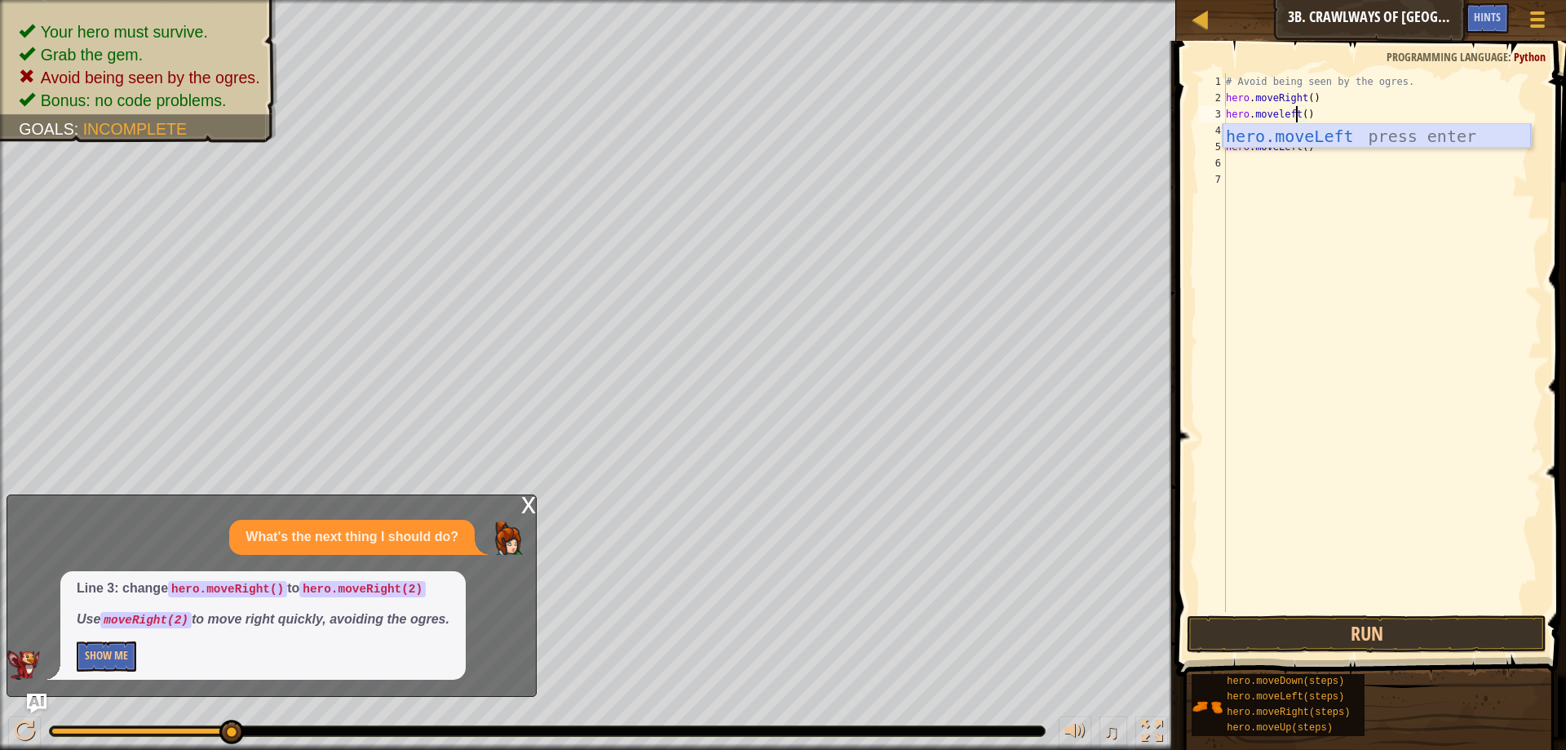
click at [1298, 132] on div "hero.moveLeft press enter" at bounding box center [1377, 160] width 308 height 73
click at [1309, 109] on div "# Avoid being seen by the ogres. hero . moveRight ( ) hero . moveLeft hero . mo…" at bounding box center [1382, 358] width 319 height 571
click at [1295, 150] on div "# Avoid being seen by the ogres. hero . moveRight ( ) hero . moveLeft ( ) hero …" at bounding box center [1382, 358] width 319 height 571
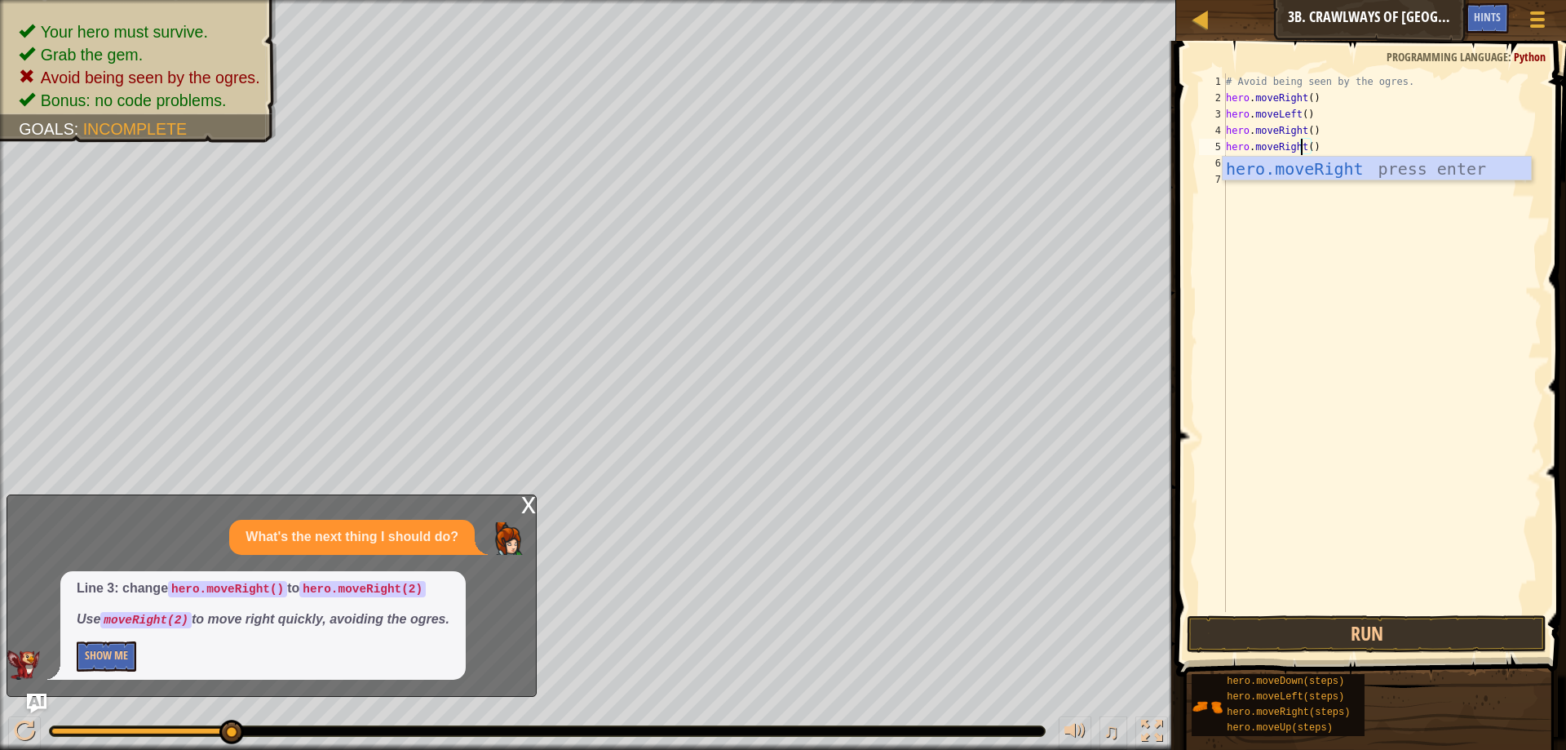
type textarea "hero.moveRight()"
click at [1341, 613] on span at bounding box center [1373, 335] width 403 height 684
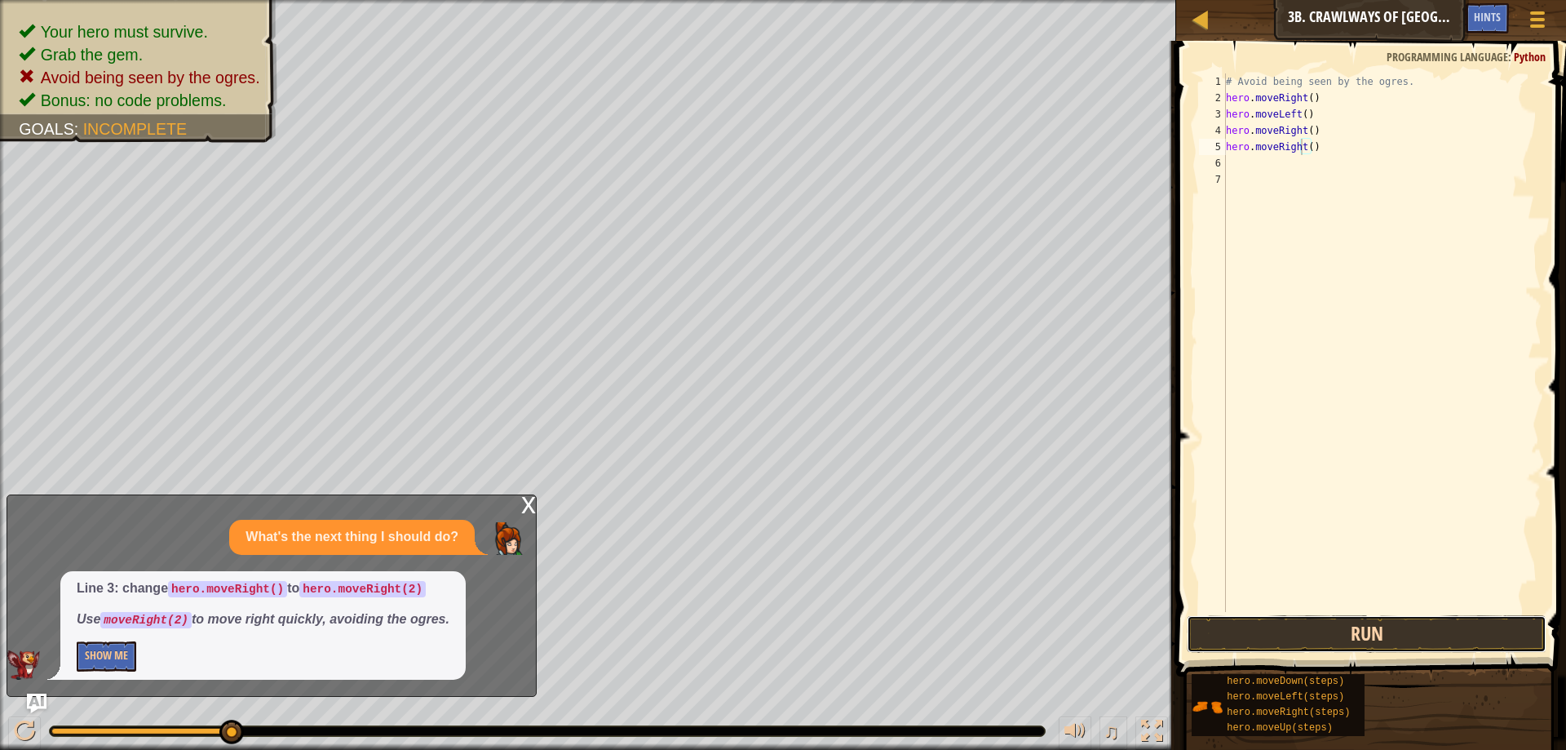
click at [1340, 622] on button "Run" at bounding box center [1367, 634] width 360 height 38
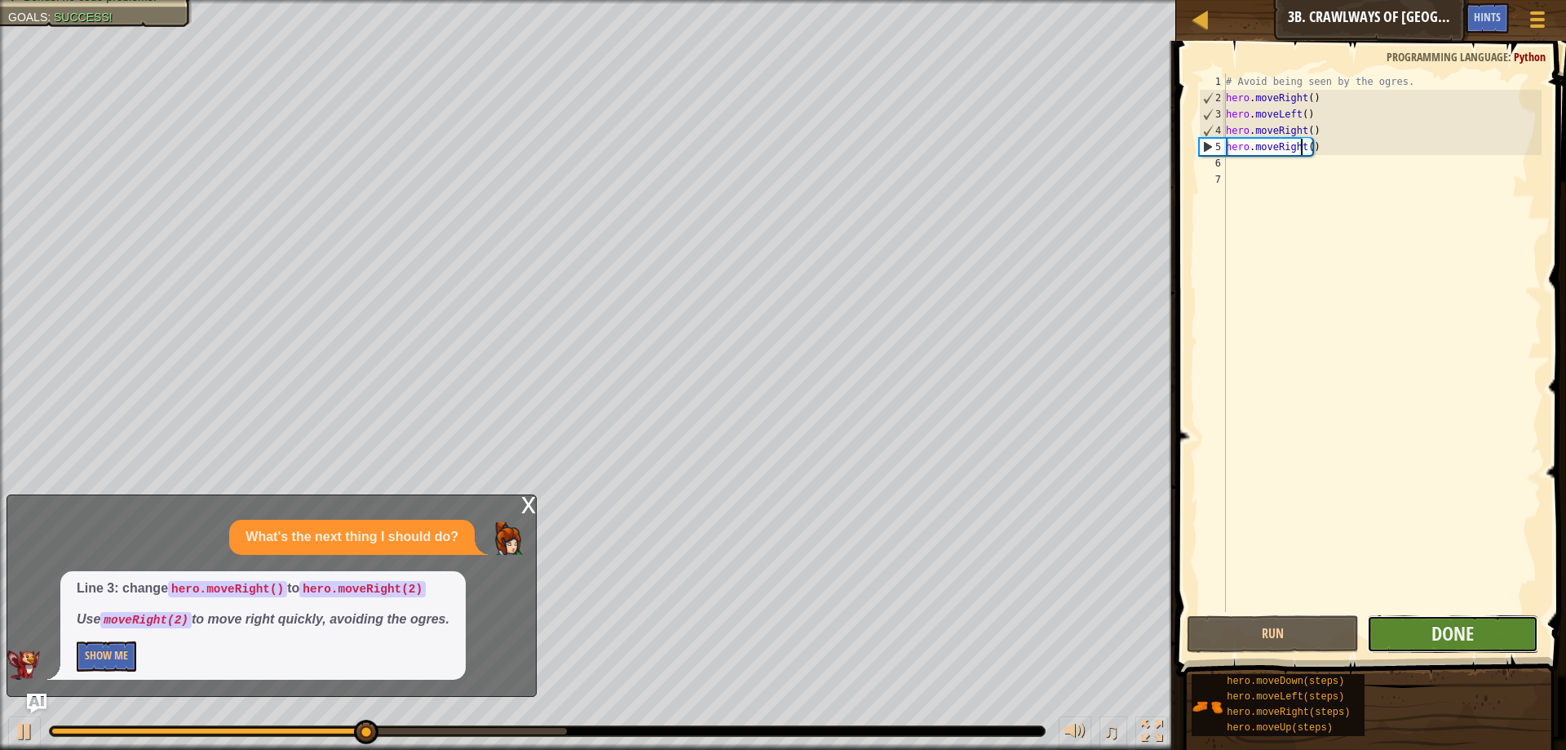
click at [1501, 630] on button "Done" at bounding box center [1452, 634] width 171 height 38
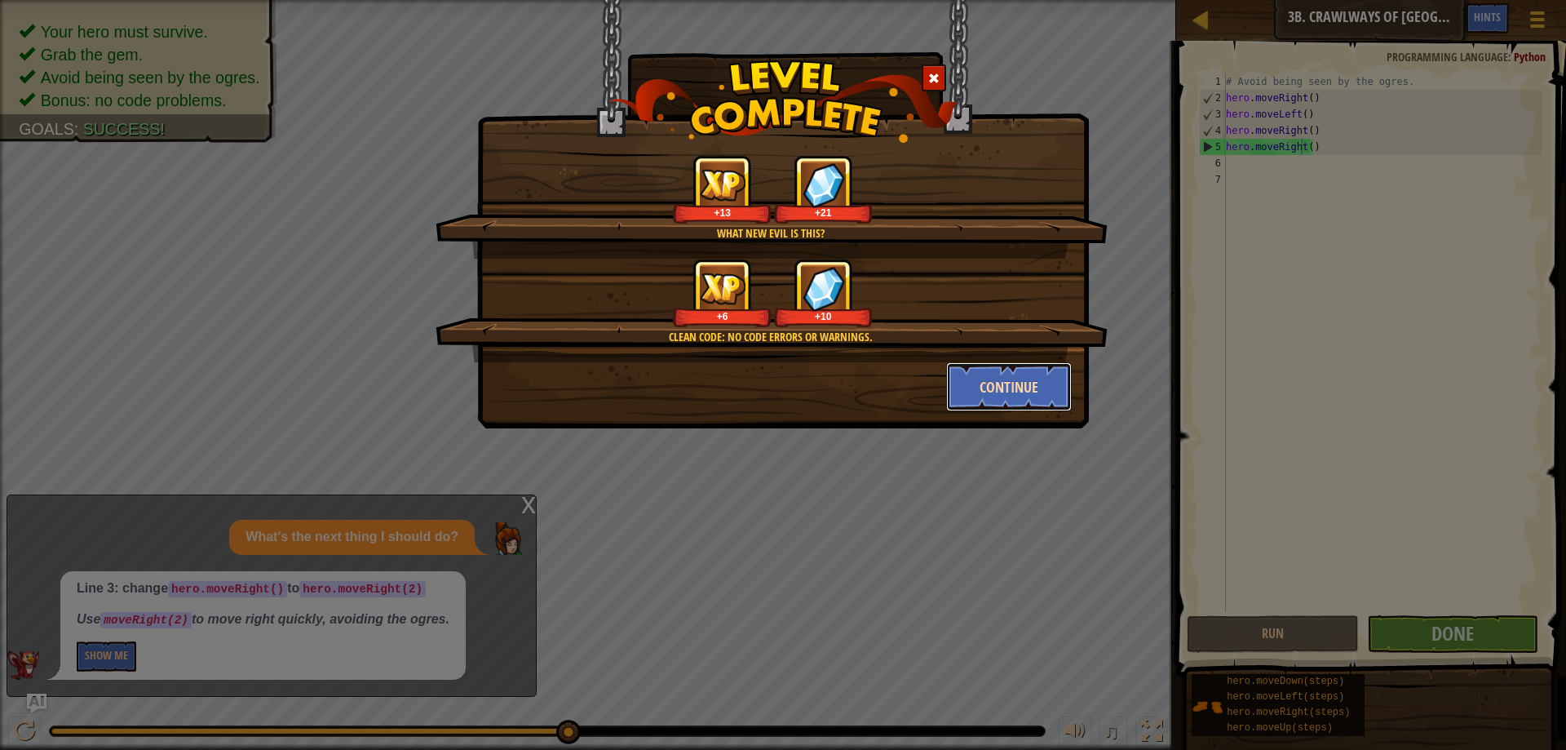
click at [979, 384] on button "Continue" at bounding box center [1009, 386] width 126 height 49
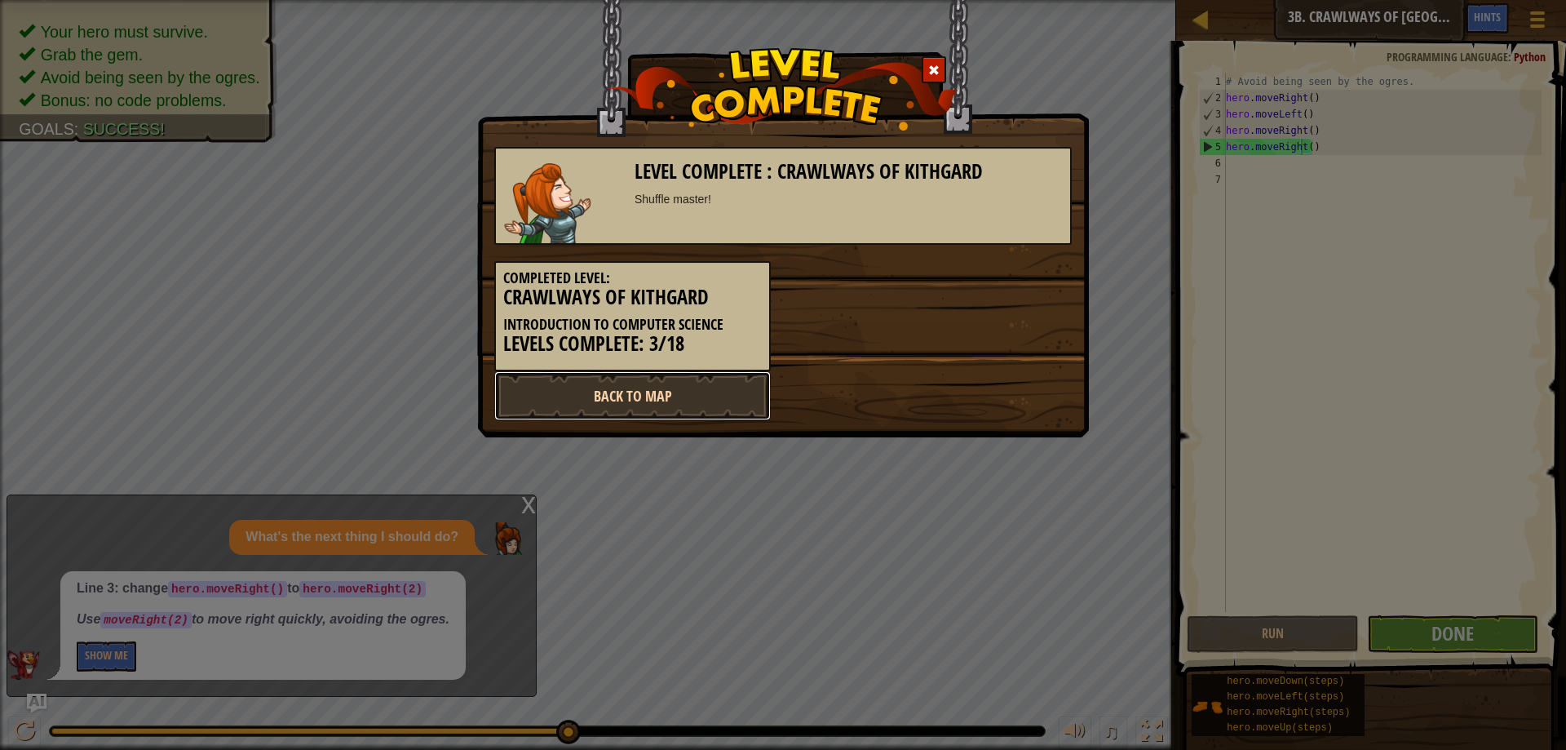
click at [716, 401] on link "Back to Map" at bounding box center [632, 395] width 277 height 49
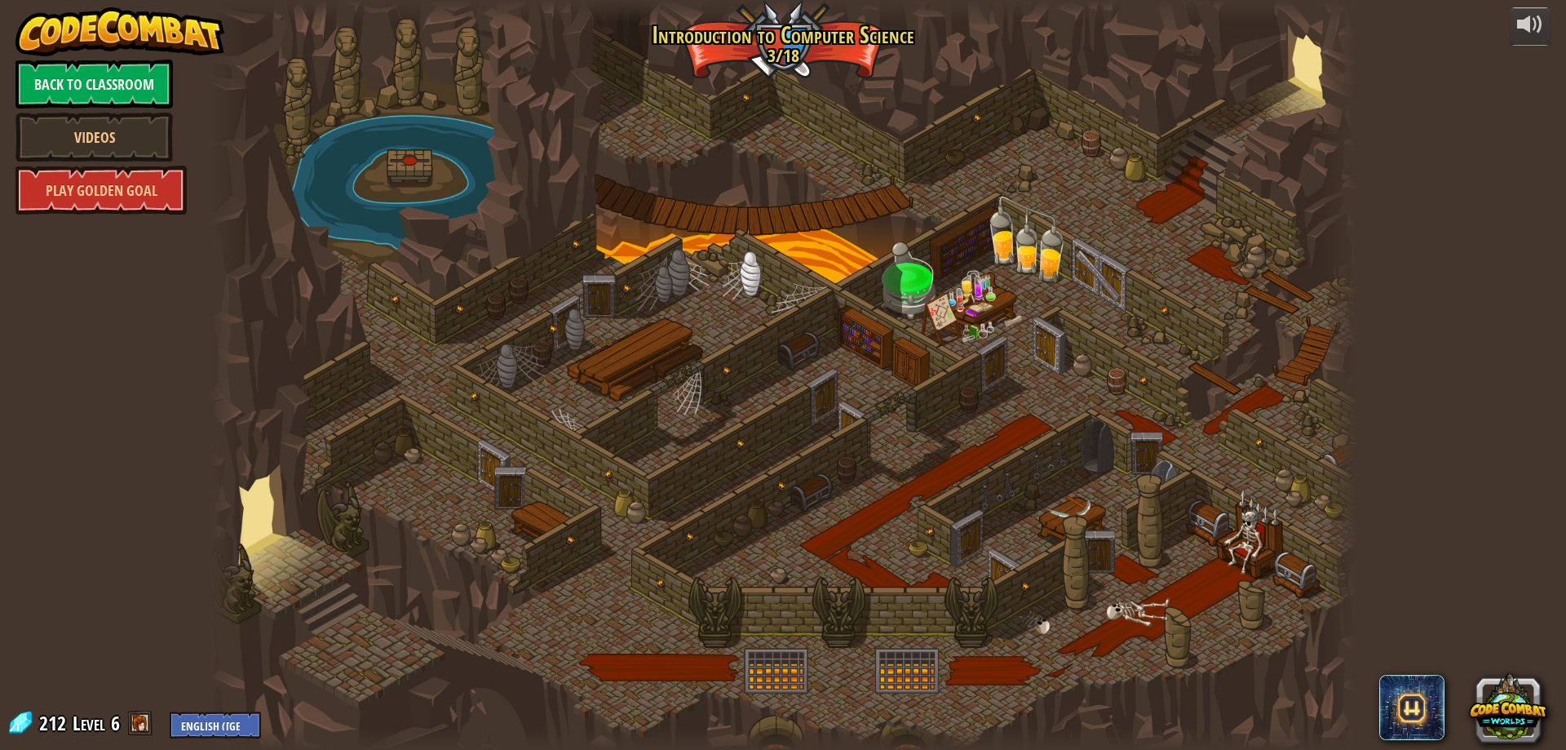
click at [374, 485] on div at bounding box center [783, 375] width 1147 height 750
